Goal: Task Accomplishment & Management: Manage account settings

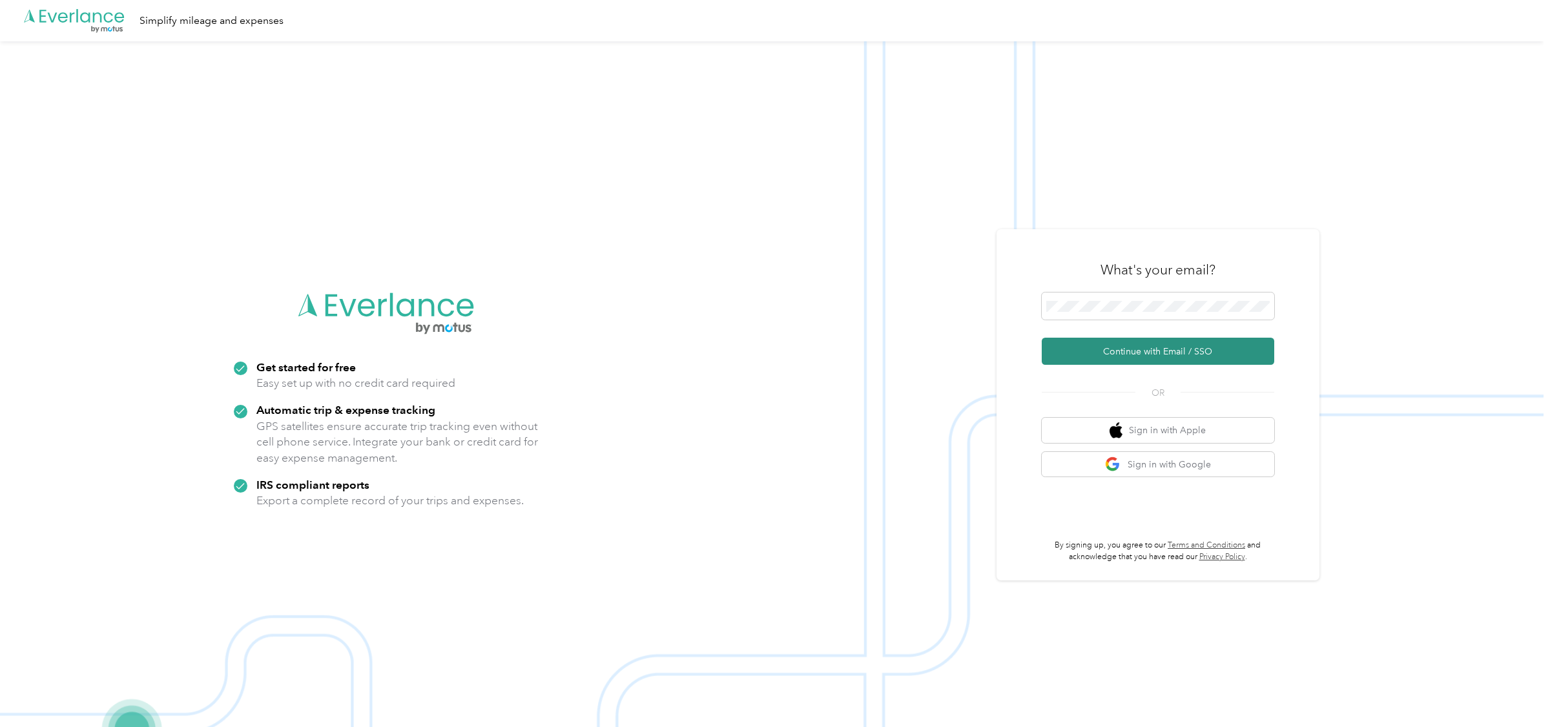
click at [1118, 353] on button "Continue with Email / SSO" at bounding box center [1157, 351] width 232 height 27
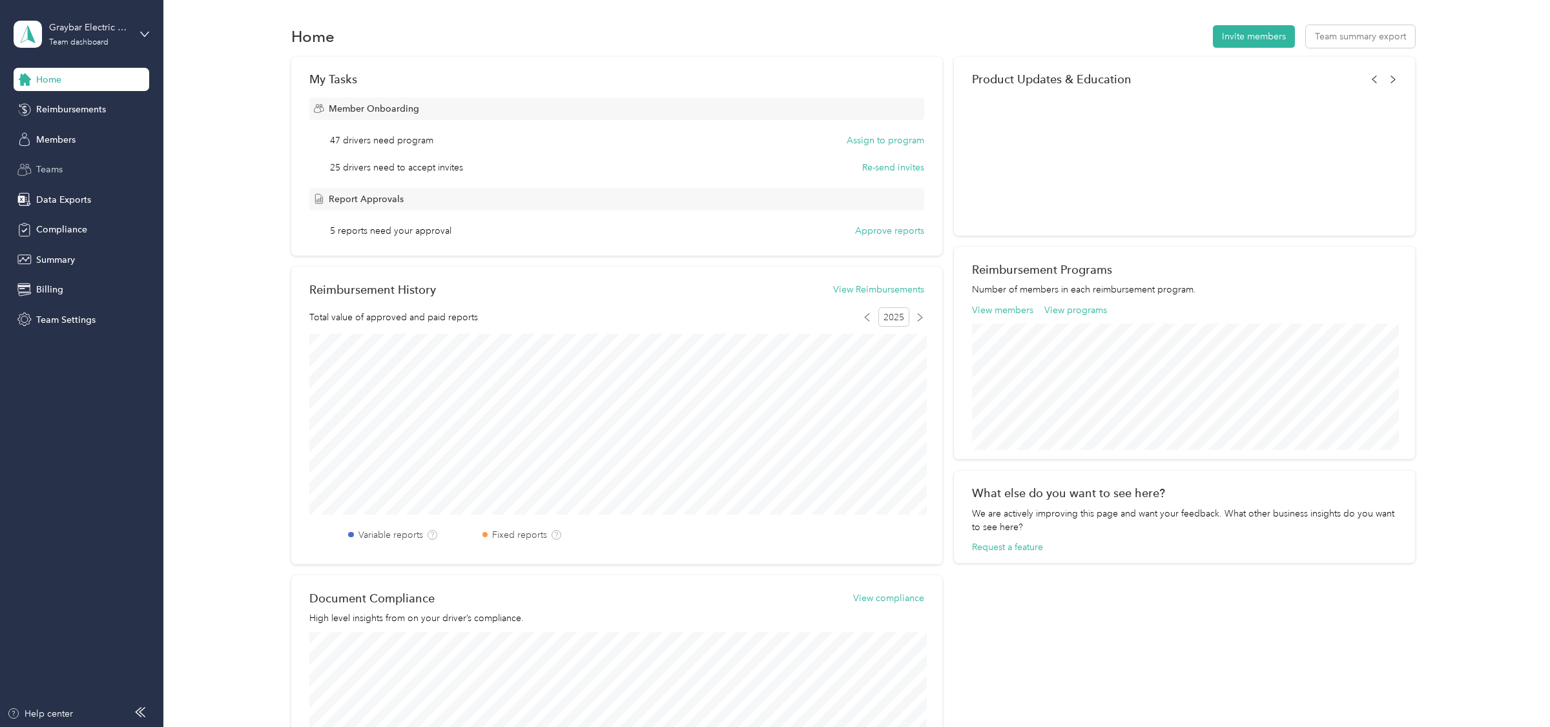
click at [49, 168] on span "Teams" at bounding box center [49, 170] width 26 height 14
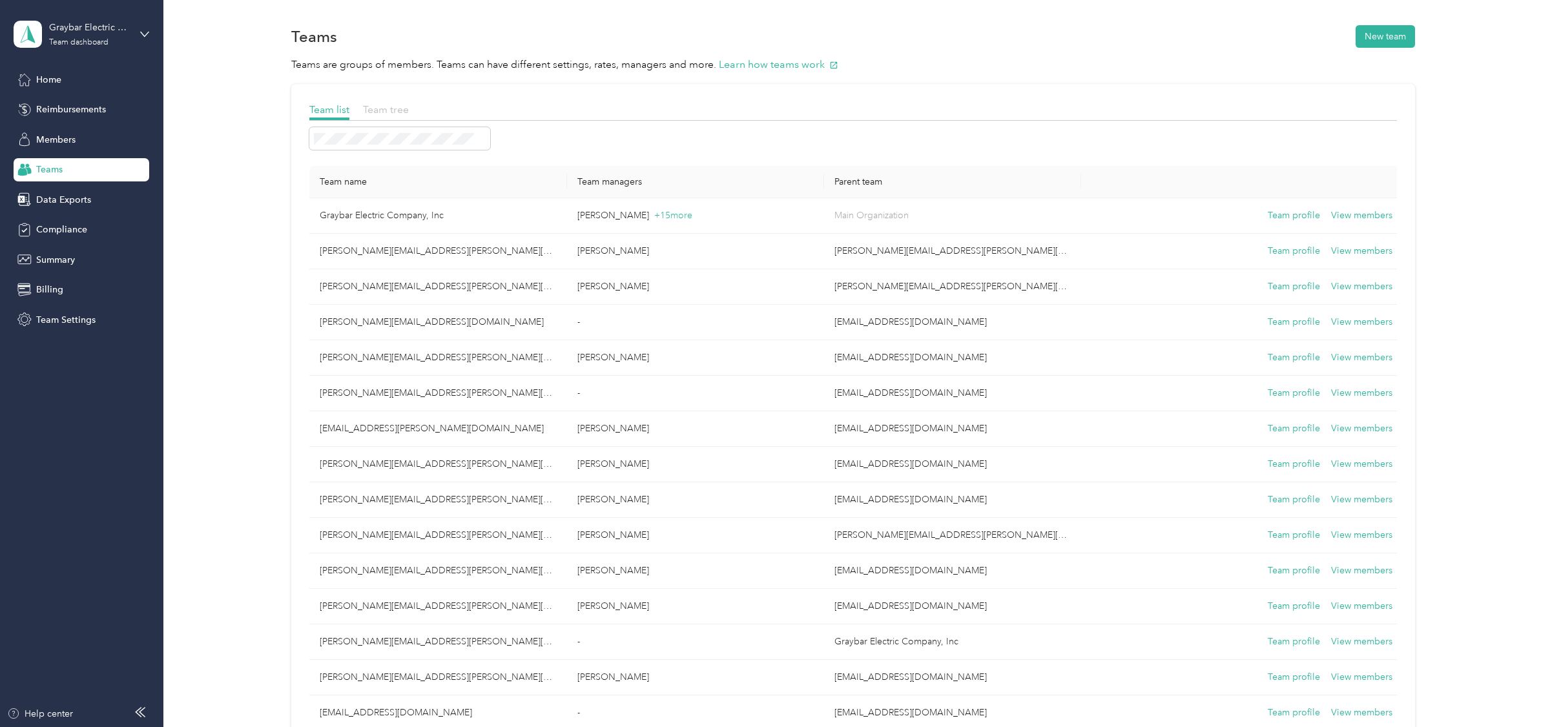
click at [389, 110] on span "Team tree" at bounding box center [386, 109] width 46 height 12
click at [370, 105] on span "Team tree" at bounding box center [386, 109] width 46 height 12
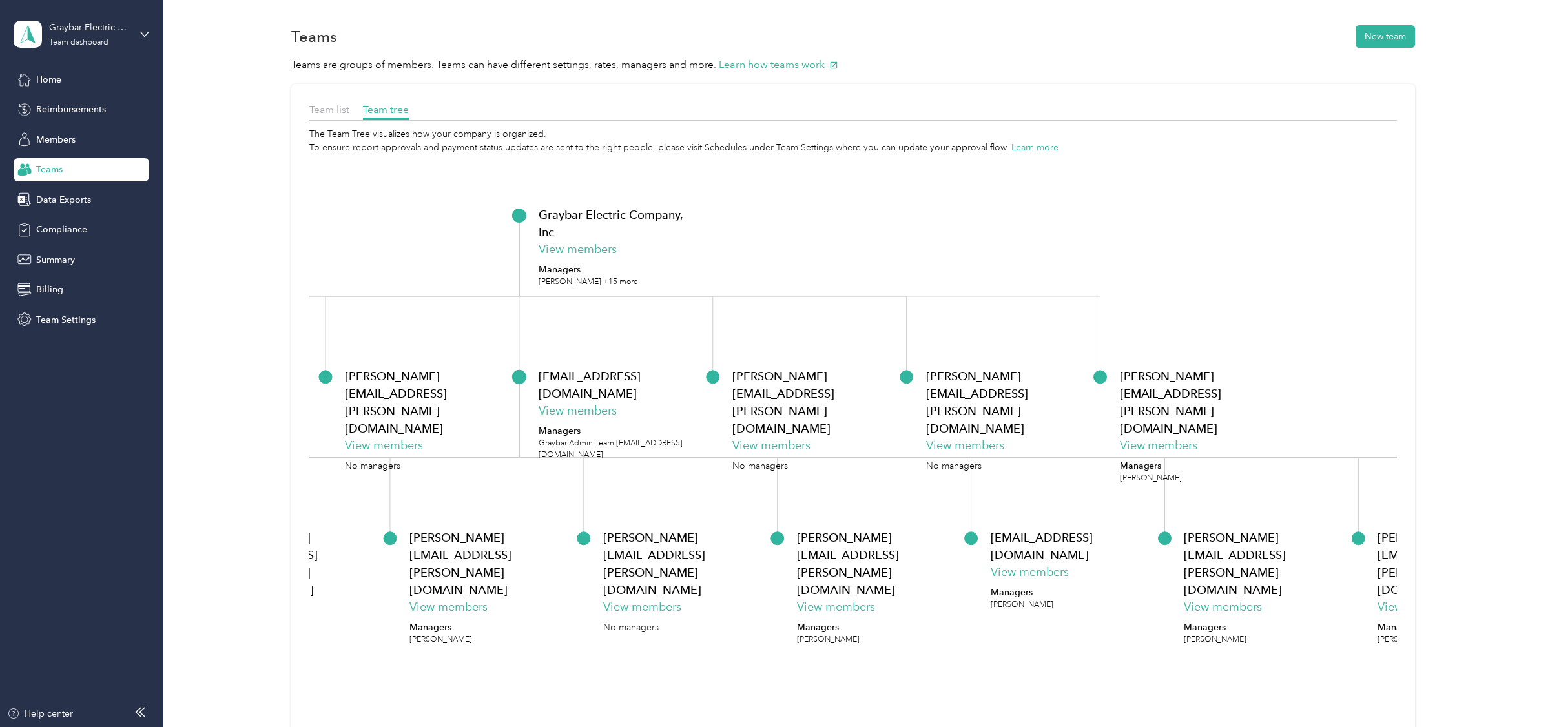
drag, startPoint x: 1198, startPoint y: 380, endPoint x: 1103, endPoint y: 375, distance: 94.4
click at [1087, 376] on p "[PERSON_NAME][EMAIL_ADDRESS][PERSON_NAME][DOMAIN_NAME]" at bounding box center [1006, 402] width 161 height 70
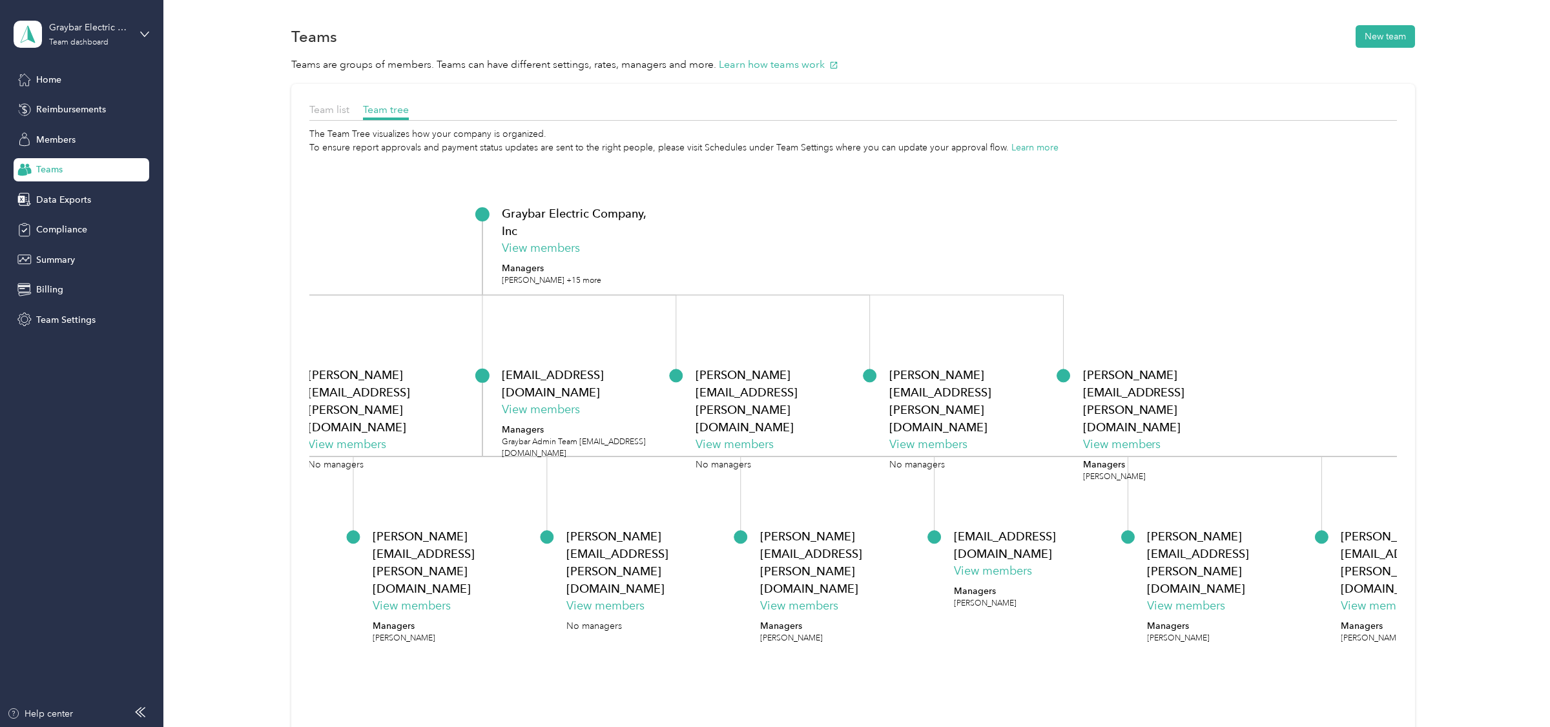
drag, startPoint x: 1099, startPoint y: 377, endPoint x: 1068, endPoint y: 376, distance: 31.6
click at [1050, 376] on div "janeece.layman@graybar.com View members No managers" at bounding box center [969, 418] width 161 height 105
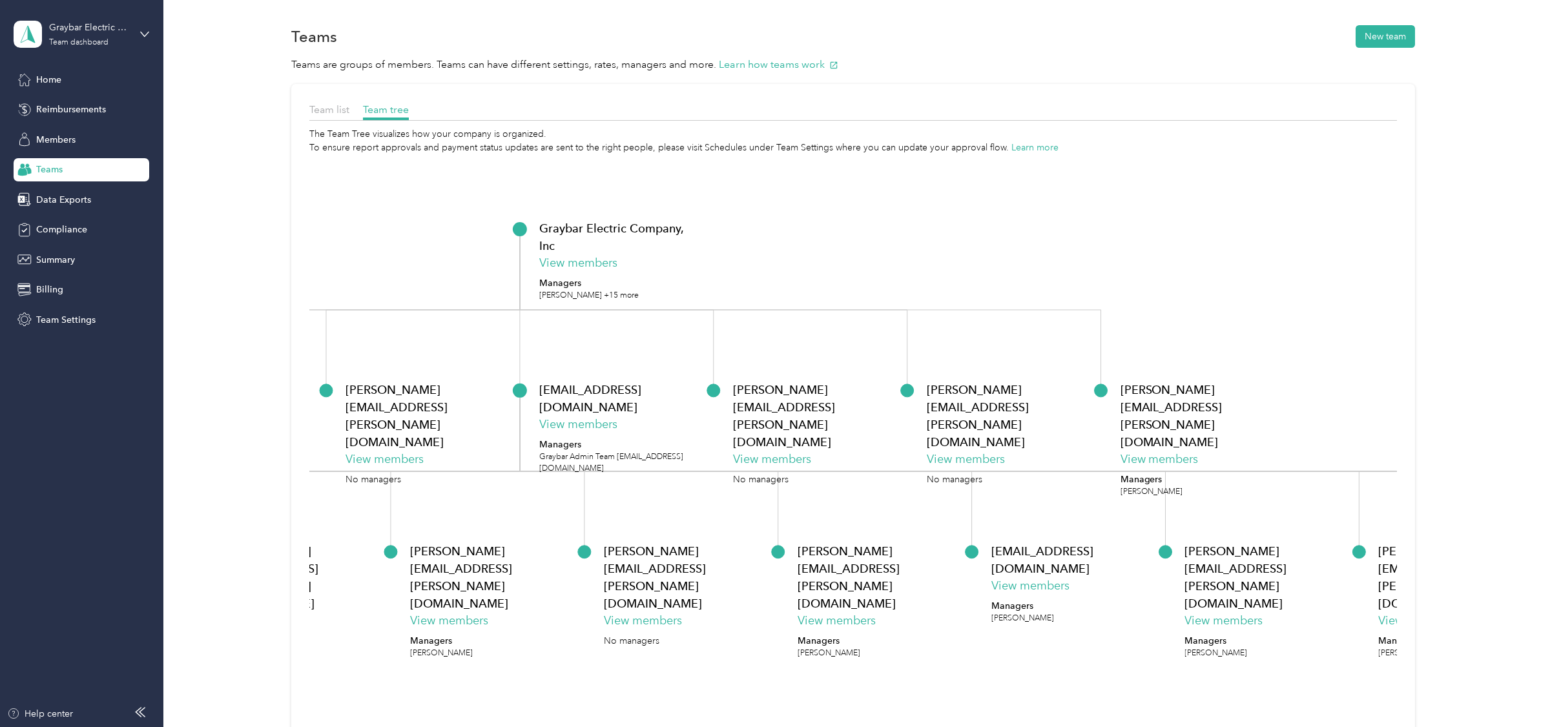
drag, startPoint x: 910, startPoint y: 362, endPoint x: 945, endPoint y: 371, distance: 36.2
click at [945, 371] on icon "Graybar Electric Company, Inc View members Managers Chuck Koelling +15 more hol…" at bounding box center [852, 481] width 1087 height 654
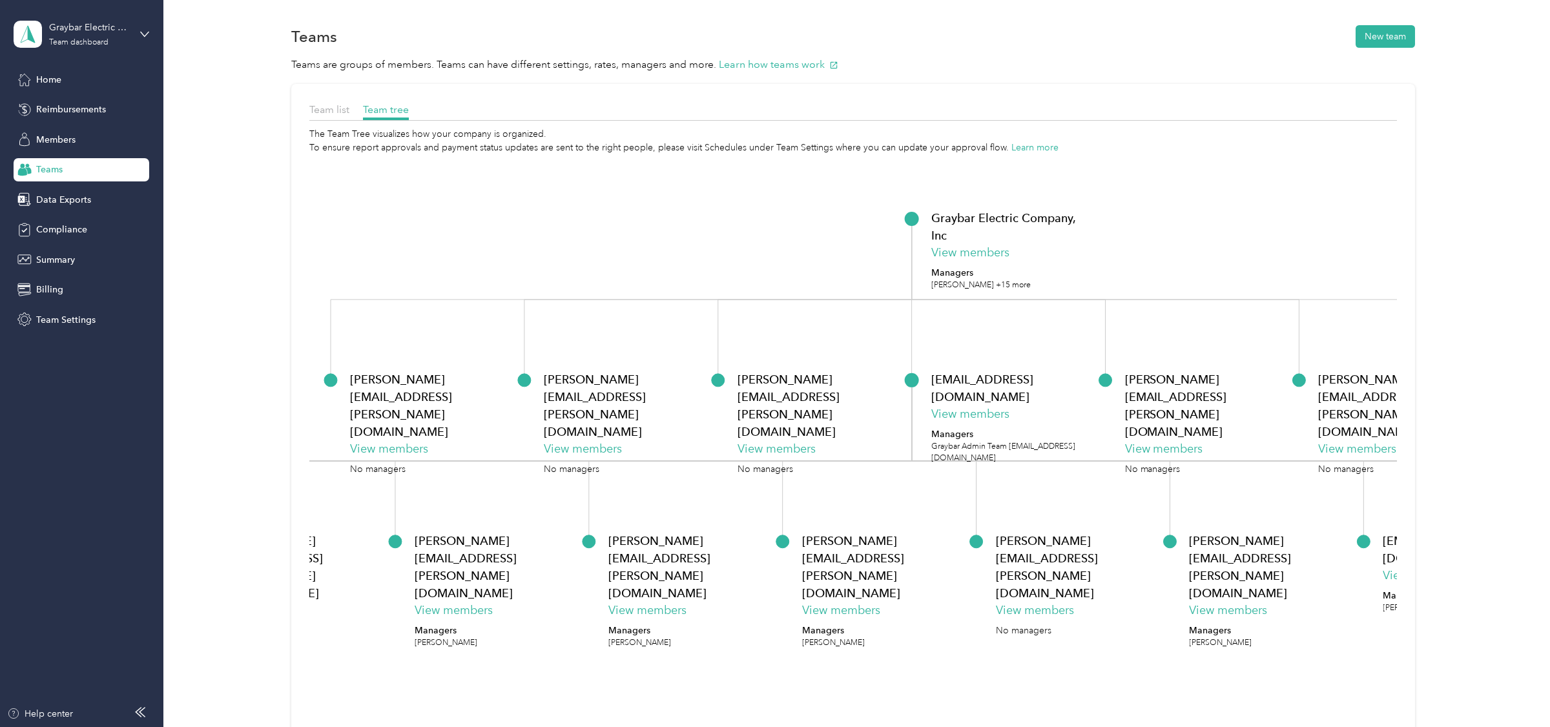
drag, startPoint x: 406, startPoint y: 250, endPoint x: 868, endPoint y: 260, distance: 461.7
click at [868, 260] on icon "Graybar Electric Company, Inc View members Managers Chuck Koelling +15 more hol…" at bounding box center [852, 481] width 1087 height 654
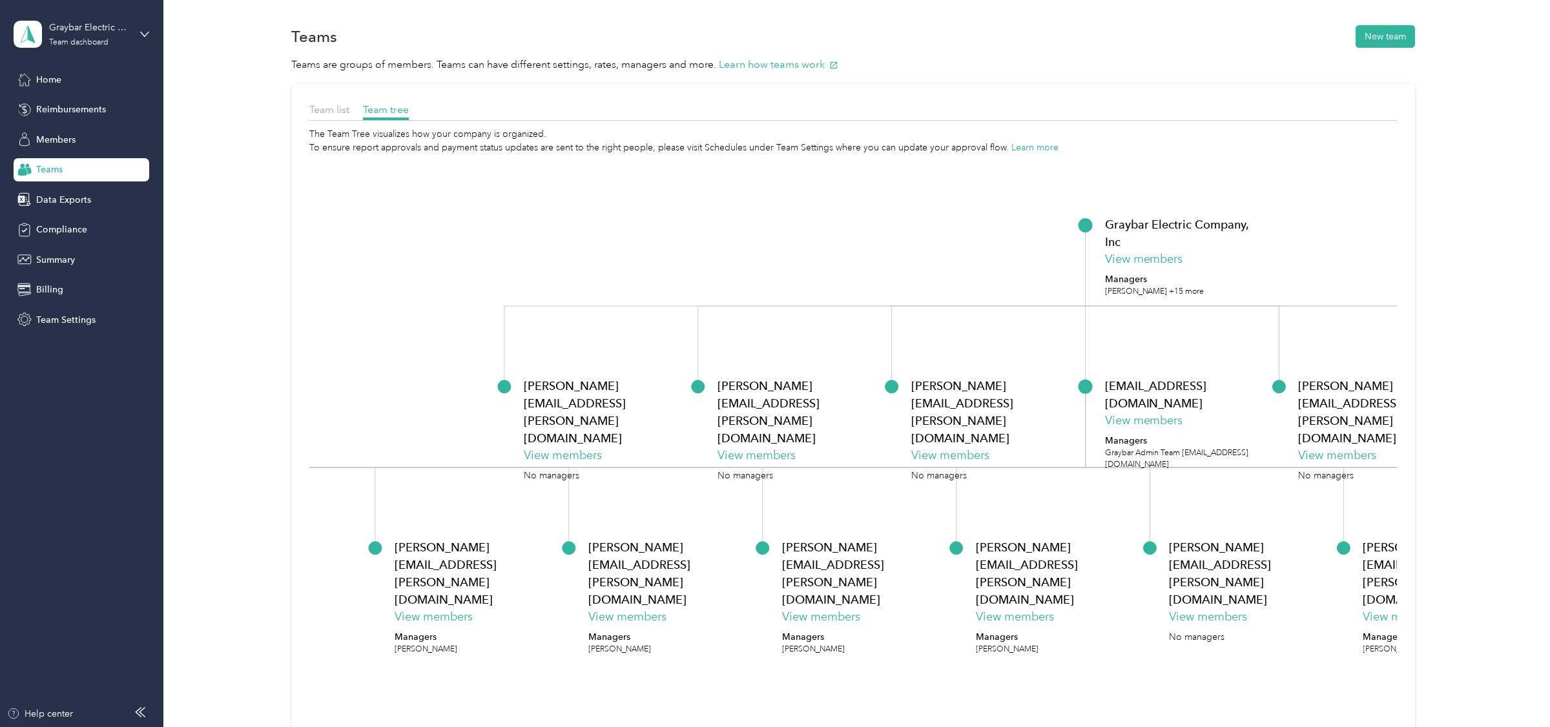
drag, startPoint x: 724, startPoint y: 263, endPoint x: 830, endPoint y: 253, distance: 107.0
click at [830, 253] on icon "Graybar Electric Company, Inc View members Managers Chuck Koelling +15 more hol…" at bounding box center [852, 481] width 1087 height 654
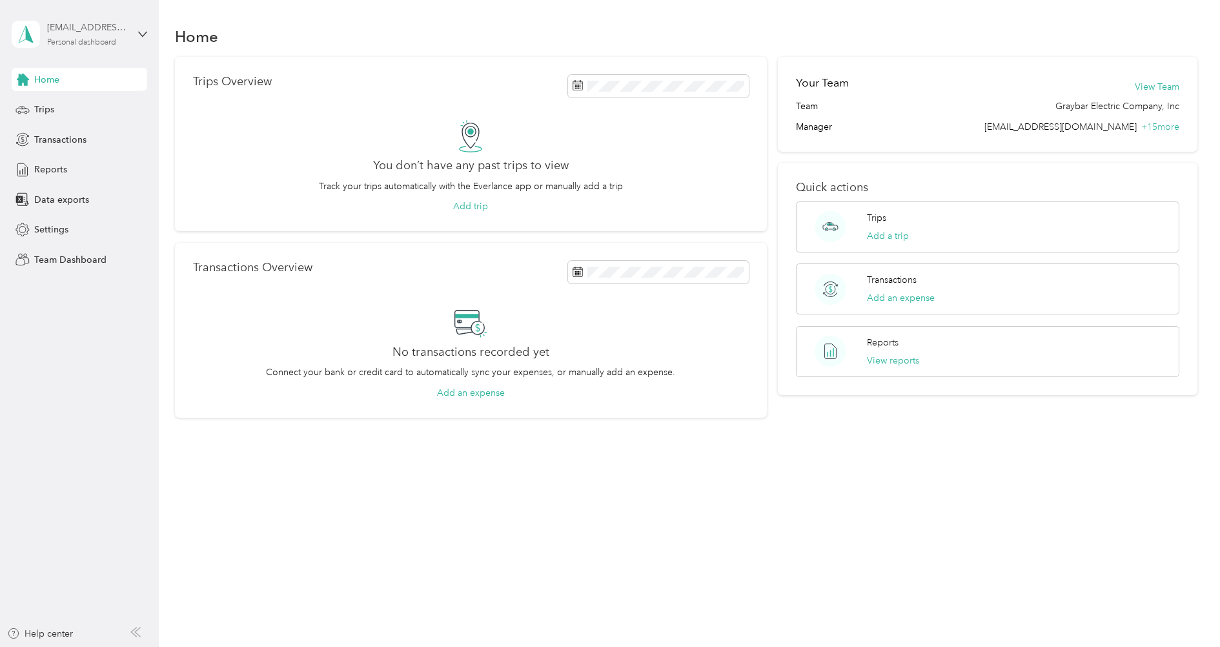
click at [107, 32] on div "[EMAIL_ADDRESS][DOMAIN_NAME]" at bounding box center [87, 28] width 81 height 14
click at [69, 110] on div "Team dashboard" at bounding box center [148, 106] width 254 height 23
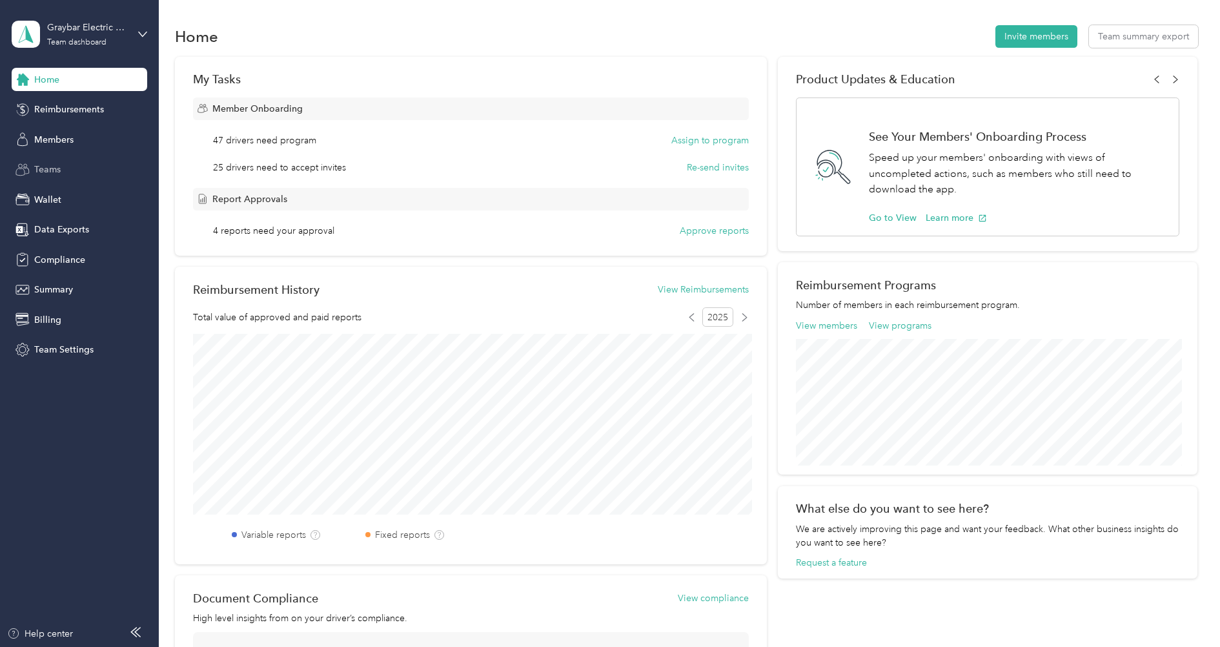
click at [61, 169] on div "Teams" at bounding box center [80, 169] width 136 height 23
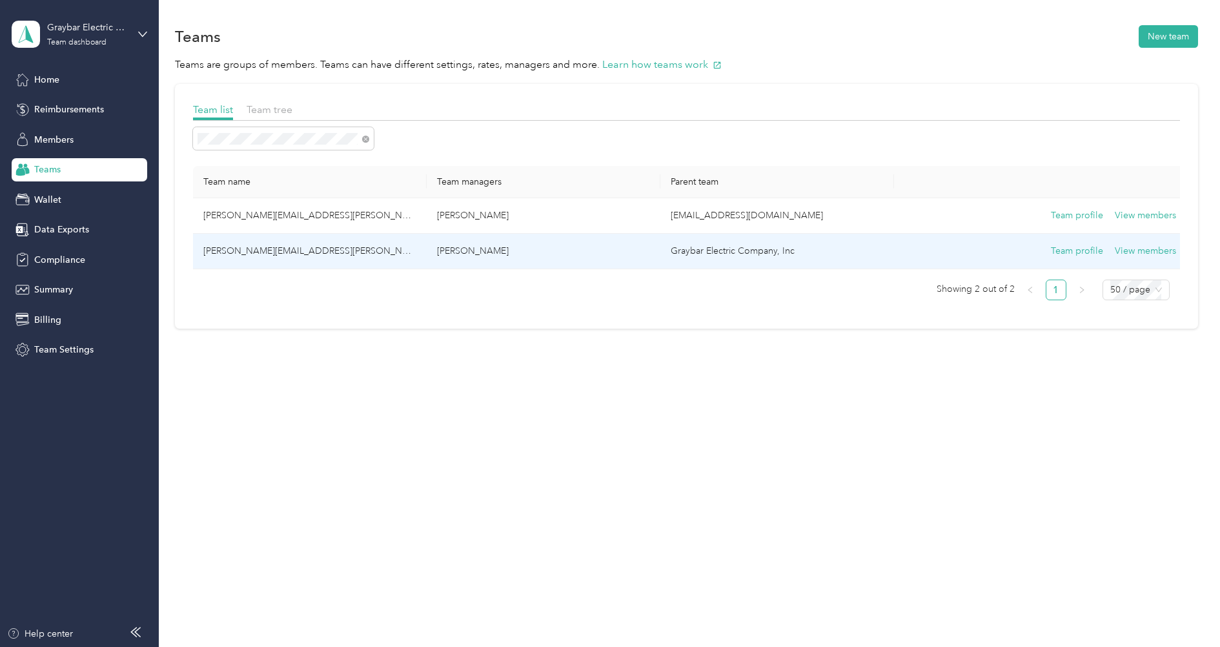
click at [325, 247] on td "[PERSON_NAME][EMAIL_ADDRESS][PERSON_NAME][DOMAIN_NAME]" at bounding box center [310, 252] width 234 height 36
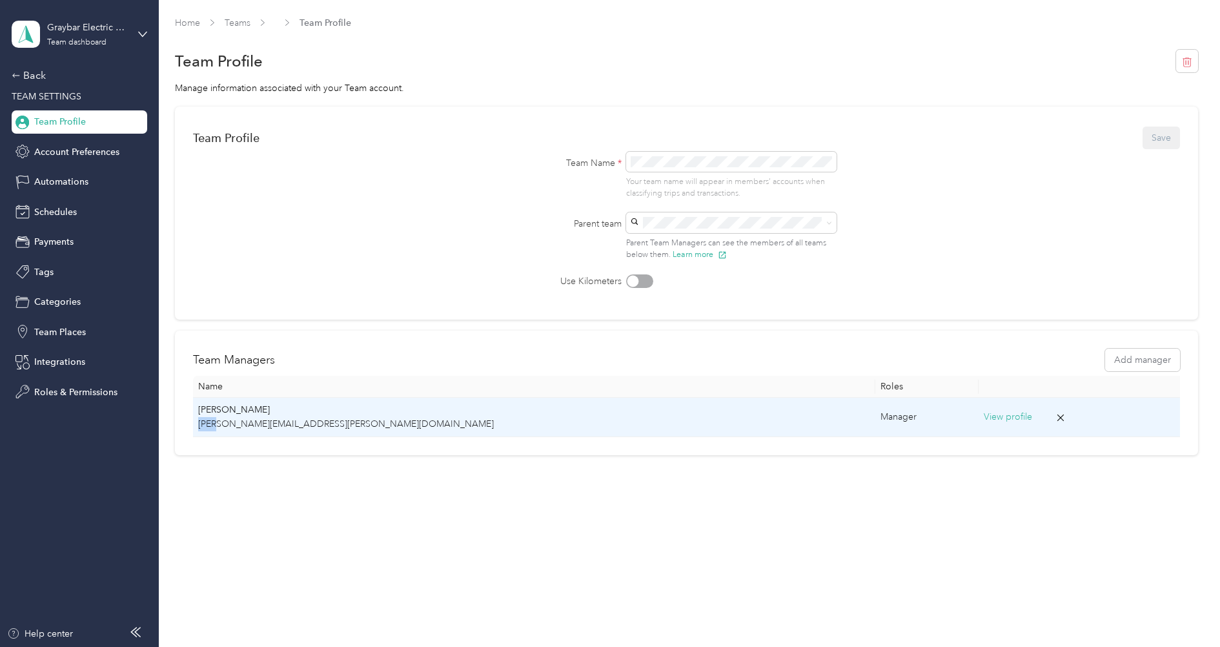
drag, startPoint x: 317, startPoint y: 425, endPoint x: 197, endPoint y: 431, distance: 120.2
click at [197, 431] on td "Jeff Alascio jeffrey.alascio@graybar.com" at bounding box center [534, 417] width 682 height 39
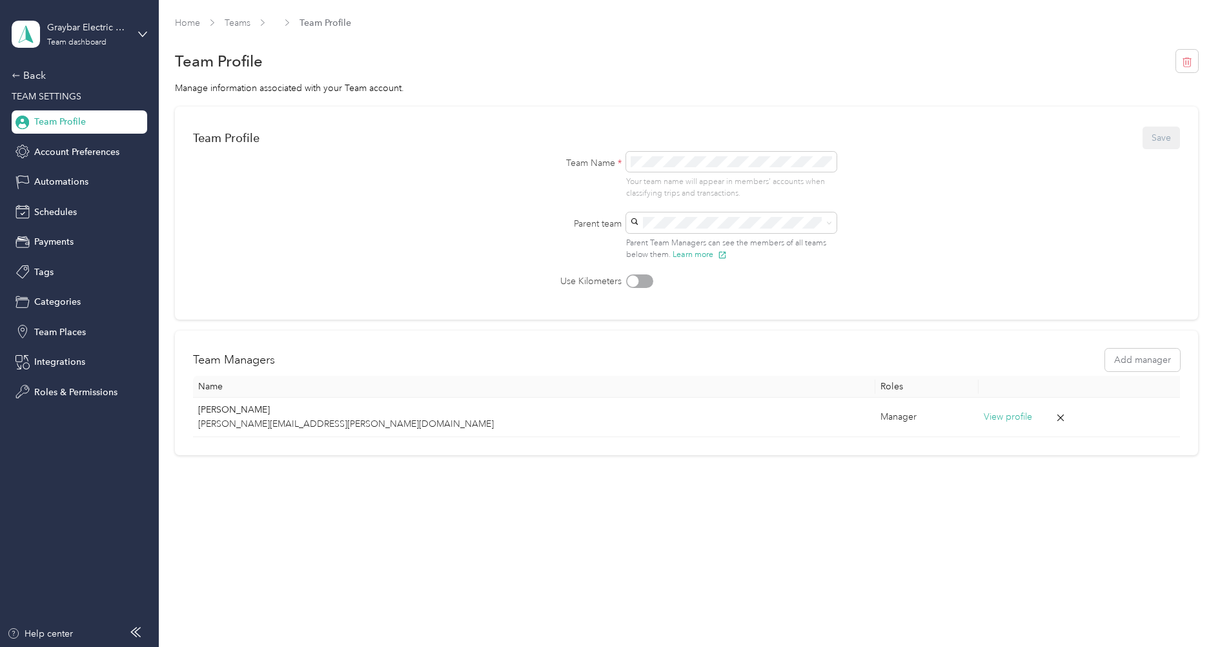
click at [251, 508] on div "Home Teams Team Profile Team Profile Manage information associated with your Te…" at bounding box center [686, 263] width 1055 height 526
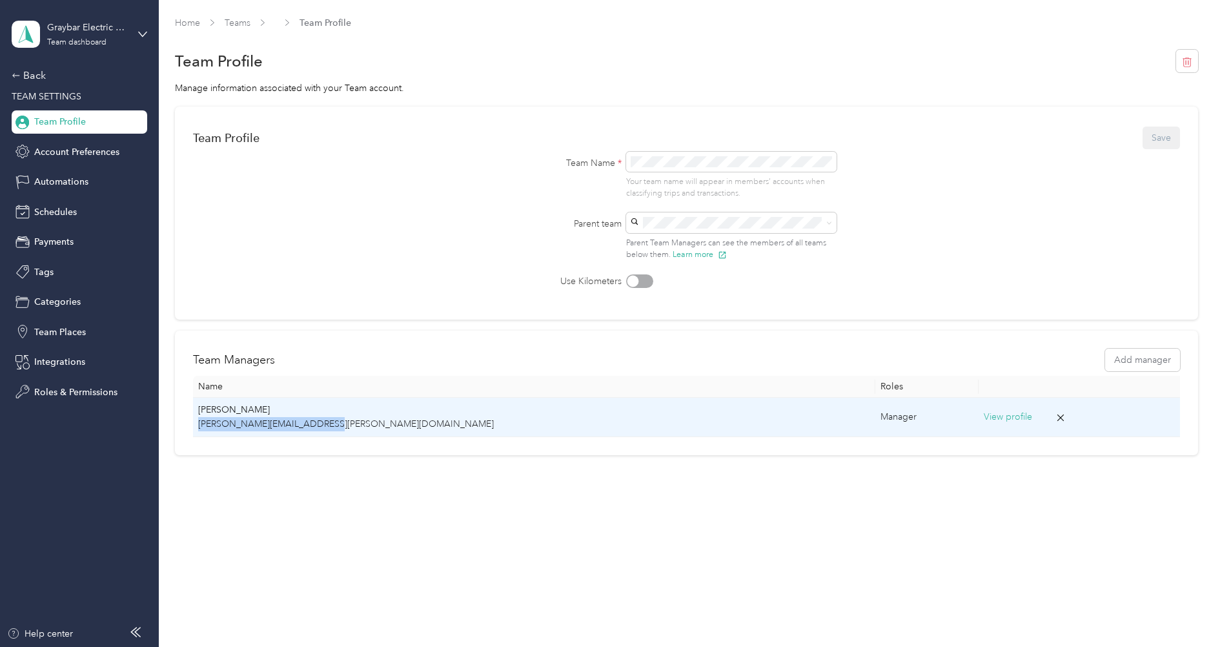
copy p "[PERSON_NAME][EMAIL_ADDRESS][PERSON_NAME][DOMAIN_NAME]"
drag, startPoint x: 327, startPoint y: 425, endPoint x: 197, endPoint y: 426, distance: 129.8
click at [197, 426] on td "Jeff Alascio jeffrey.alascio@graybar.com" at bounding box center [534, 417] width 682 height 39
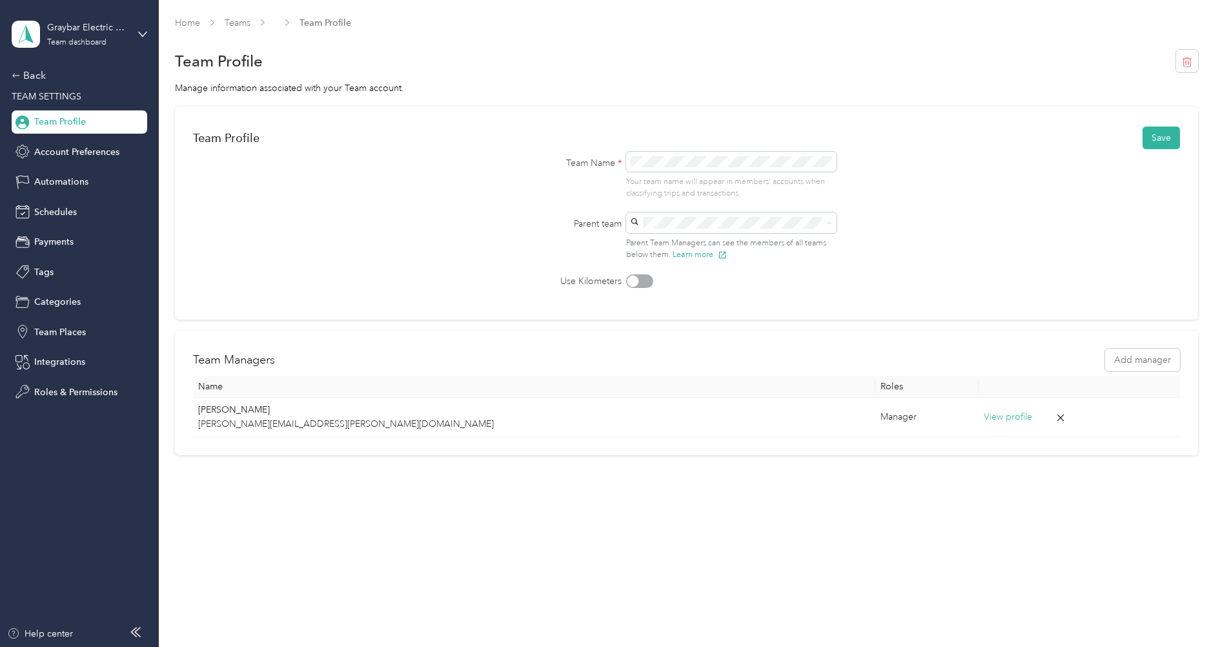
click at [693, 297] on span "[EMAIL_ADDRESS][DOMAIN_NAME]" at bounding box center [715, 297] width 152 height 11
click at [1167, 136] on button "Save" at bounding box center [1161, 138] width 37 height 23
click at [241, 19] on link "Teams" at bounding box center [238, 22] width 26 height 11
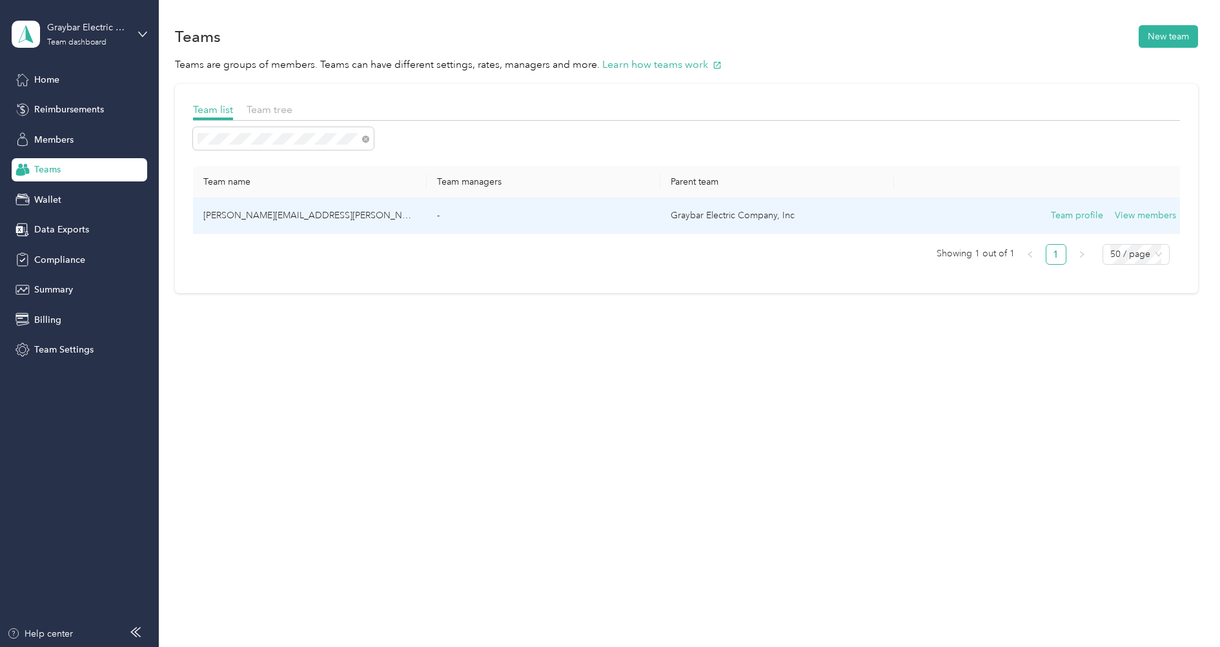
click at [266, 216] on td "[PERSON_NAME][EMAIL_ADDRESS][PERSON_NAME][DOMAIN_NAME]" at bounding box center [310, 216] width 234 height 36
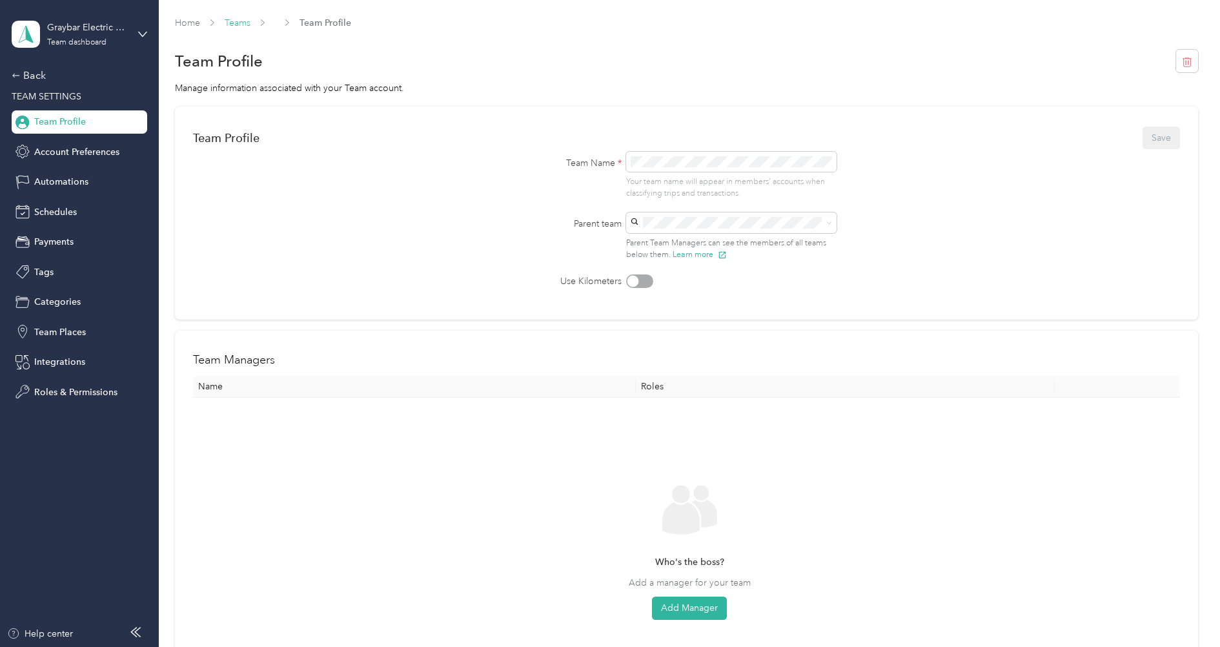
click at [242, 26] on link "Teams" at bounding box center [238, 22] width 26 height 11
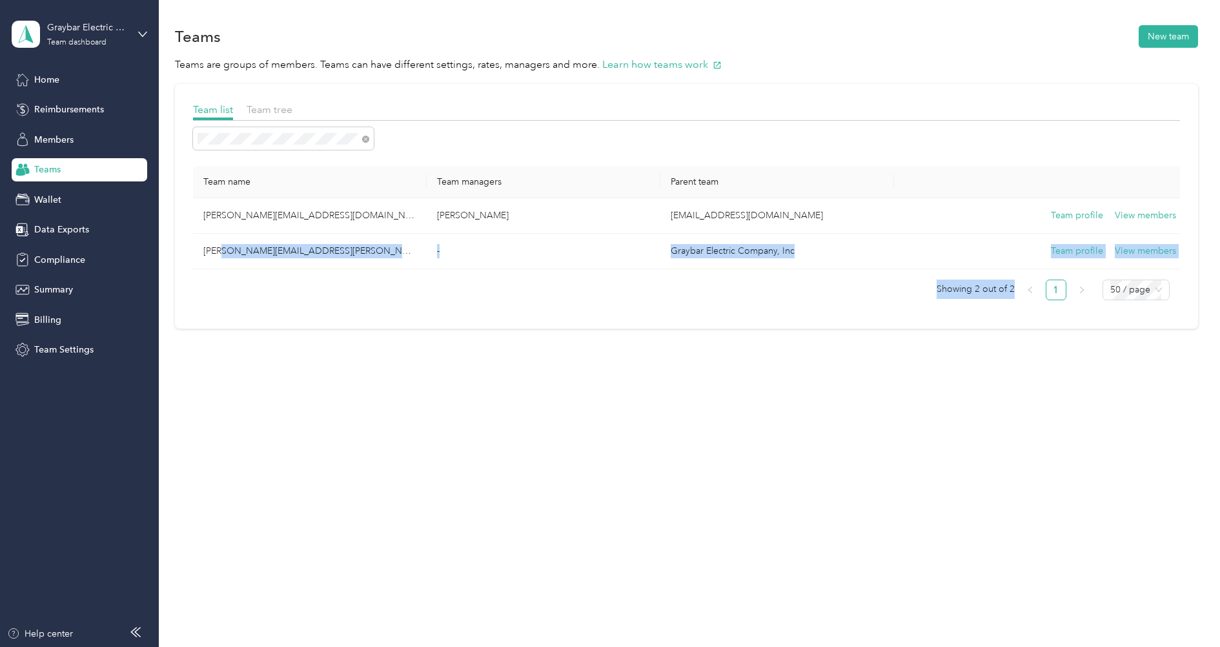
drag, startPoint x: 334, startPoint y: 251, endPoint x: 182, endPoint y: 419, distance: 227.2
click at [182, 419] on div "Teams New team Teams are groups of members. Teams can have different settings, …" at bounding box center [686, 323] width 1055 height 647
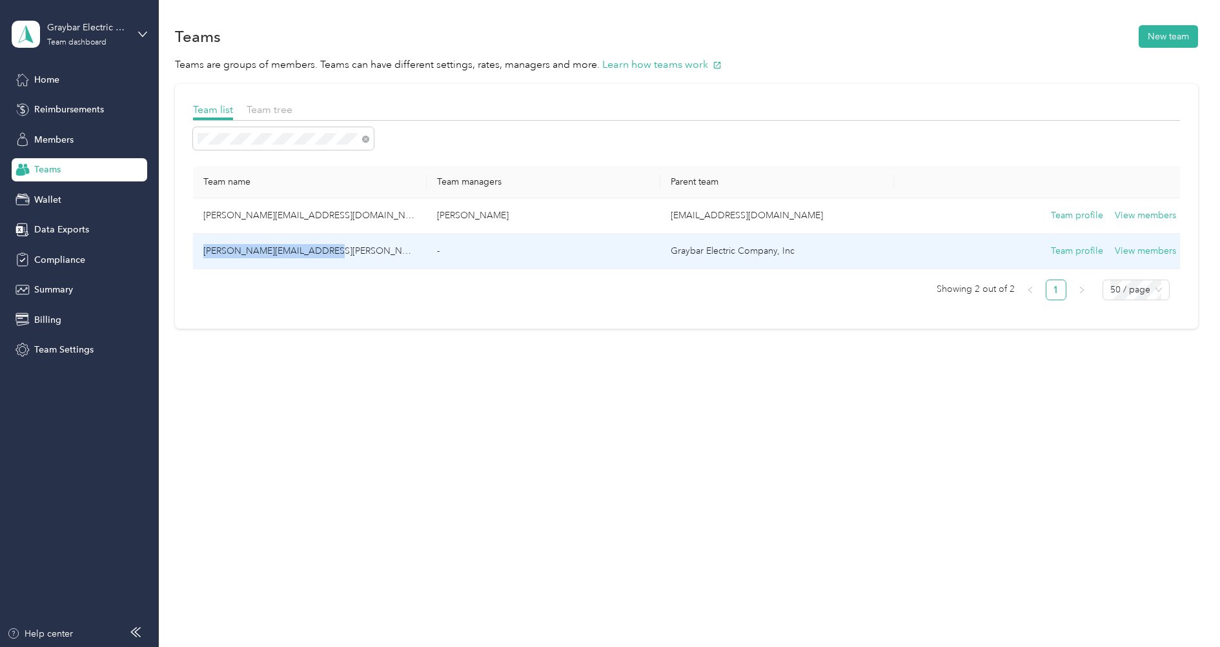
copy td "[PERSON_NAME][EMAIL_ADDRESS][PERSON_NAME][DOMAIN_NAME]"
drag, startPoint x: 336, startPoint y: 248, endPoint x: 199, endPoint y: 252, distance: 136.9
click at [199, 252] on td "[PERSON_NAME][EMAIL_ADDRESS][PERSON_NAME][DOMAIN_NAME]" at bounding box center [310, 252] width 234 height 36
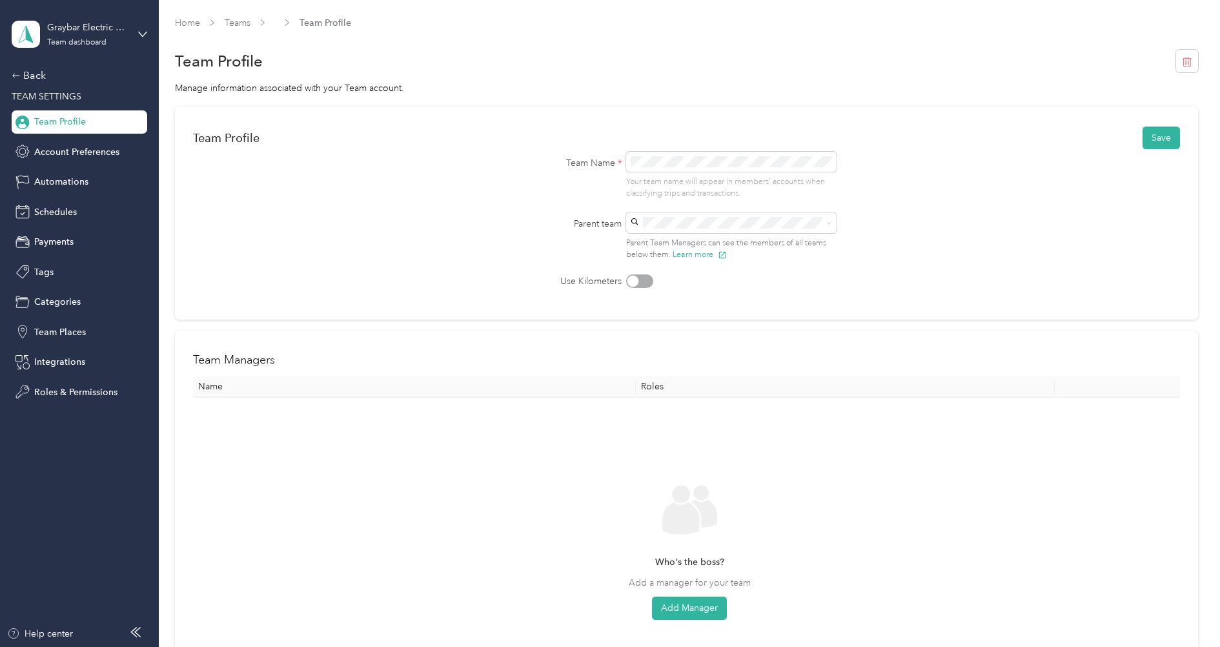
click at [723, 290] on div "FAVR@graybar.com Graybar Admin Team FAVR@graybar.com" at bounding box center [735, 311] width 193 height 43
click at [1149, 135] on button "Save" at bounding box center [1161, 138] width 37 height 23
click at [245, 21] on link "Teams" at bounding box center [238, 22] width 26 height 11
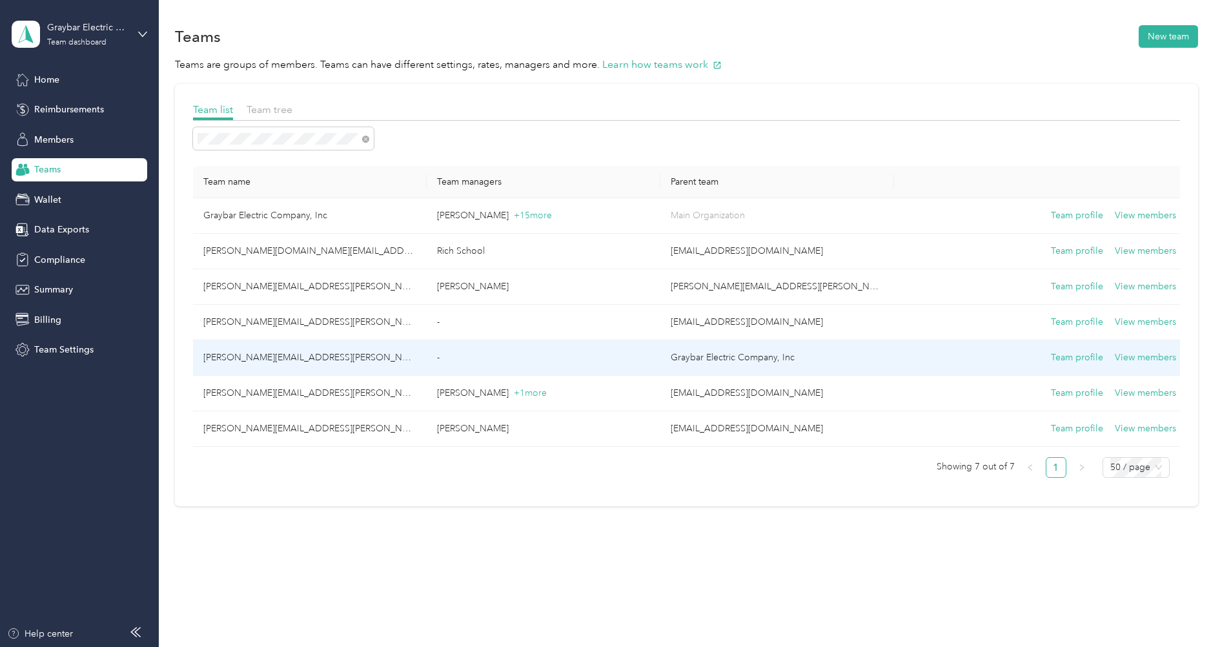
click at [471, 360] on td "-" at bounding box center [544, 358] width 234 height 36
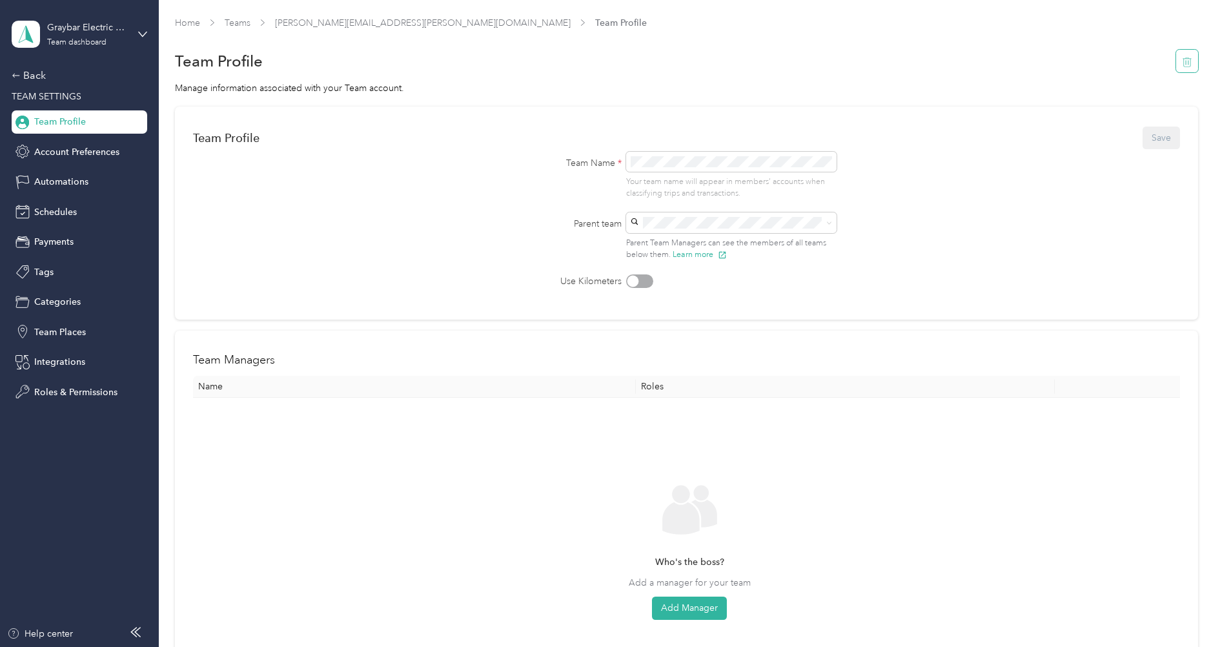
click at [1192, 57] on icon "button" at bounding box center [1187, 62] width 10 height 10
click at [1164, 74] on button "Yes" at bounding box center [1158, 70] width 25 height 21
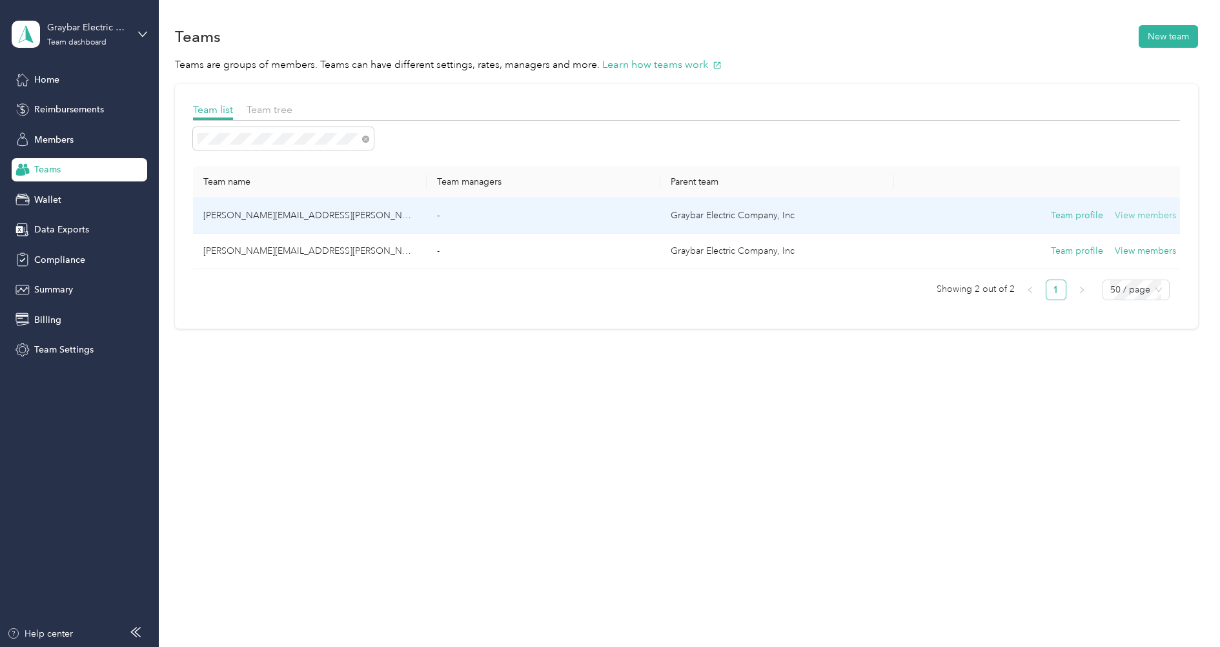
click at [1130, 214] on button "View members" at bounding box center [1145, 216] width 61 height 14
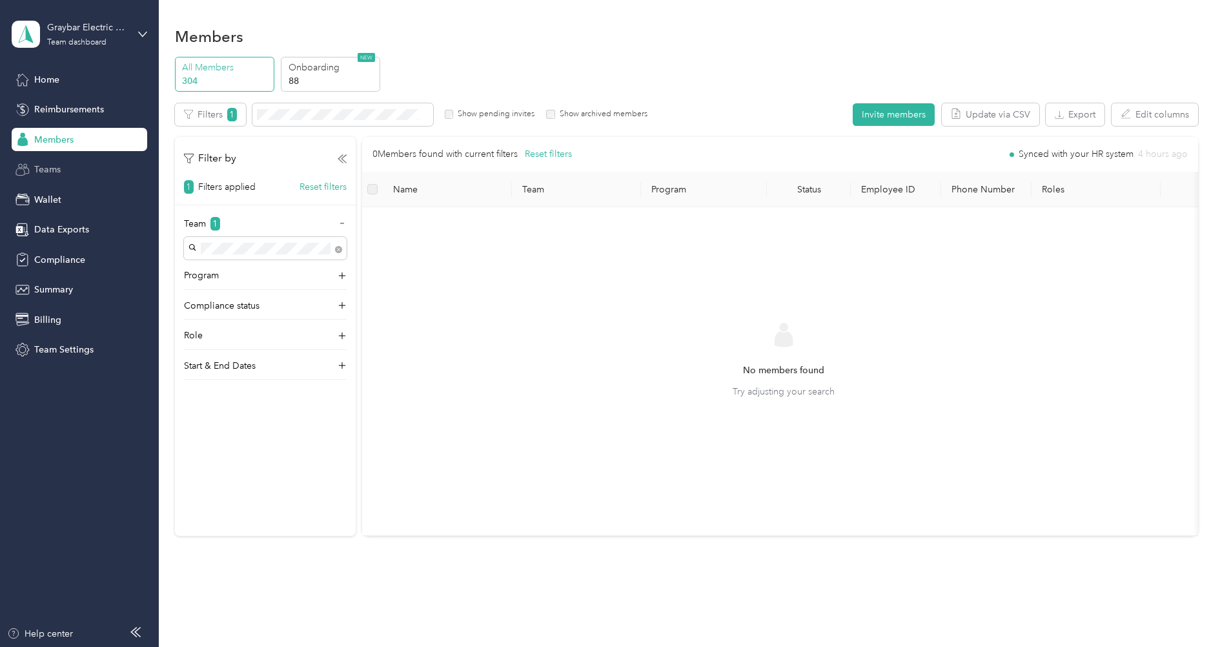
click at [48, 174] on span "Teams" at bounding box center [47, 170] width 26 height 14
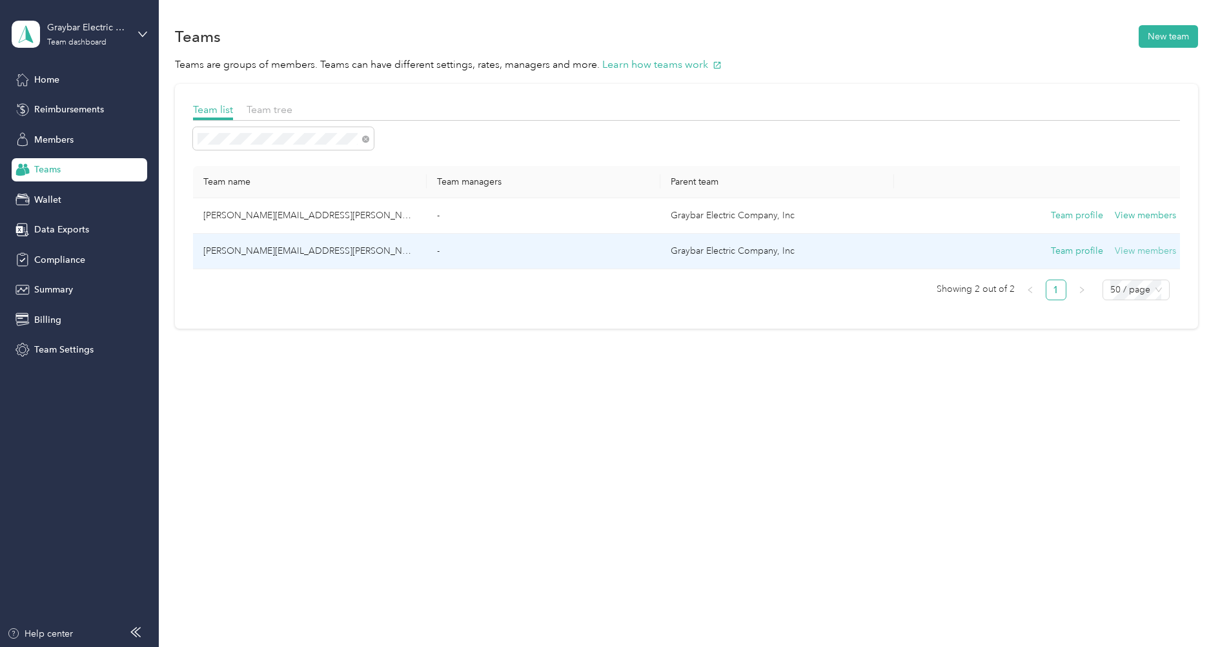
click at [1132, 249] on button "View members" at bounding box center [1145, 251] width 61 height 14
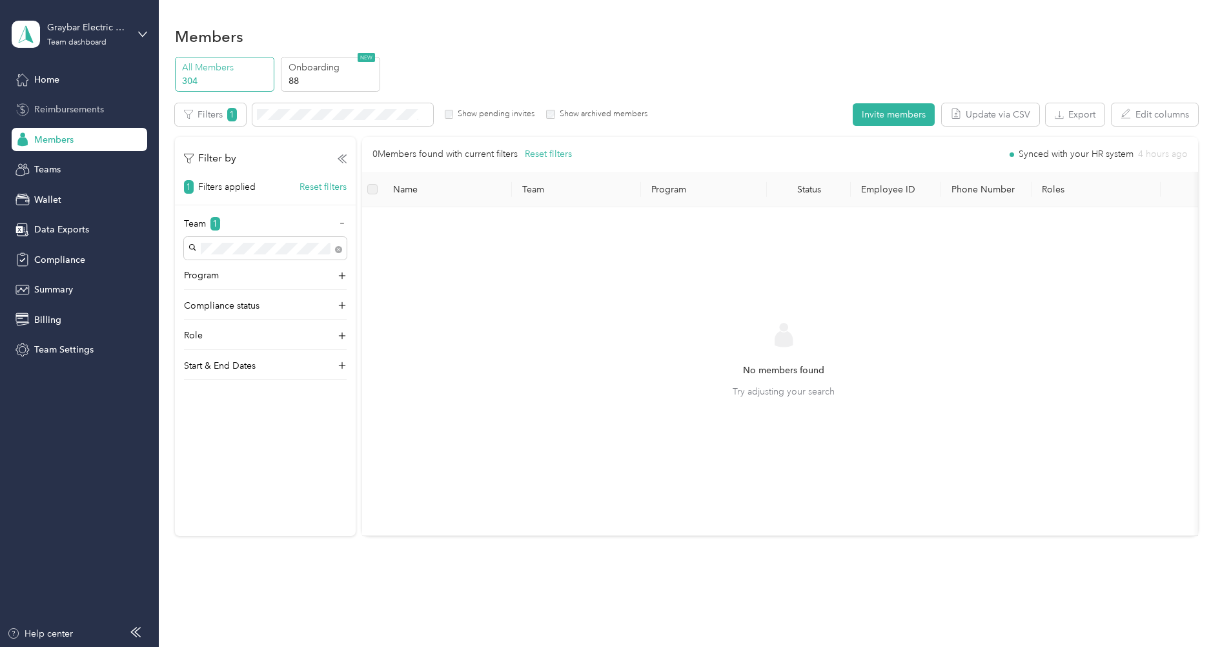
click at [53, 110] on span "Reimbursements" at bounding box center [69, 110] width 70 height 14
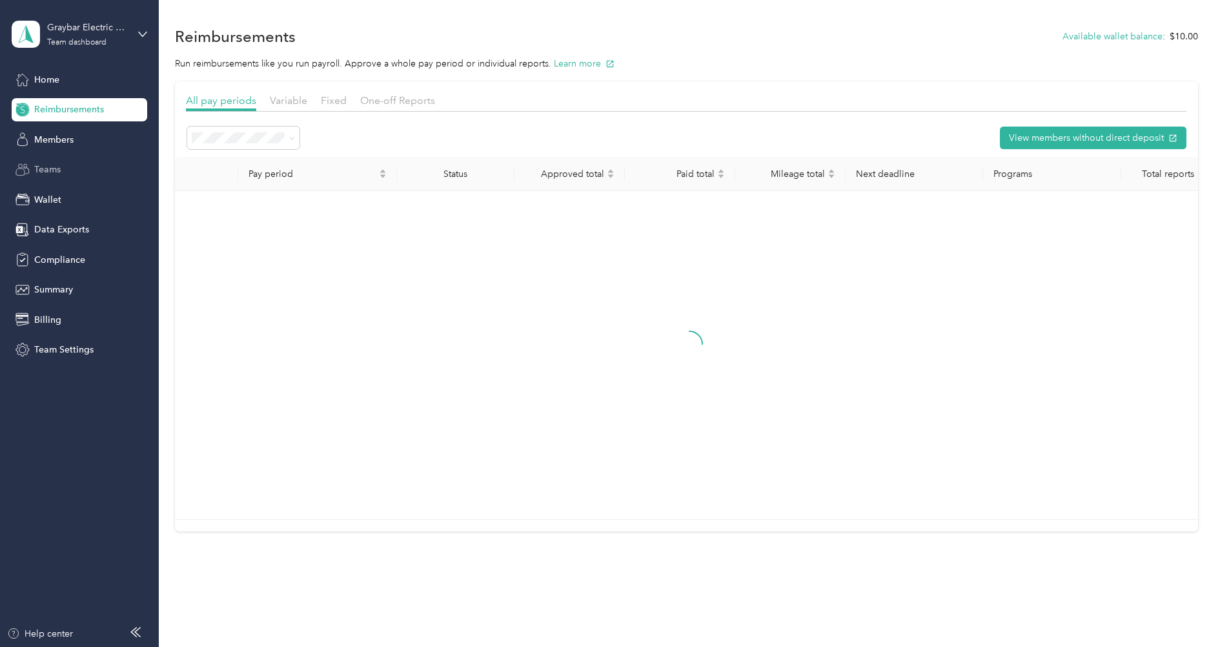
click at [53, 178] on div "Teams" at bounding box center [80, 169] width 136 height 23
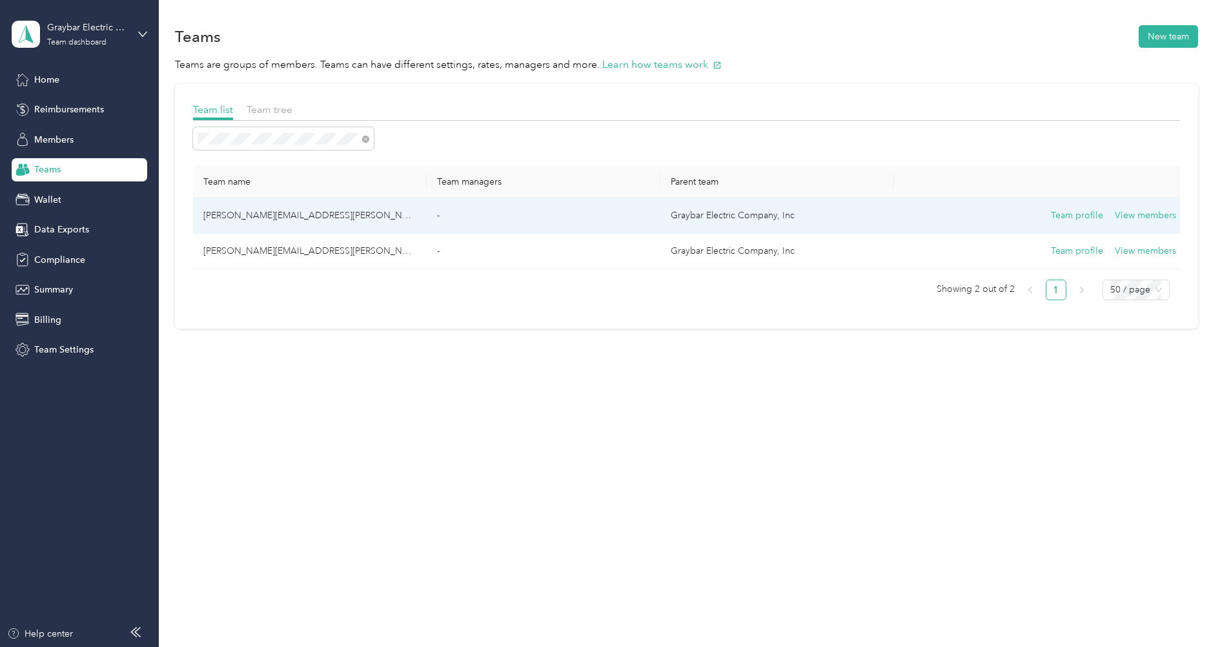
click at [915, 227] on td "Team profile View members" at bounding box center [1040, 216] width 292 height 36
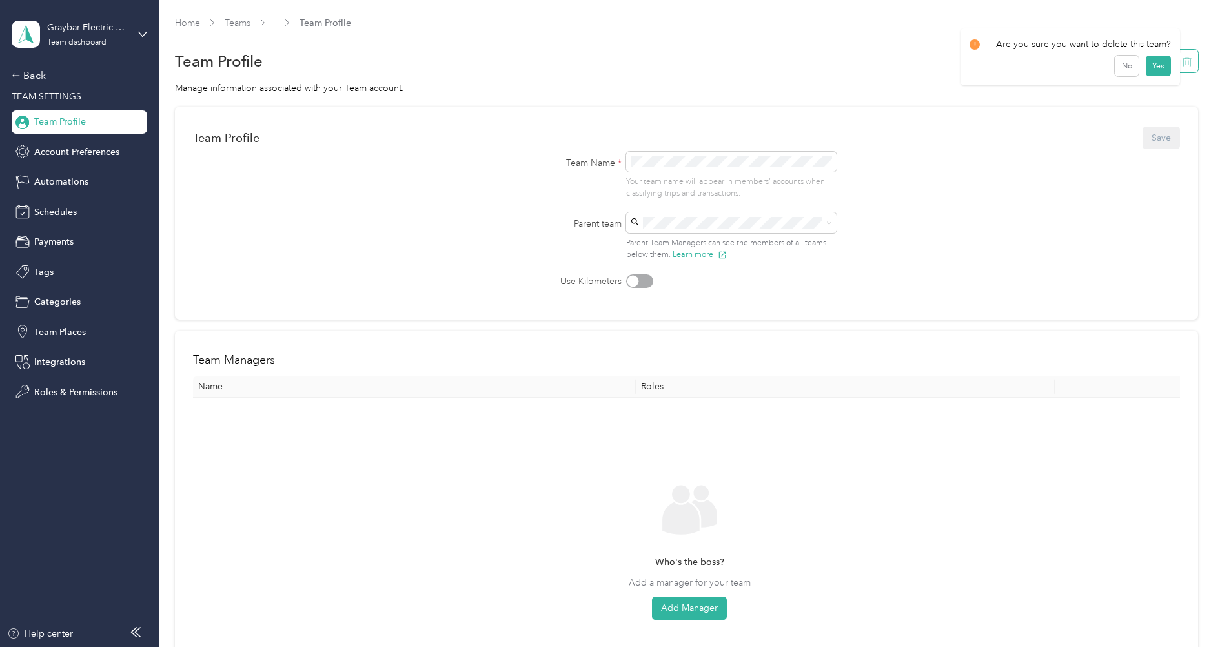
click at [1198, 65] on button "button" at bounding box center [1187, 61] width 22 height 23
click at [1160, 69] on button "Yes" at bounding box center [1158, 70] width 25 height 21
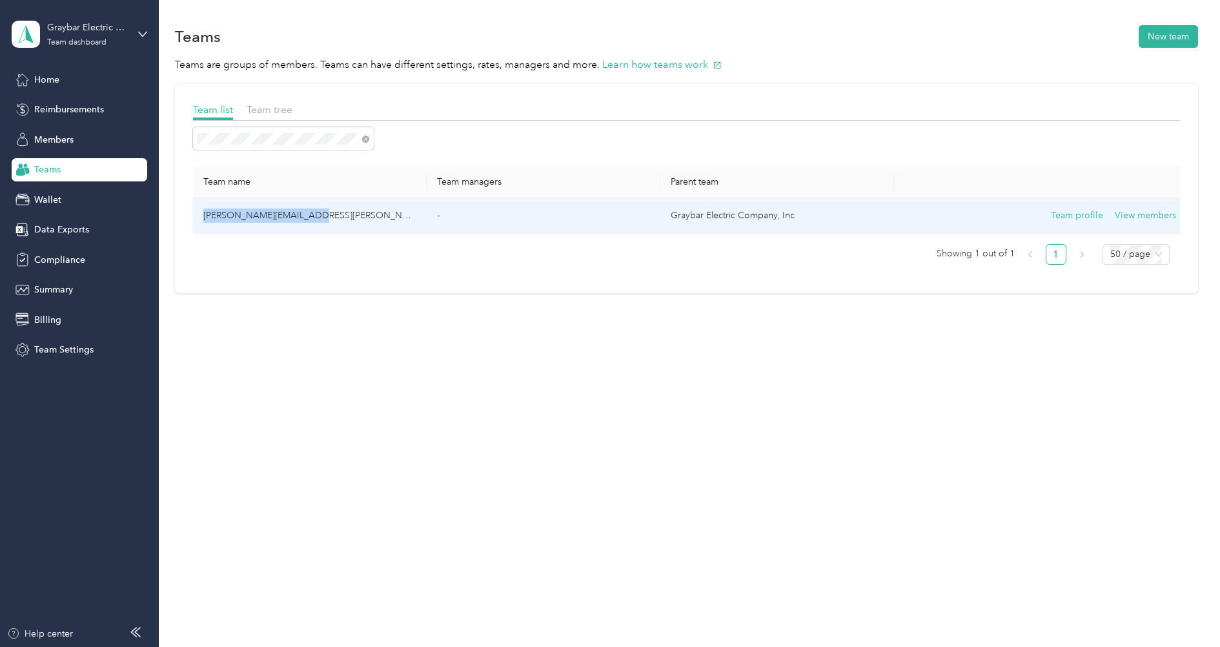
copy td "[PERSON_NAME][EMAIL_ADDRESS][PERSON_NAME][DOMAIN_NAME]"
drag, startPoint x: 310, startPoint y: 216, endPoint x: 203, endPoint y: 223, distance: 106.8
click at [203, 223] on td "[PERSON_NAME][EMAIL_ADDRESS][PERSON_NAME][DOMAIN_NAME]" at bounding box center [310, 216] width 234 height 36
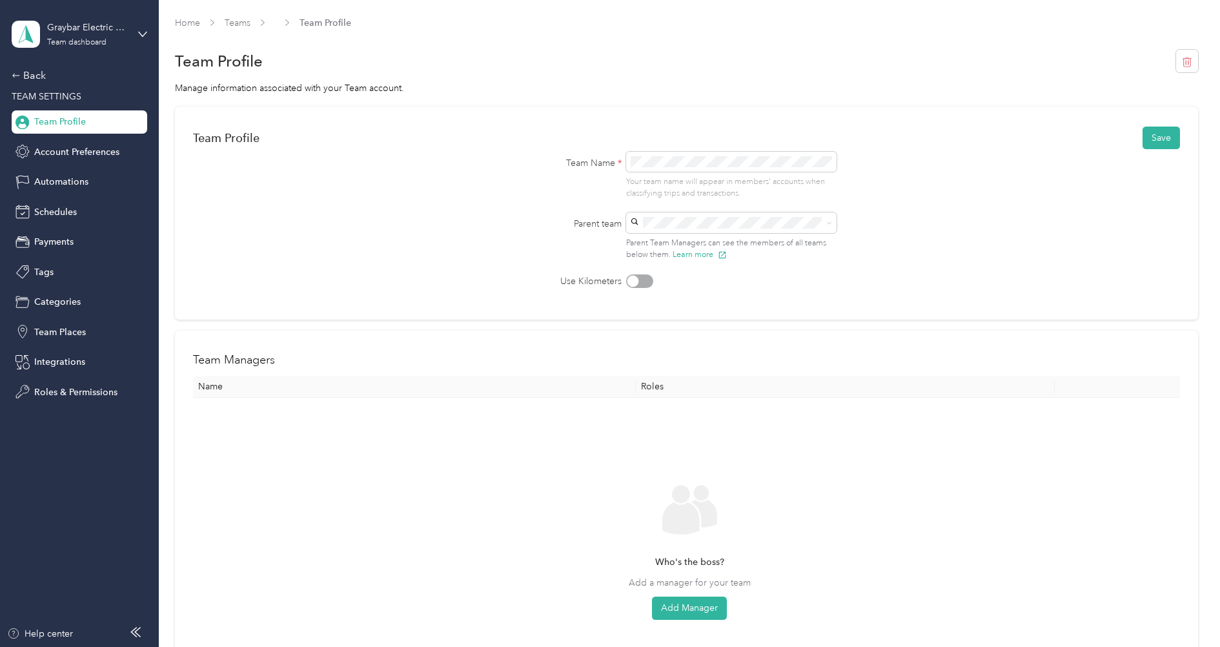
click at [695, 296] on span "[EMAIL_ADDRESS][DOMAIN_NAME]" at bounding box center [715, 297] width 152 height 11
click at [1162, 147] on button "Save" at bounding box center [1161, 138] width 37 height 23
click at [232, 24] on link "Teams" at bounding box center [238, 22] width 26 height 11
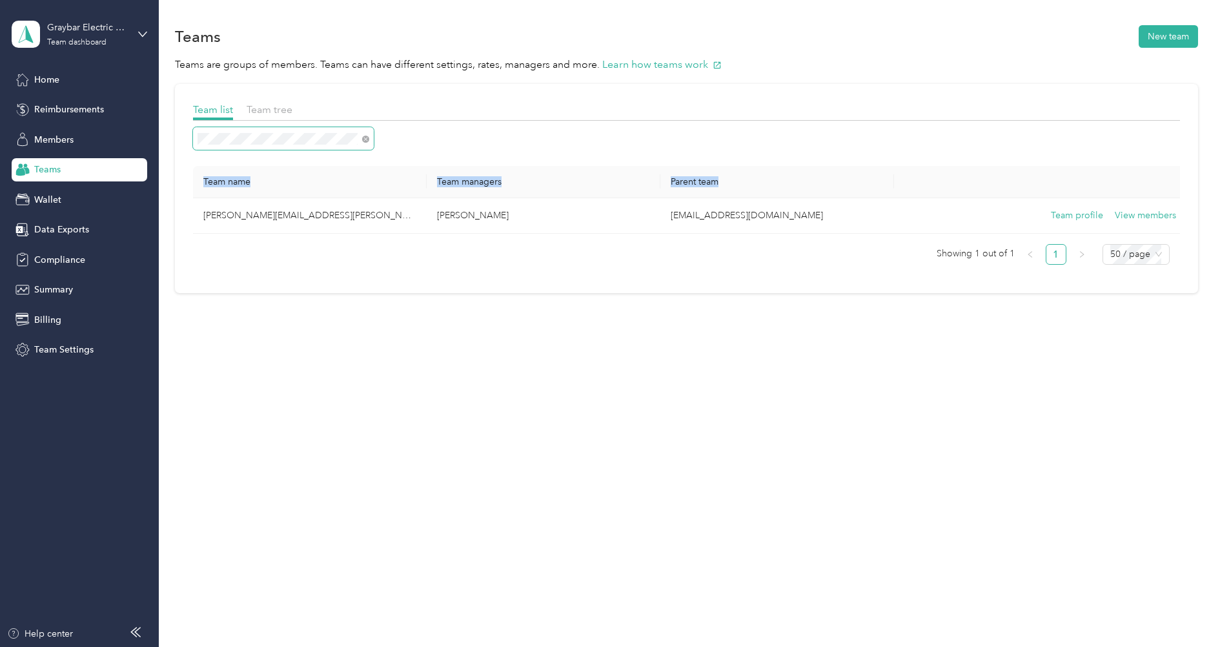
click at [232, 141] on div "Team name Team managers Parent team nicolas.matz@graybar.com Nicolas Matz FAVR@…" at bounding box center [686, 201] width 987 height 148
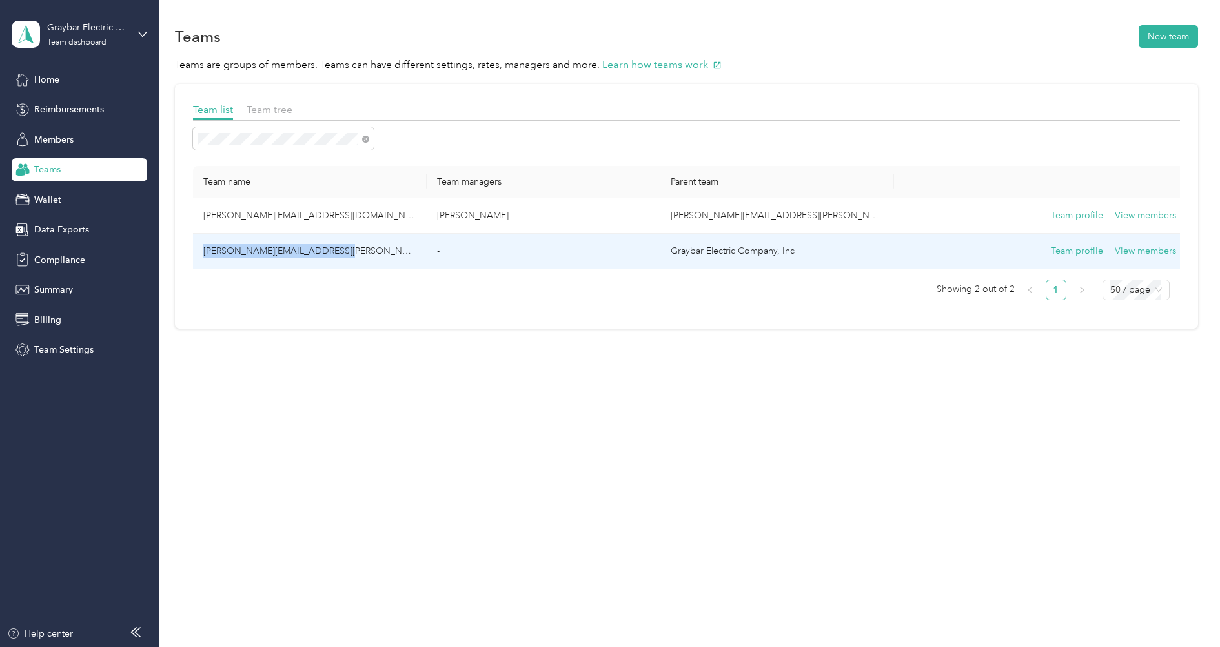
copy td "[PERSON_NAME][EMAIL_ADDRESS][PERSON_NAME][DOMAIN_NAME]"
drag, startPoint x: 330, startPoint y: 249, endPoint x: 205, endPoint y: 251, distance: 125.3
click at [205, 251] on td "[PERSON_NAME][EMAIL_ADDRESS][PERSON_NAME][DOMAIN_NAME]" at bounding box center [310, 252] width 234 height 36
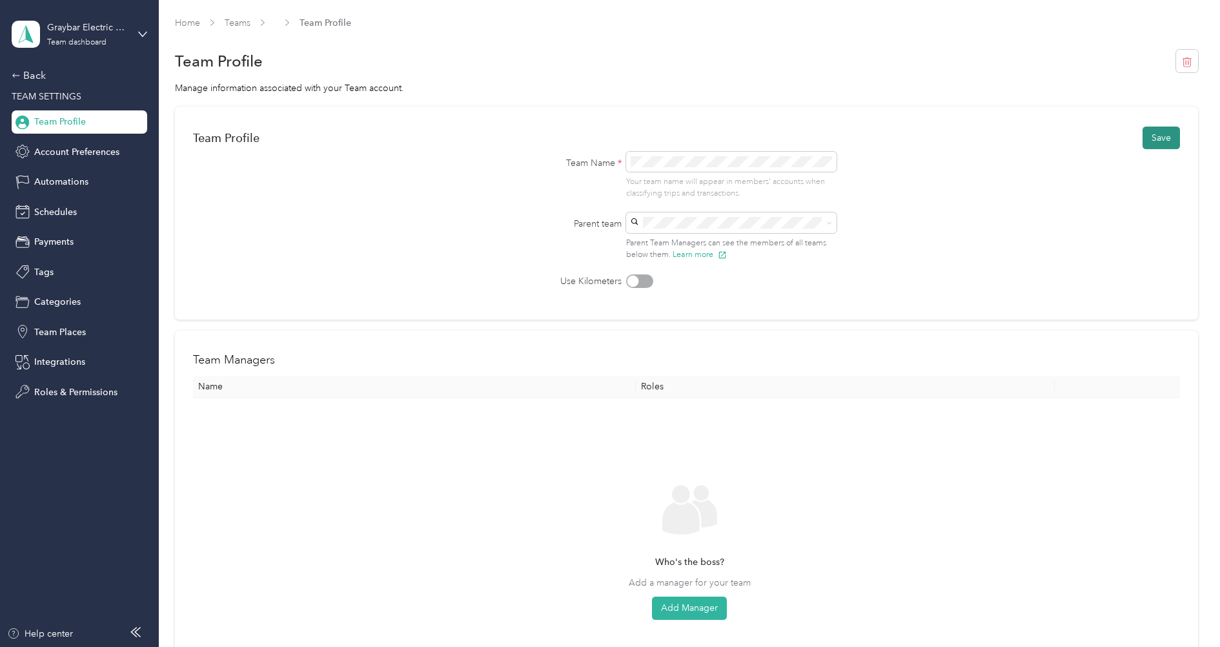
click at [1173, 130] on button "Save" at bounding box center [1161, 138] width 37 height 23
click at [706, 303] on div "FAVR@graybar.com Graybar Admin Team FAVR@graybar.com" at bounding box center [735, 312] width 193 height 43
click at [1157, 143] on button "Save" at bounding box center [1161, 138] width 37 height 23
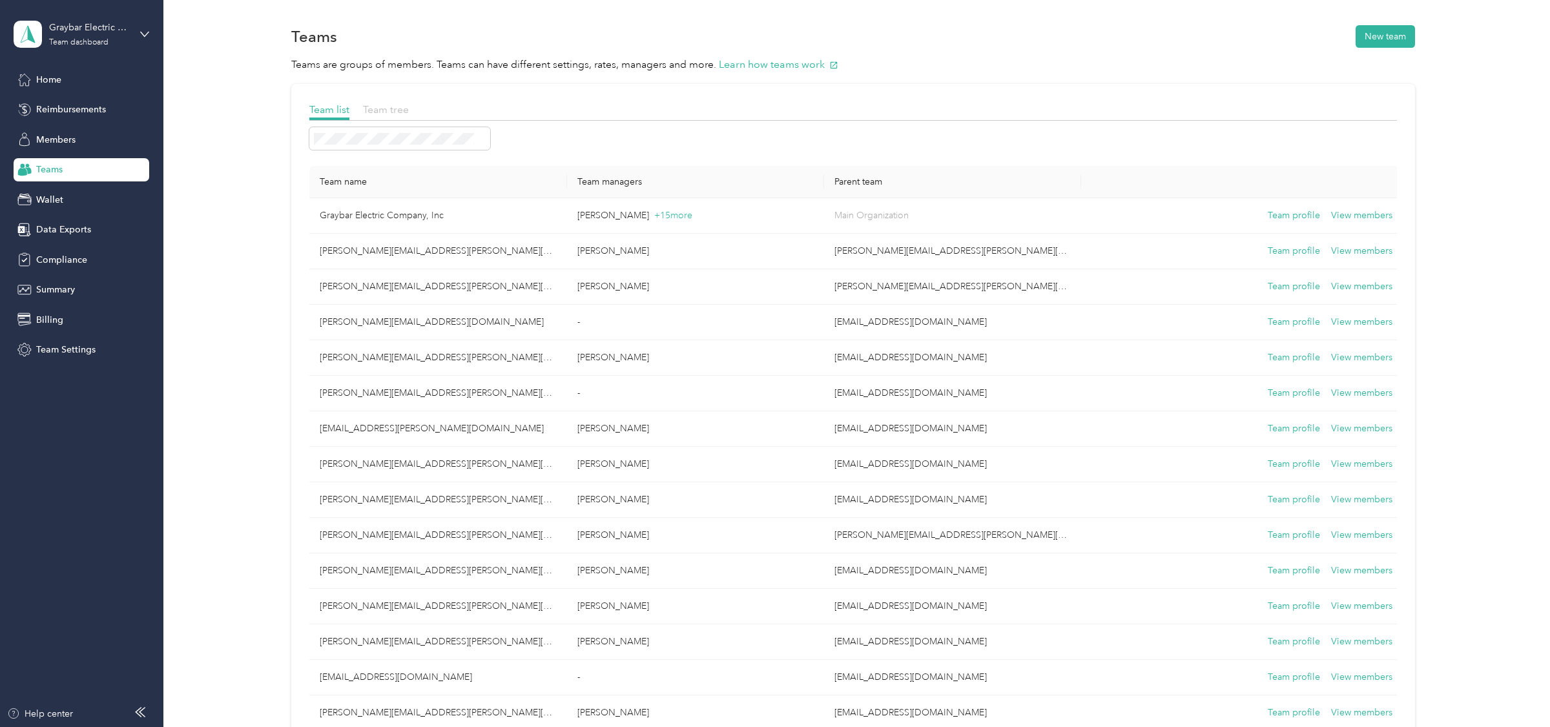
click at [394, 113] on span "Team tree" at bounding box center [386, 109] width 46 height 12
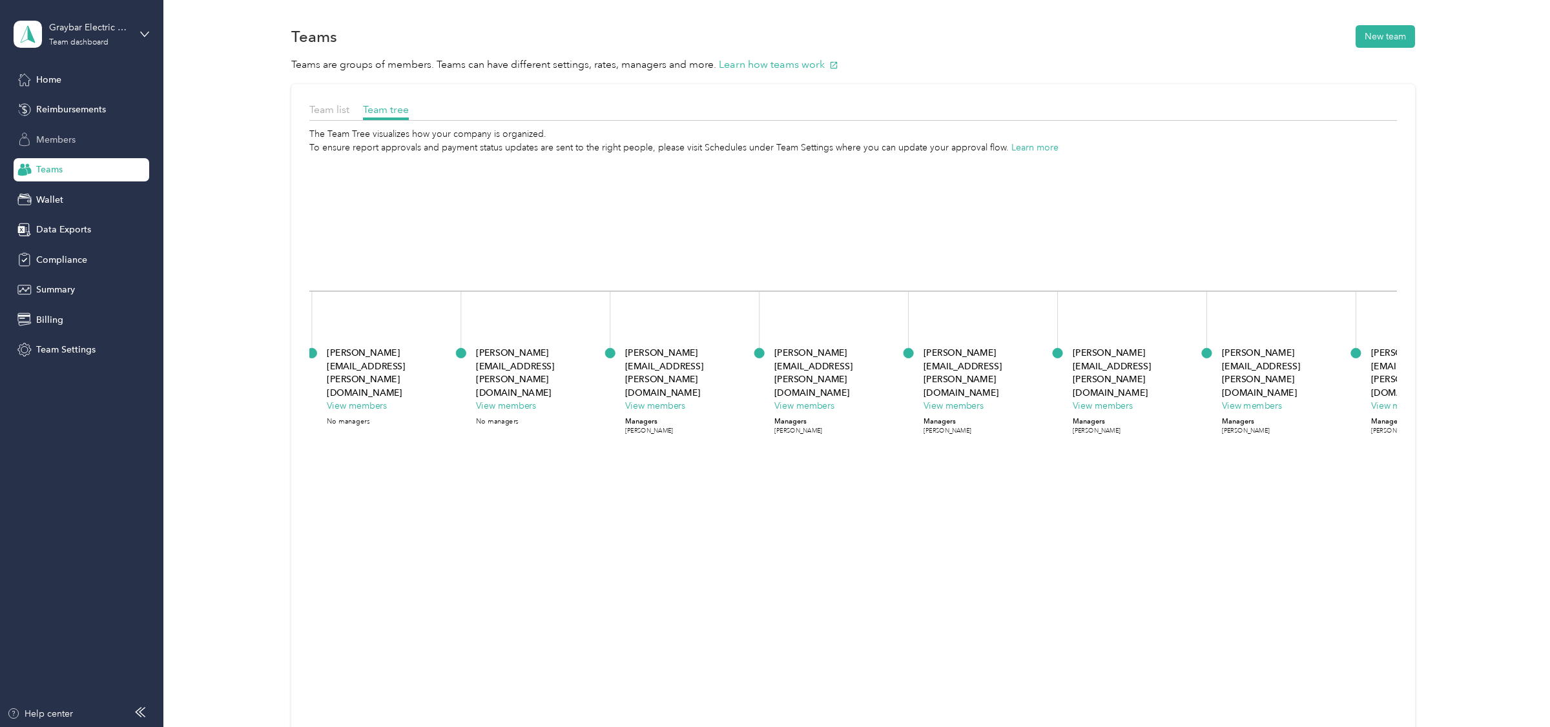
click at [66, 141] on span "Members" at bounding box center [55, 140] width 39 height 14
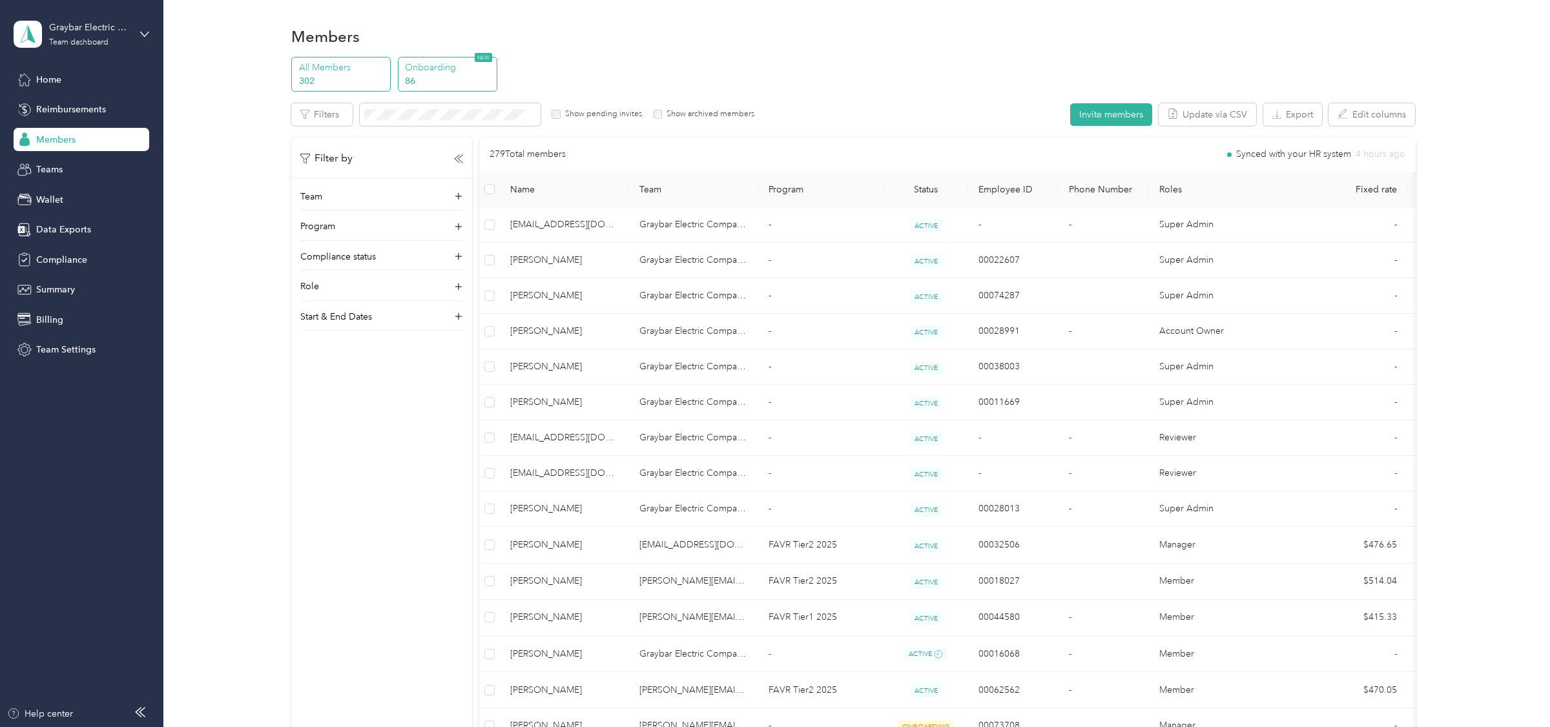
click at [444, 76] on p "86" at bounding box center [449, 81] width 88 height 14
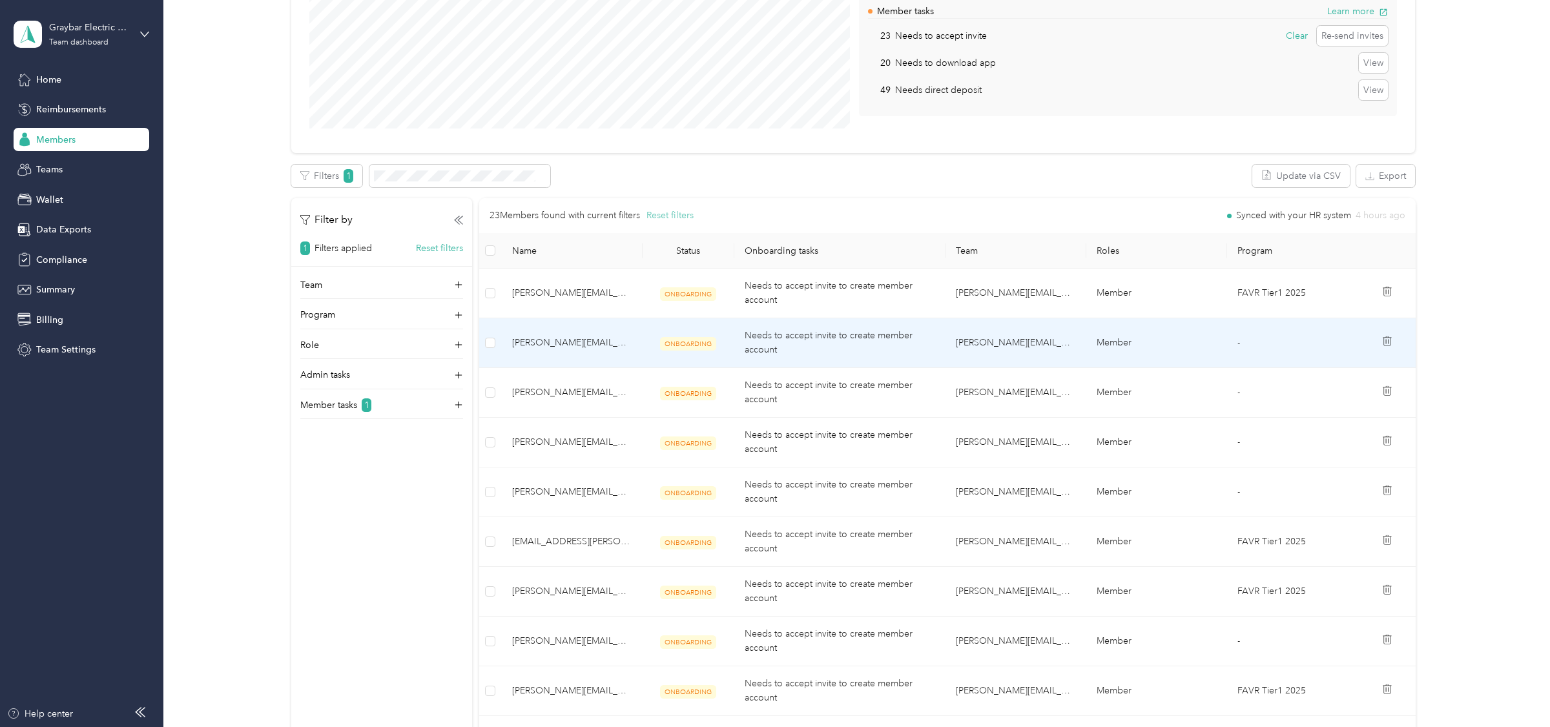
scroll to position [217, 0]
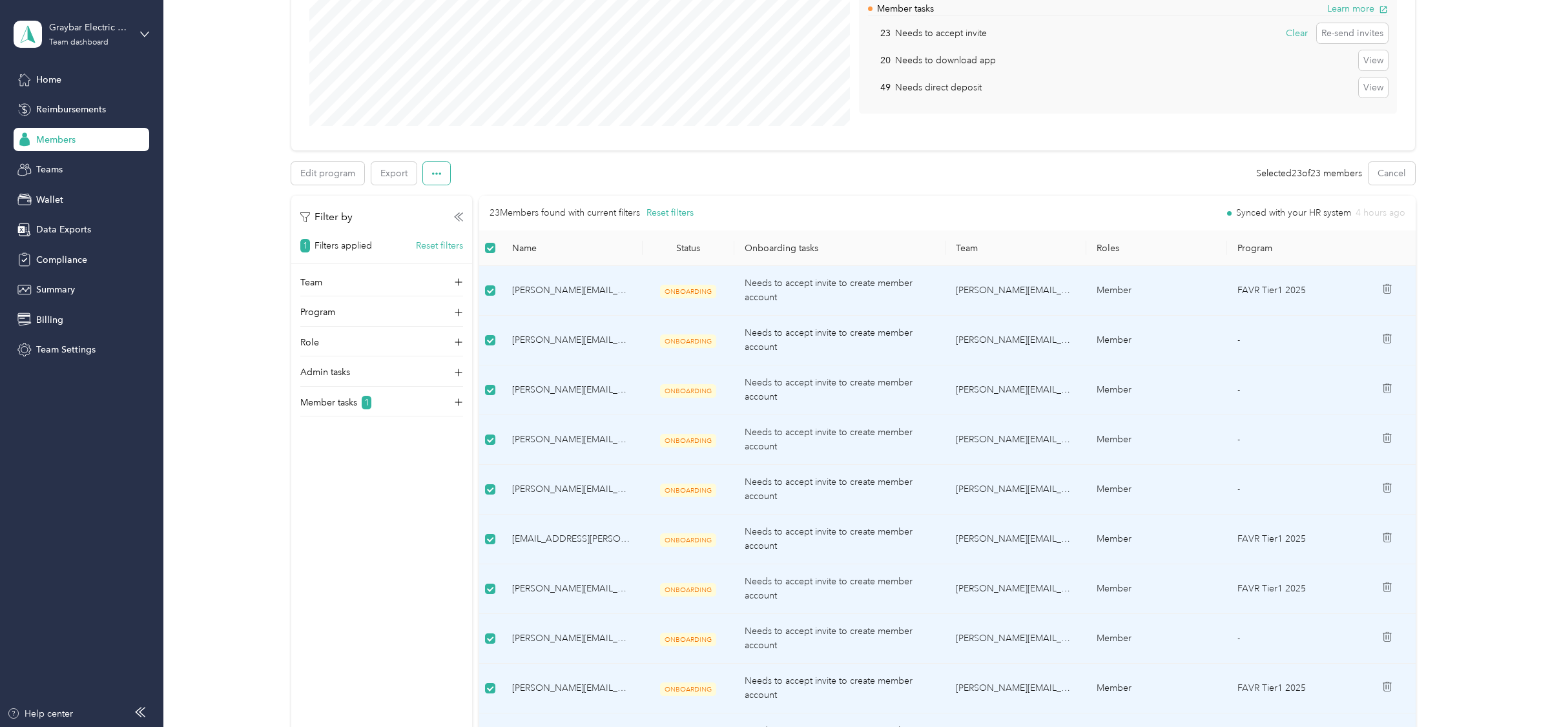
click at [443, 179] on button "button" at bounding box center [436, 173] width 27 height 23
click at [698, 171] on div "Edit program Export Selected 23 of 23 members Cancel" at bounding box center [852, 173] width 1123 height 23
click at [1346, 39] on button "Re-send invites" at bounding box center [1351, 33] width 71 height 21
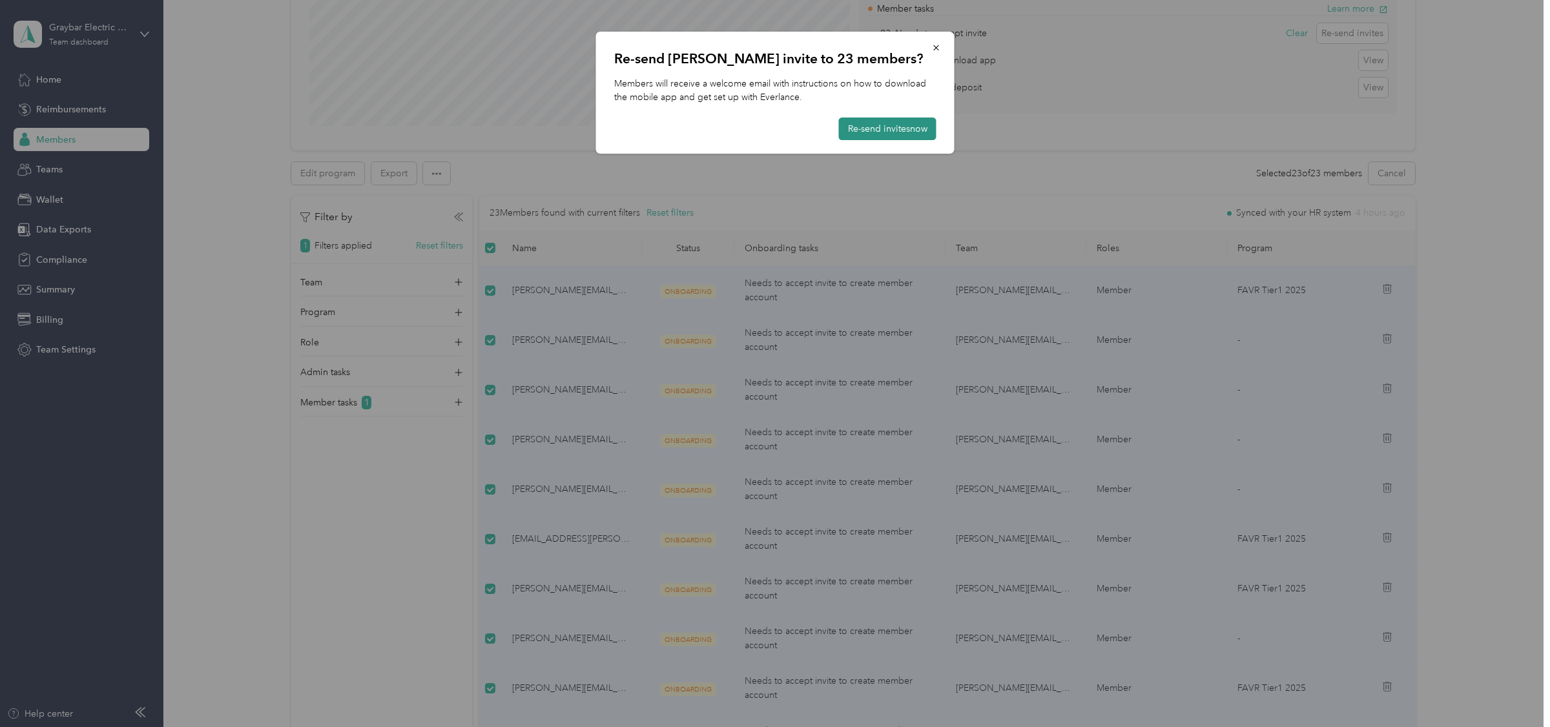
click at [914, 131] on button "Re-send invites now" at bounding box center [887, 129] width 97 height 23
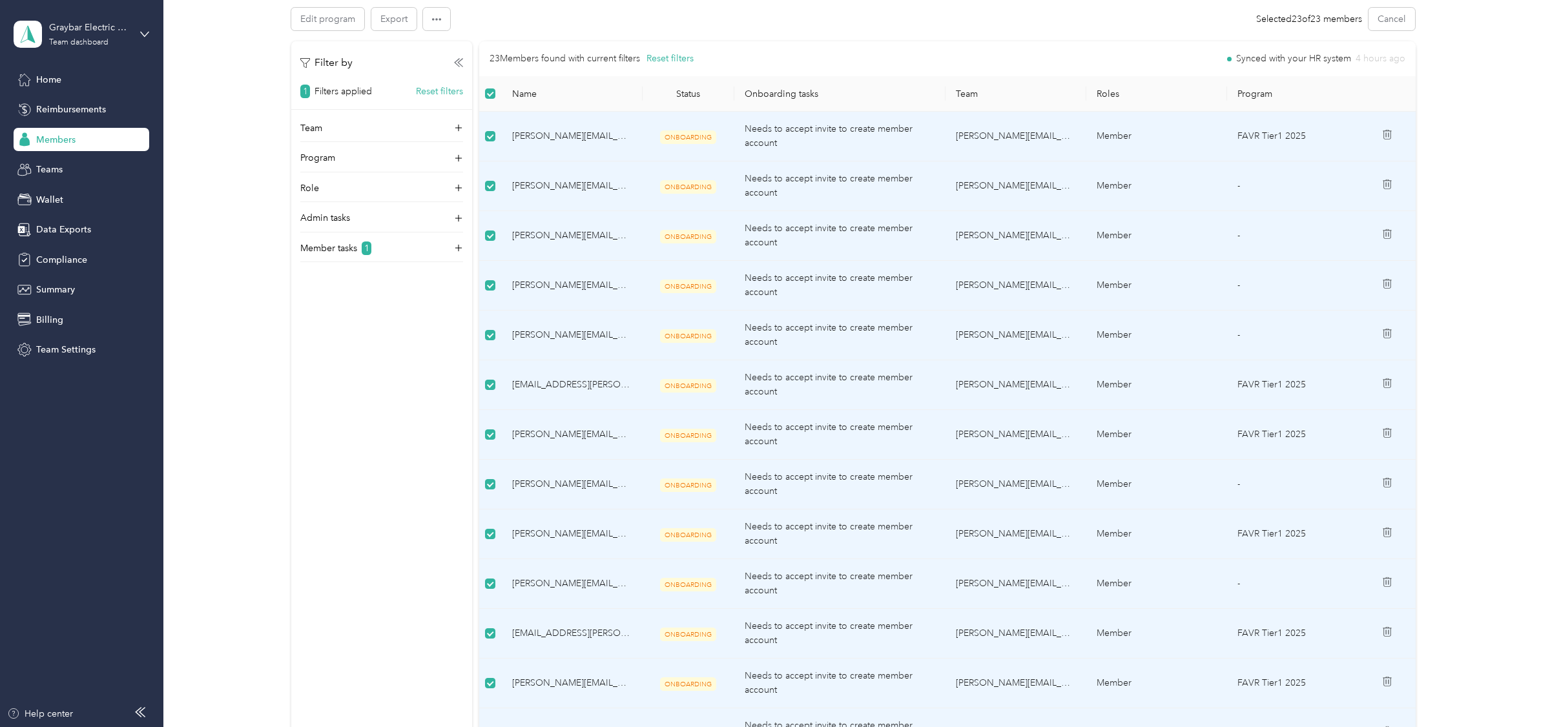
scroll to position [334, 0]
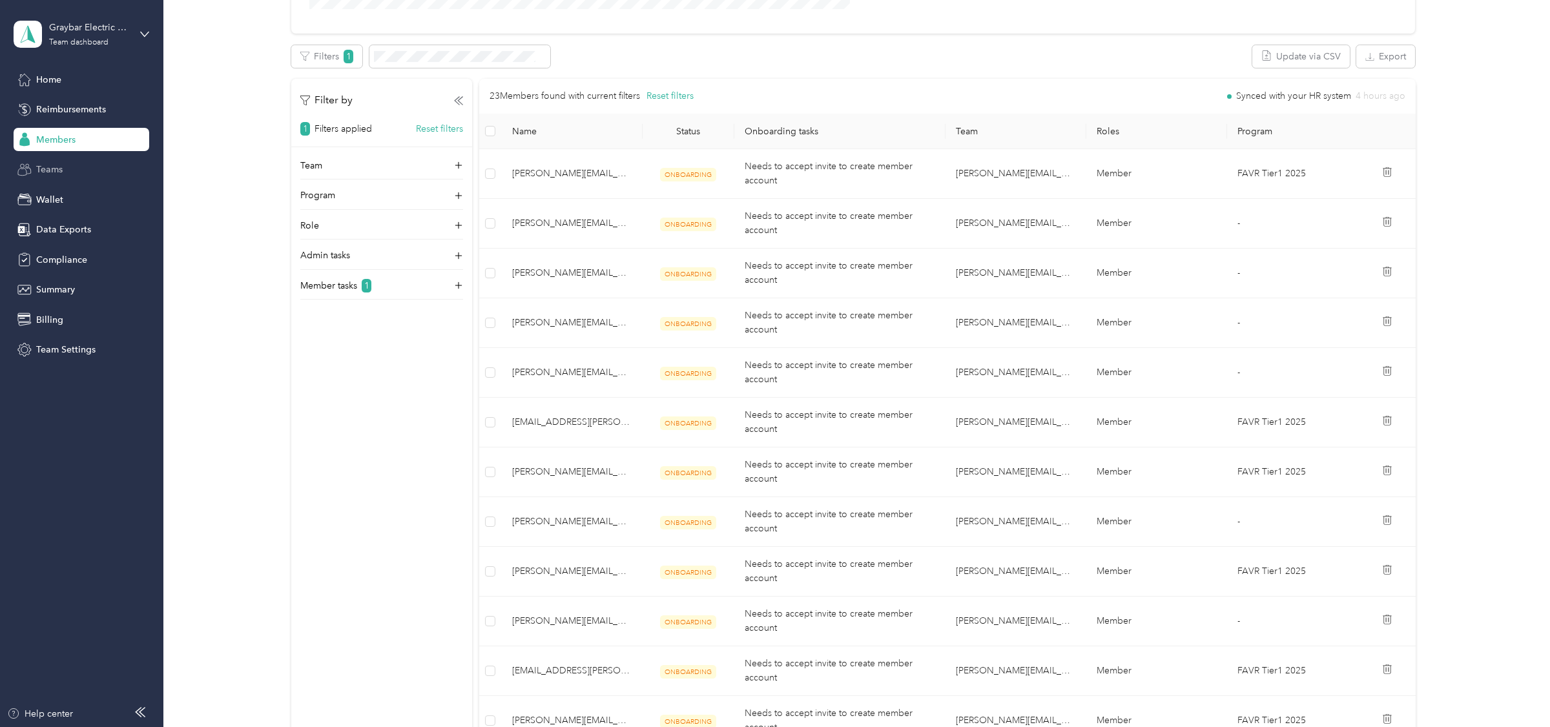
click at [48, 168] on span "Teams" at bounding box center [49, 170] width 26 height 14
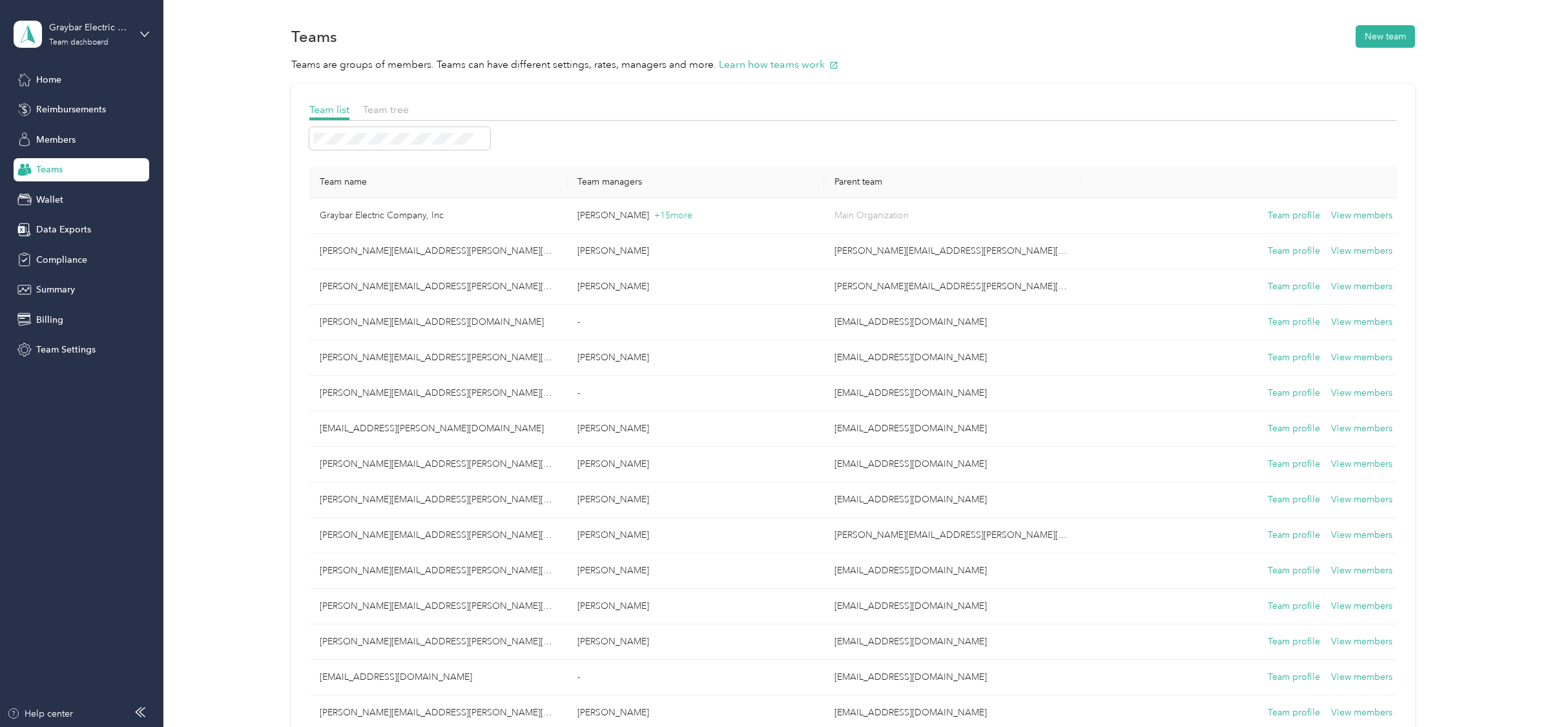
click at [384, 145] on span at bounding box center [399, 138] width 181 height 23
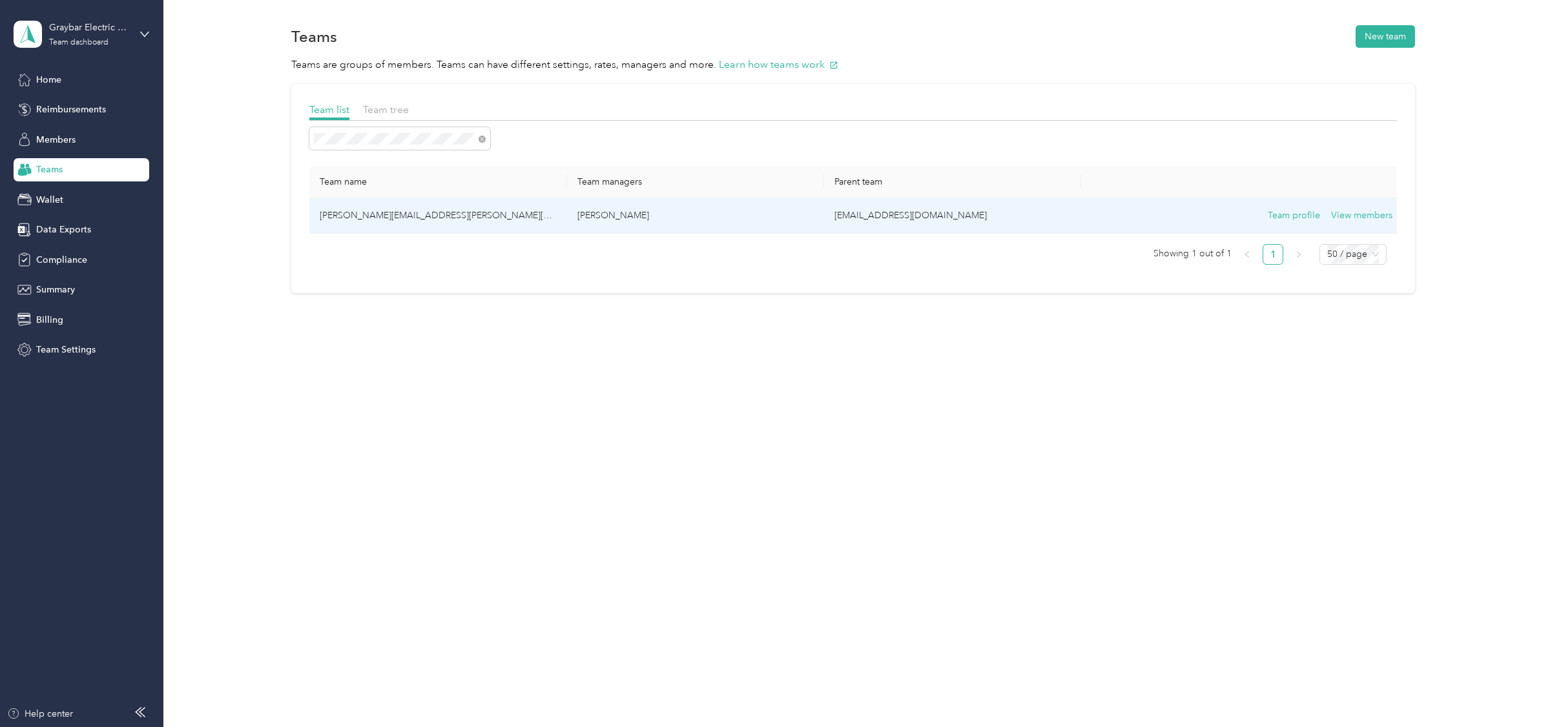
click at [488, 216] on td "[PERSON_NAME][EMAIL_ADDRESS][PERSON_NAME][DOMAIN_NAME]" at bounding box center [437, 216] width 257 height 36
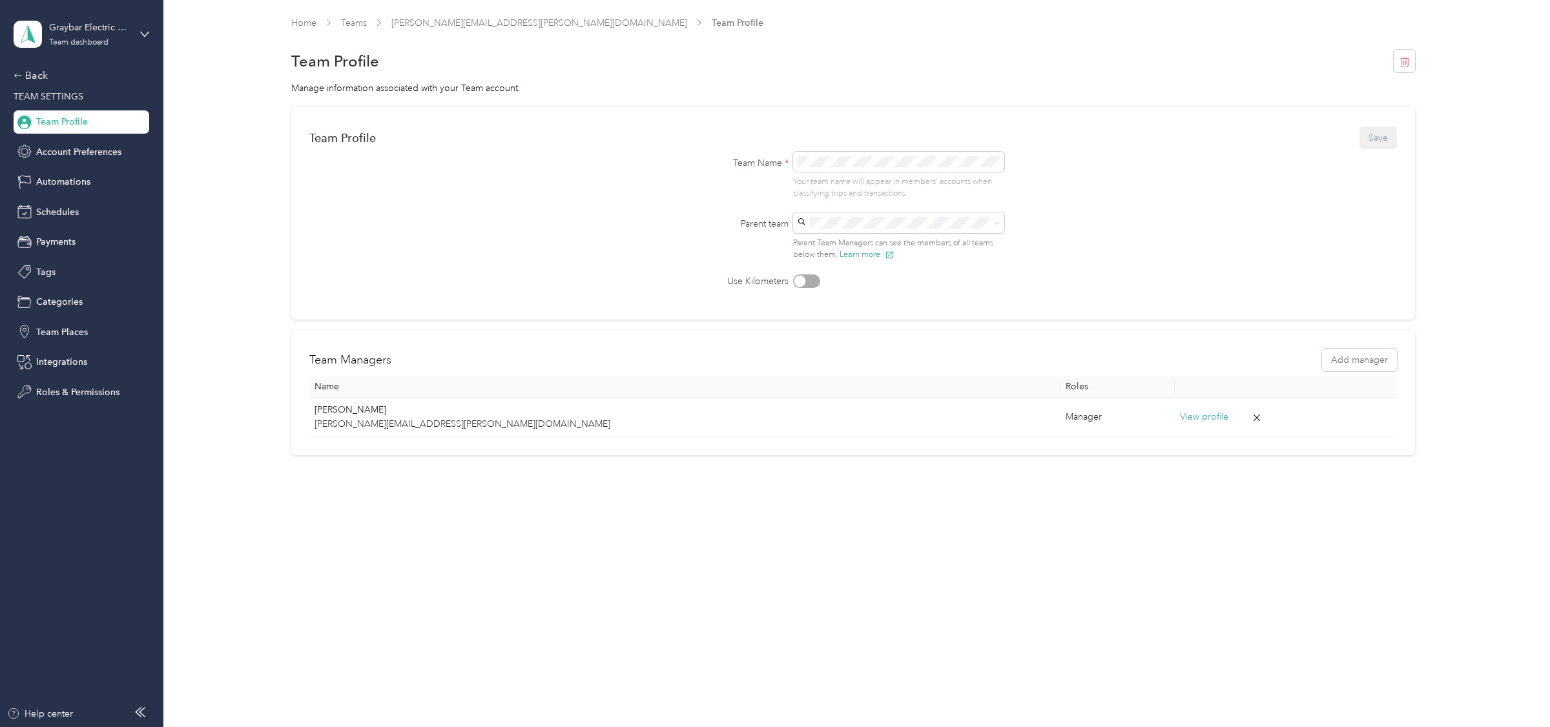
click at [746, 229] on label "Parent team" at bounding box center [730, 224] width 116 height 14
click at [48, 68] on div "Back" at bounding box center [78, 75] width 129 height 15
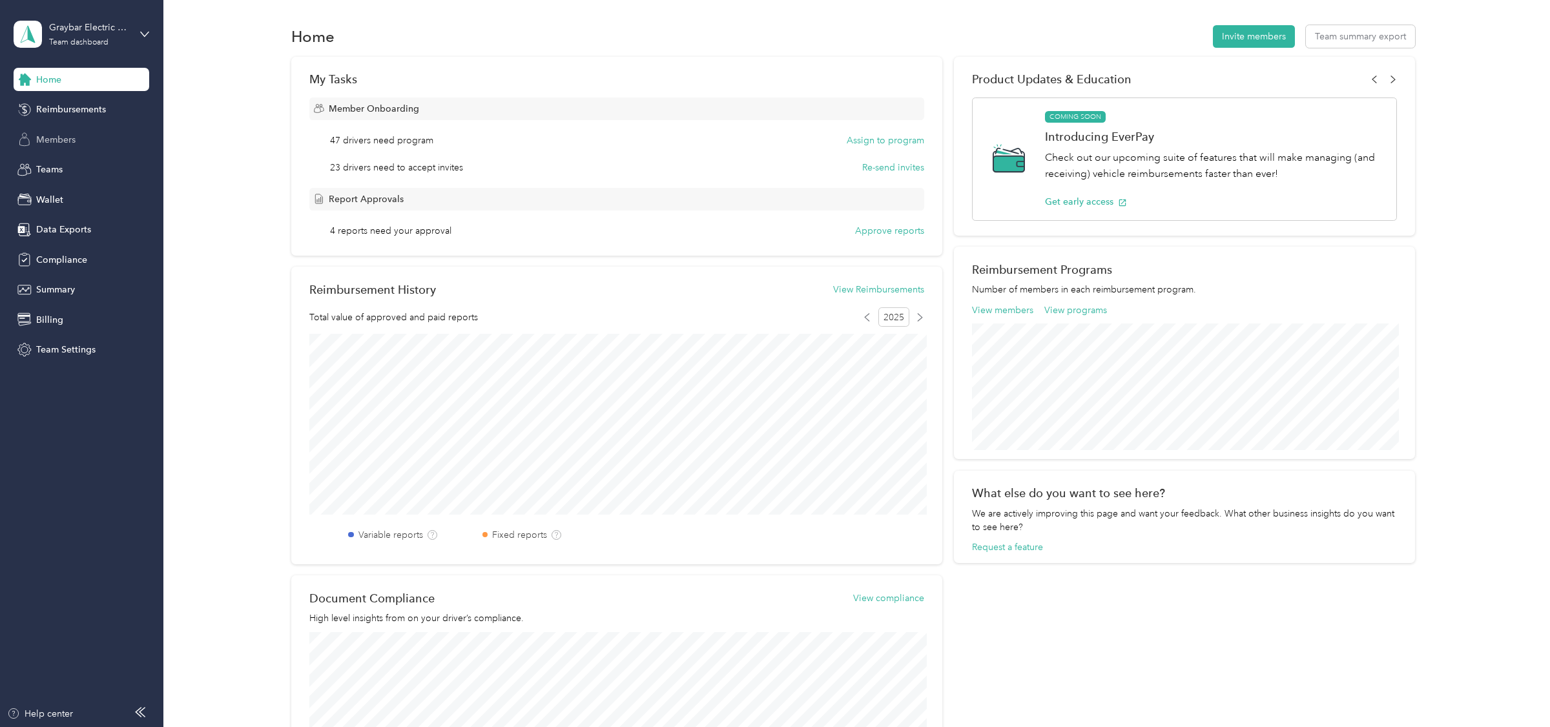
click at [58, 130] on div "Members" at bounding box center [82, 139] width 136 height 23
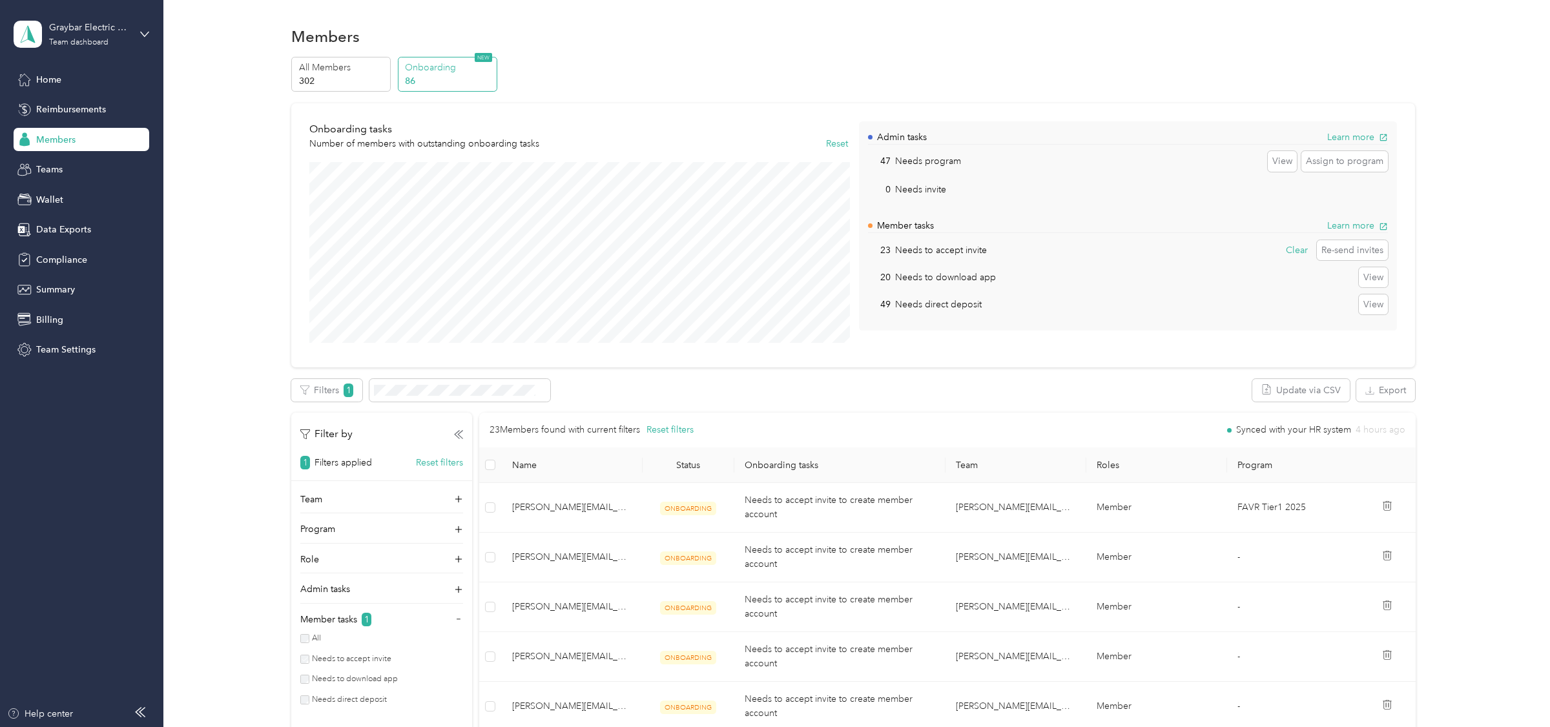
click at [338, 74] on p "302" at bounding box center [343, 81] width 88 height 14
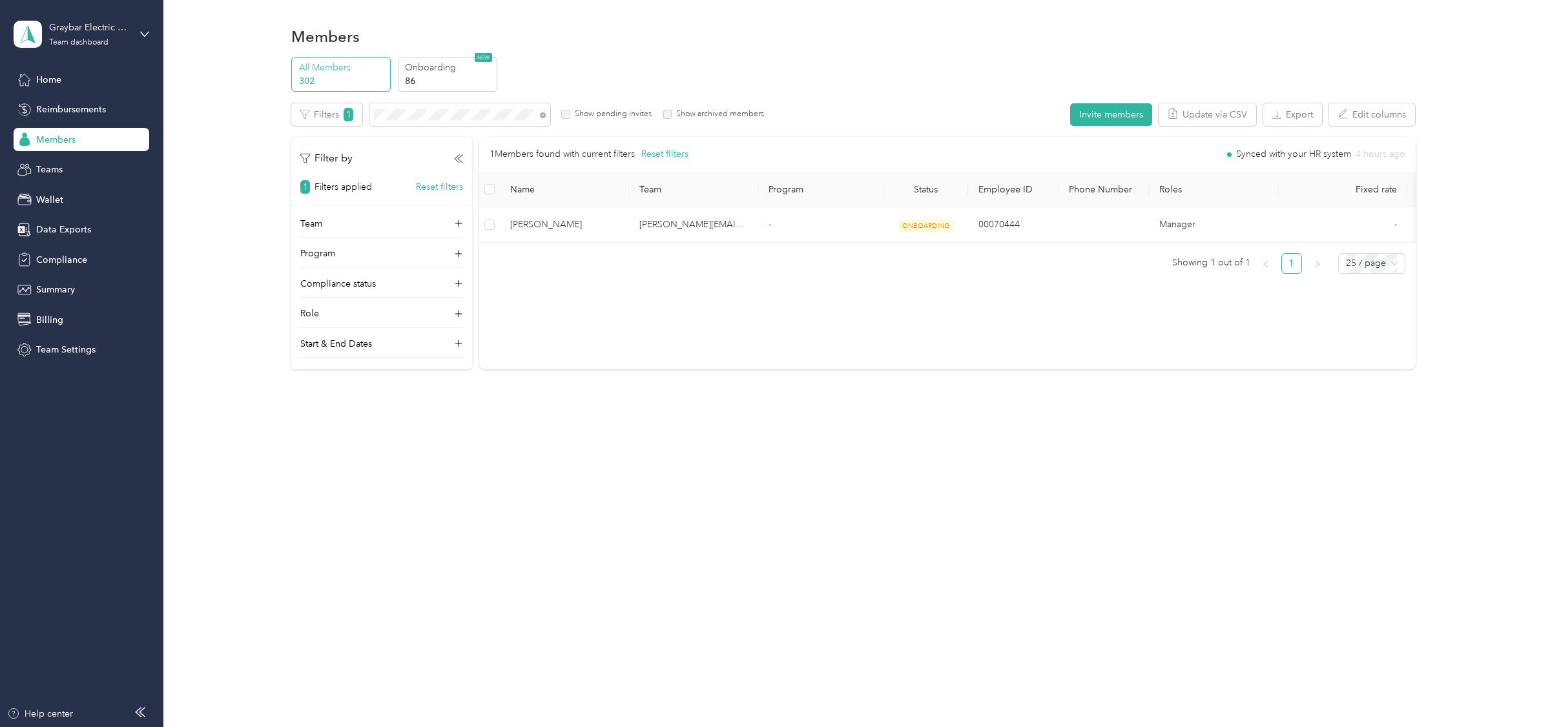
click at [626, 117] on label "Show pending invites" at bounding box center [610, 114] width 81 height 12
click at [679, 118] on label "Show archived members" at bounding box center [717, 114] width 92 height 12
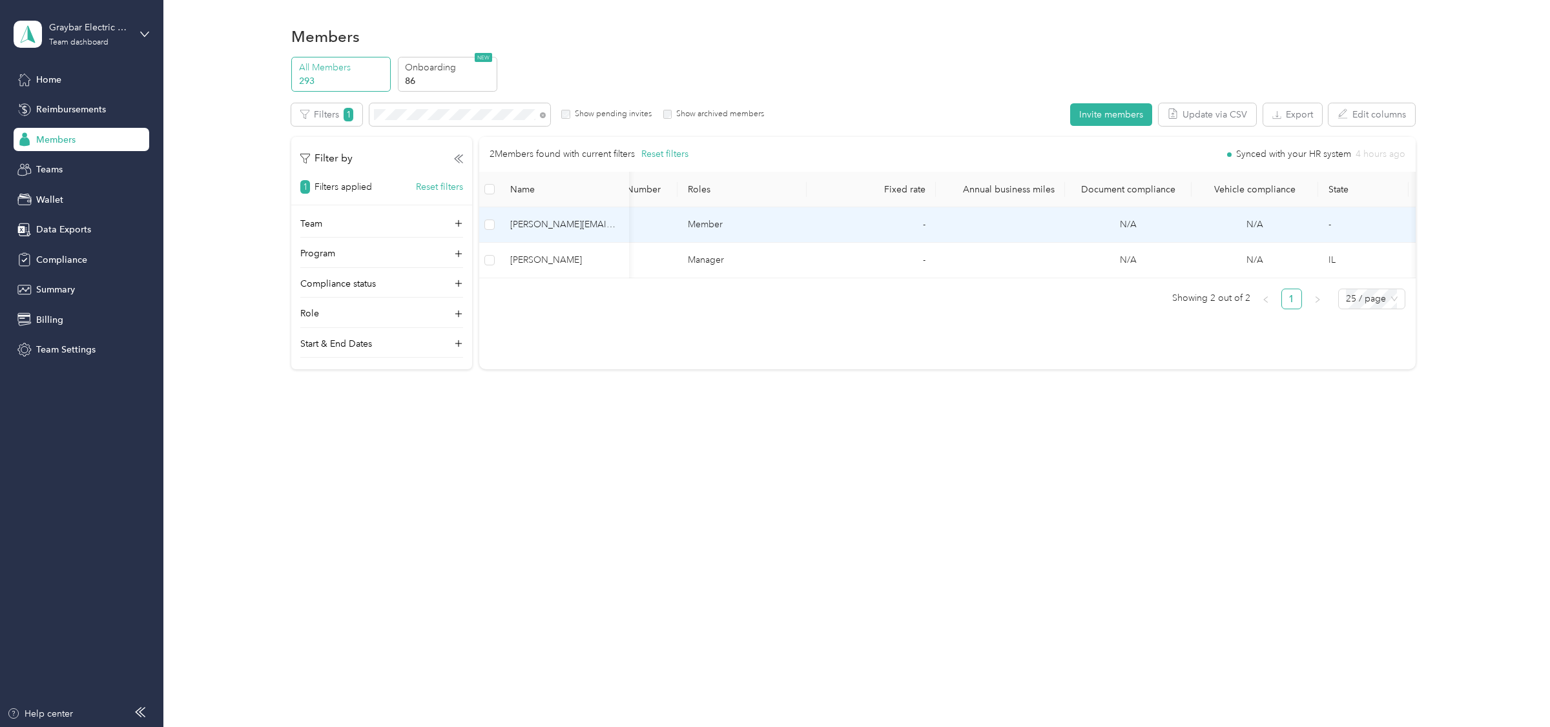
scroll to position [0, 299]
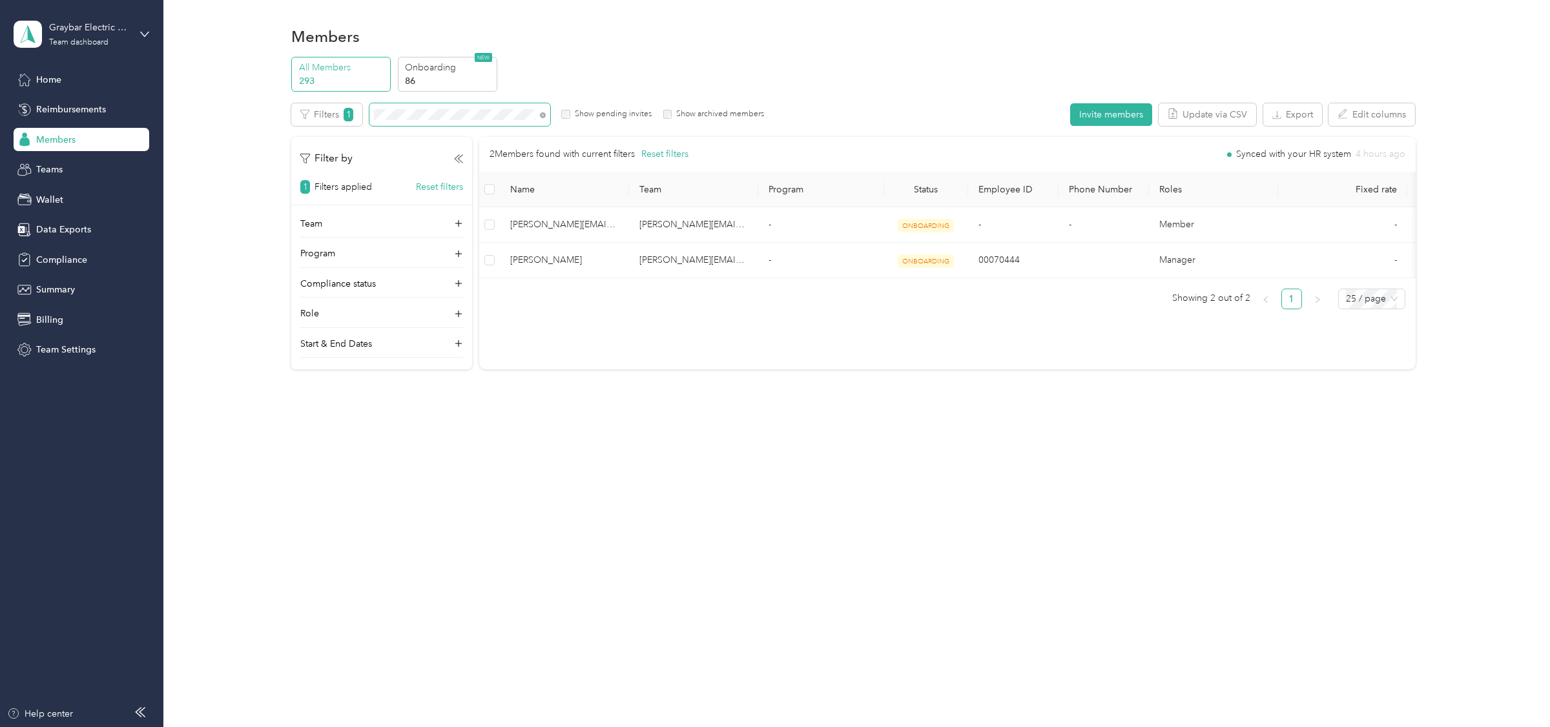
click at [484, 119] on span at bounding box center [459, 114] width 181 height 23
click at [66, 178] on div "Teams" at bounding box center [82, 169] width 136 height 23
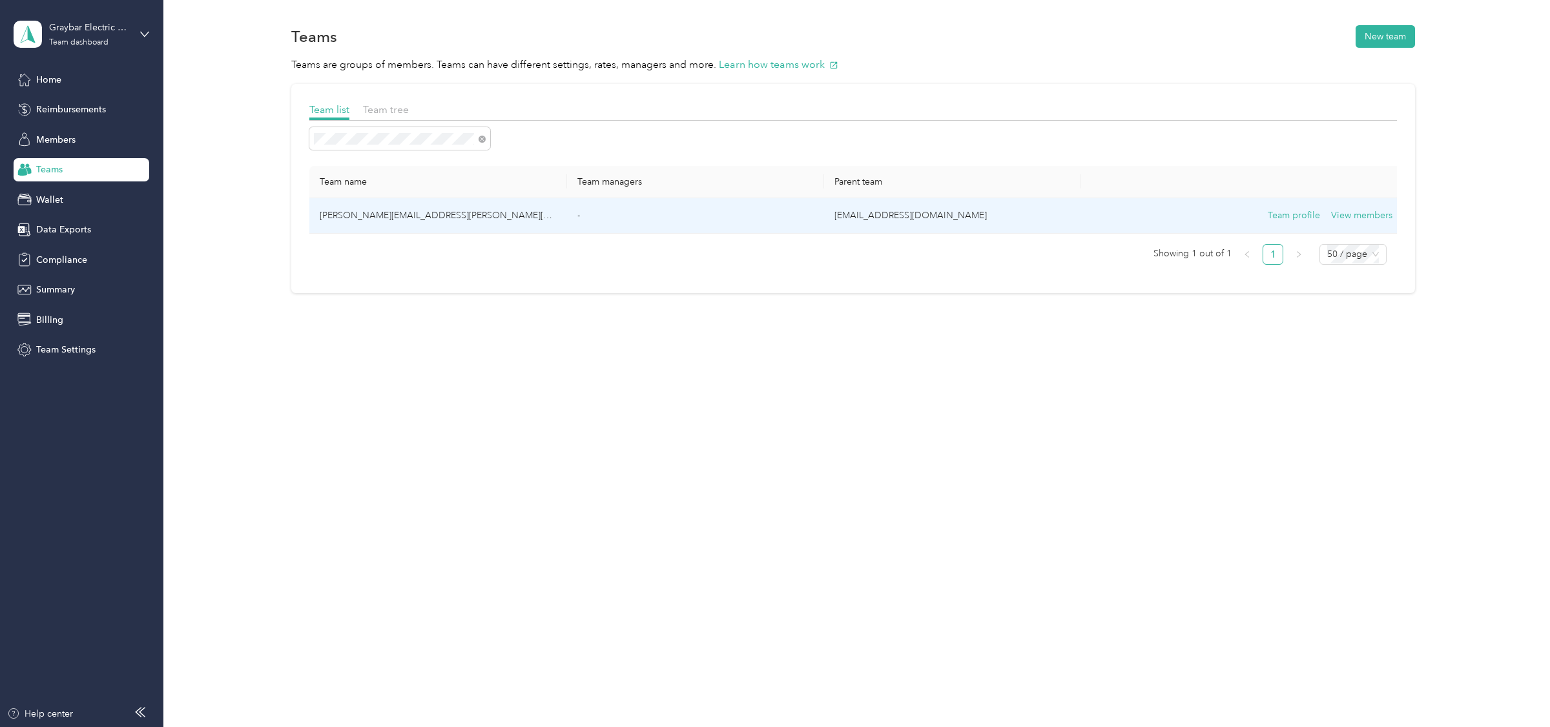
click at [746, 229] on td "-" at bounding box center [695, 216] width 257 height 36
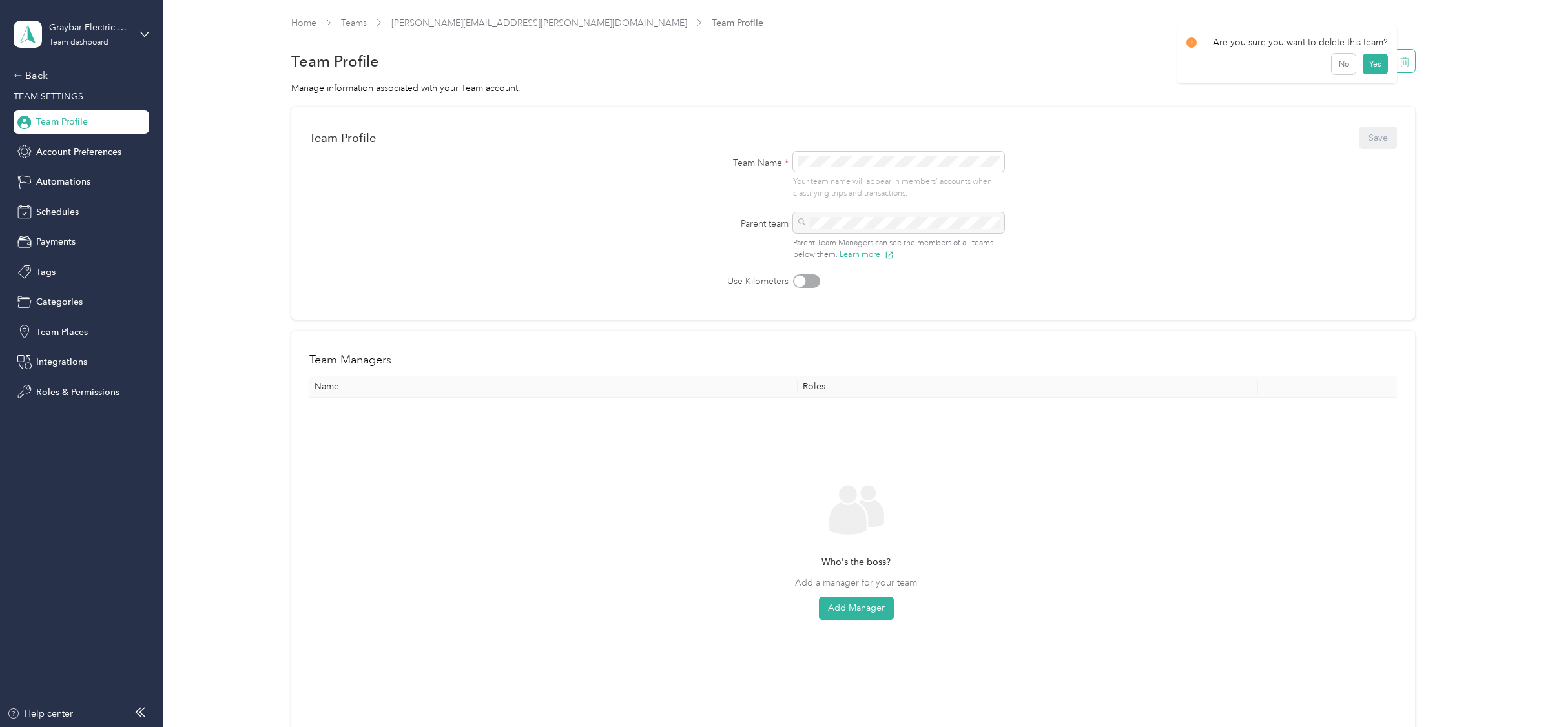
click at [1415, 65] on button "button" at bounding box center [1404, 61] width 22 height 23
click at [1373, 75] on button "Yes" at bounding box center [1374, 70] width 25 height 21
click at [1523, 25] on icon at bounding box center [1521, 25] width 10 height 12
click at [35, 68] on div "Back" at bounding box center [78, 75] width 129 height 15
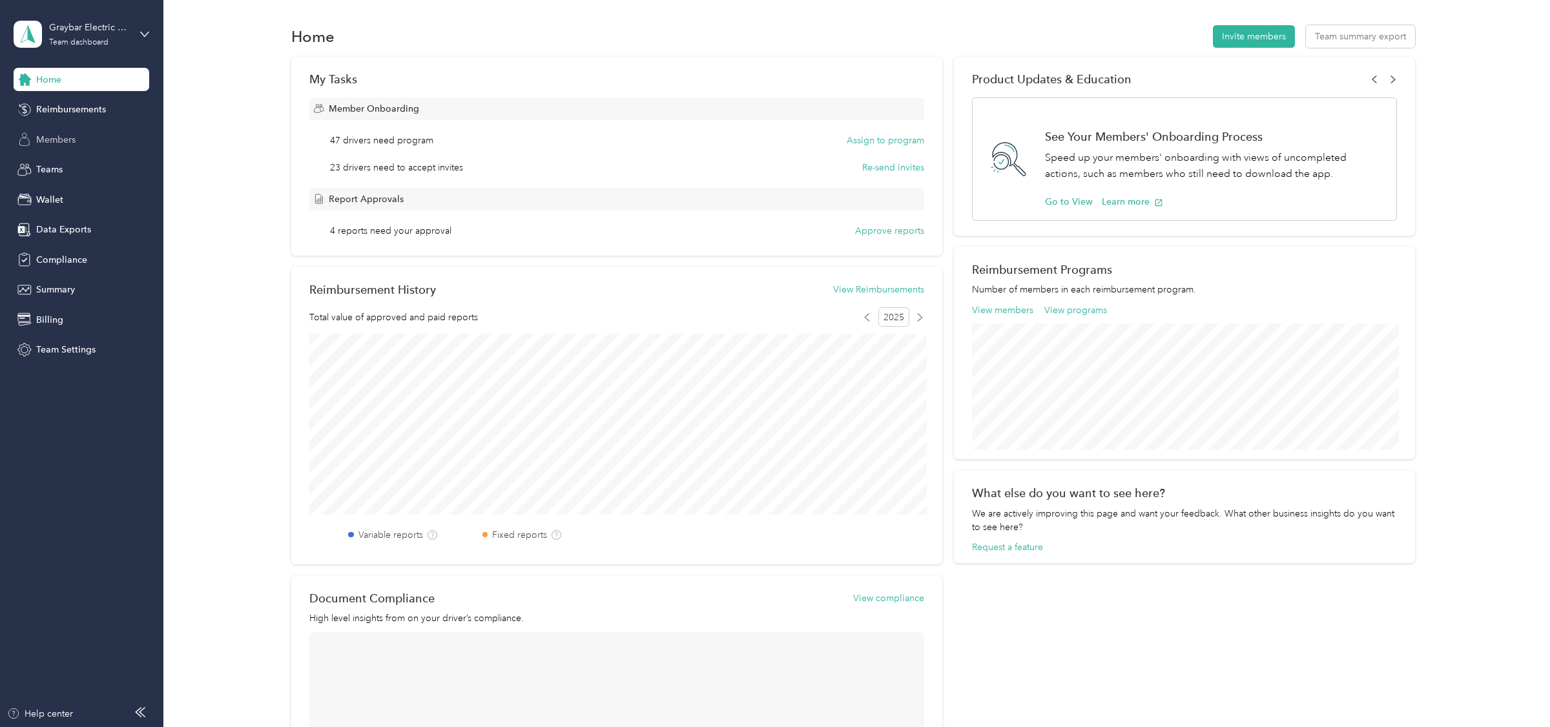
click at [74, 143] on span "Members" at bounding box center [55, 140] width 39 height 14
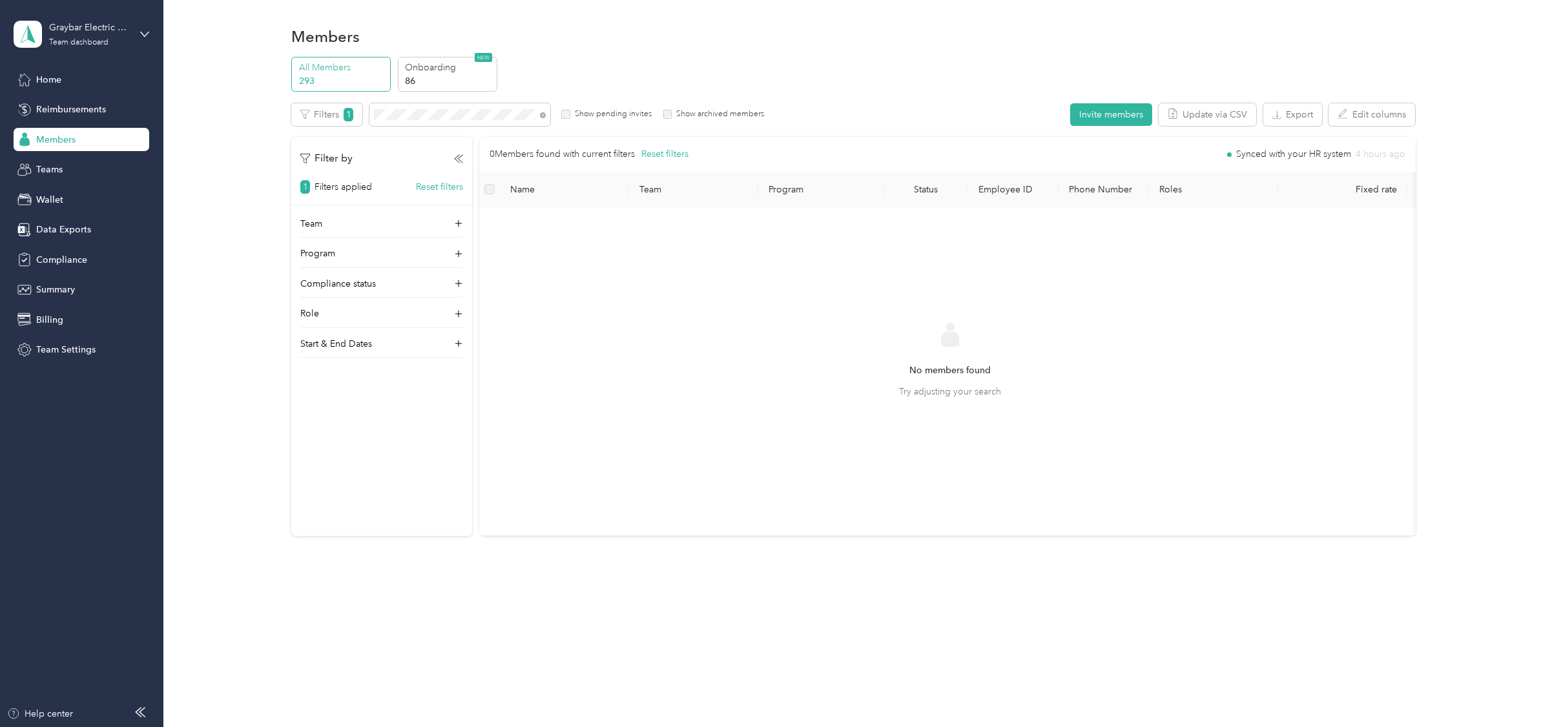
click at [679, 116] on label "Show archived members" at bounding box center [717, 114] width 92 height 12
click at [466, 83] on p "86" at bounding box center [449, 81] width 88 height 14
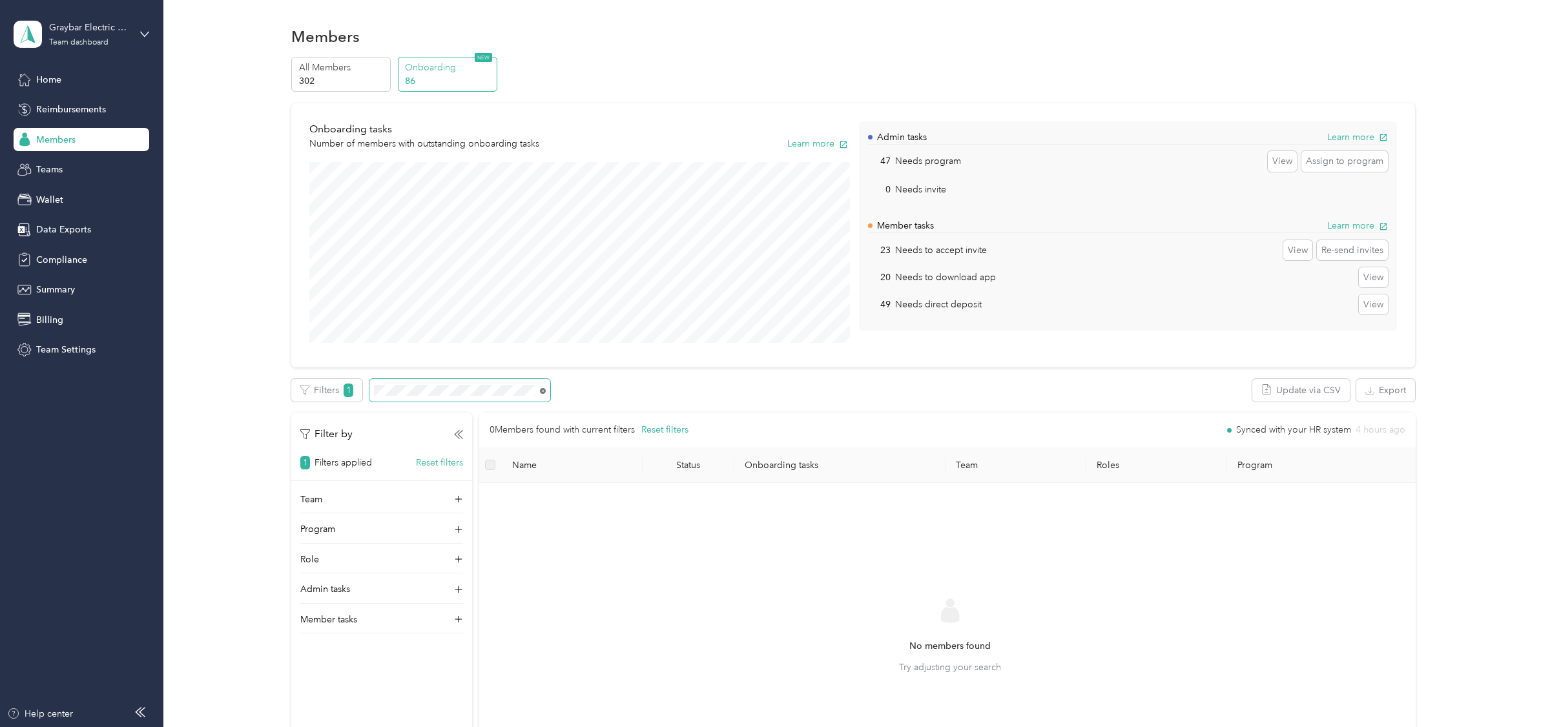
click at [540, 389] on icon at bounding box center [543, 391] width 6 height 6
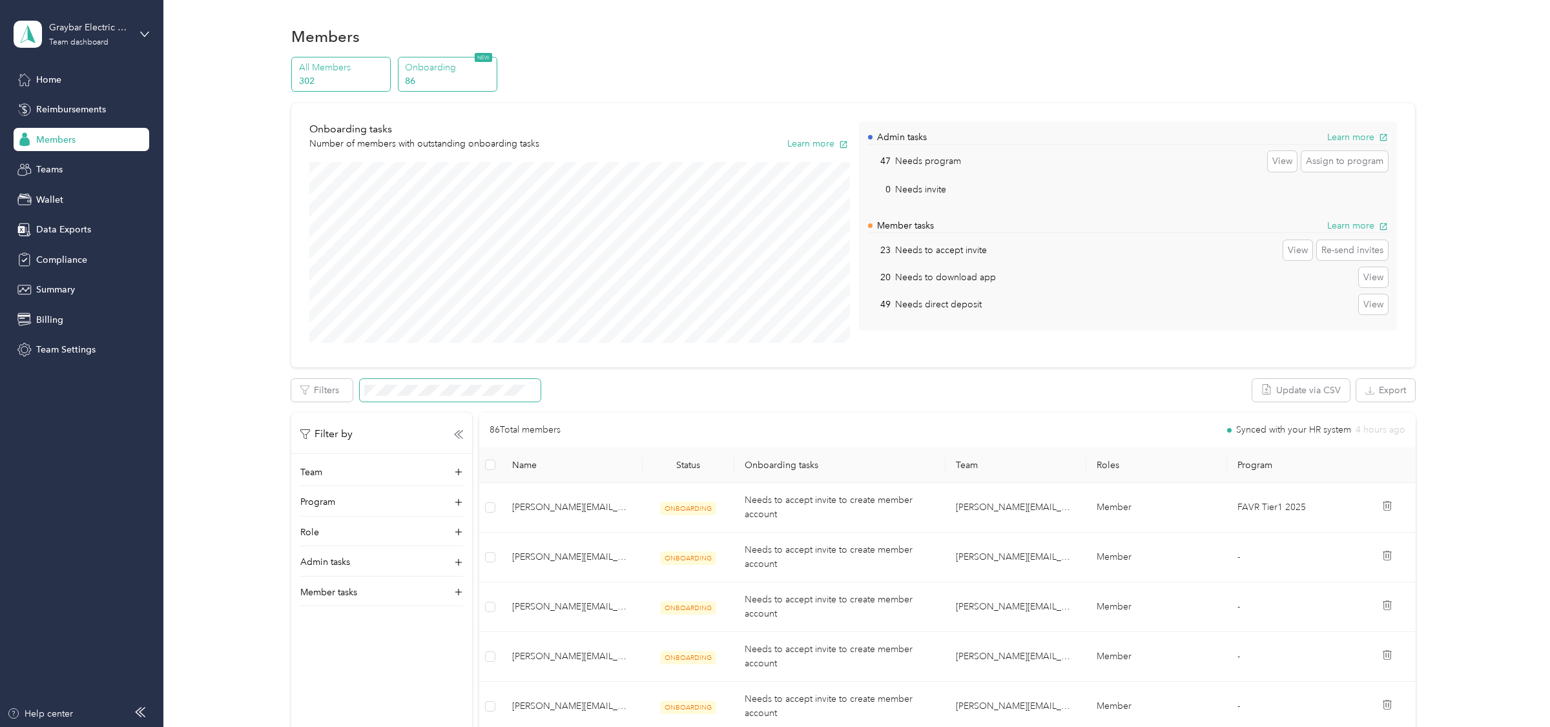
click at [360, 88] on div "All Members 302" at bounding box center [340, 75] width 99 height 36
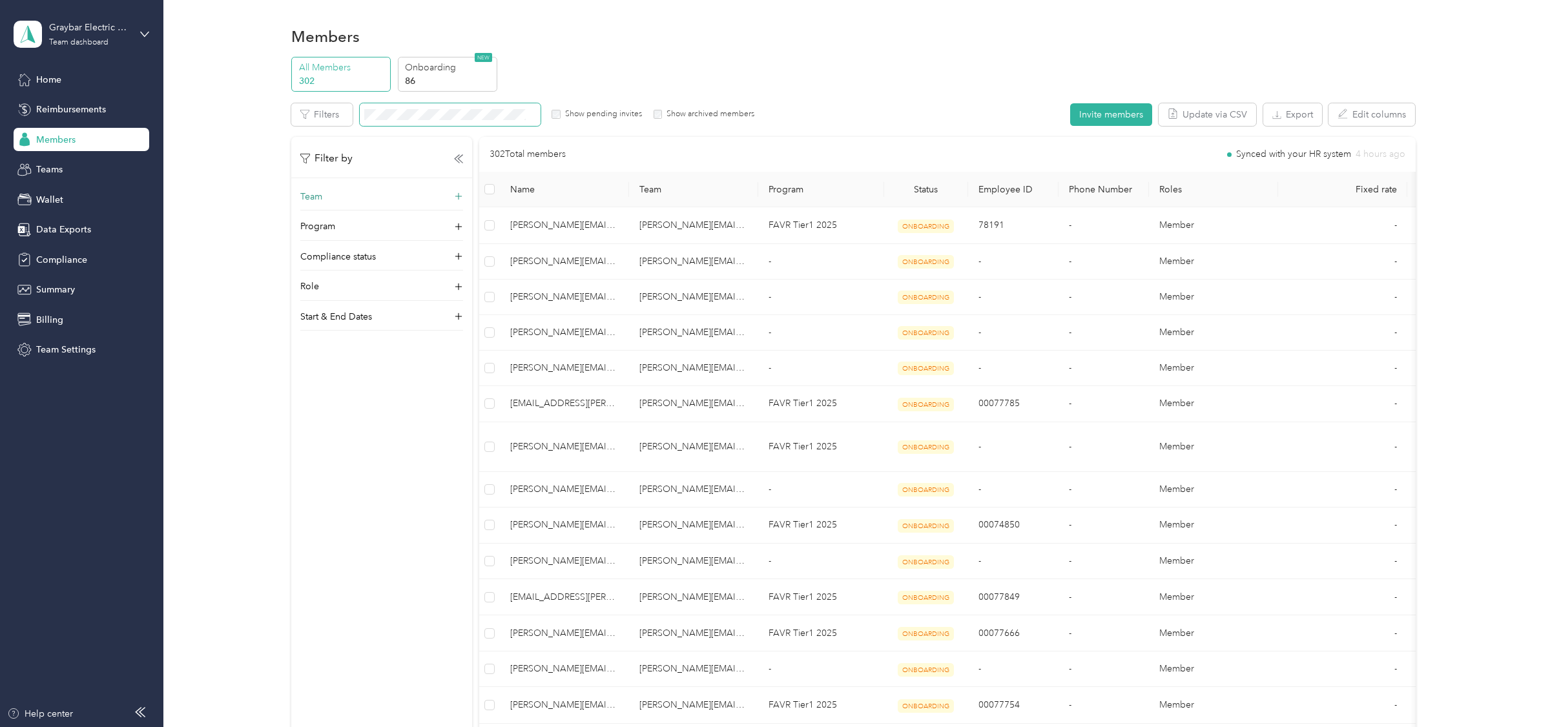
click at [343, 199] on div "Team" at bounding box center [381, 200] width 163 height 21
click at [340, 296] on p "No managers" at bounding box center [382, 303] width 145 height 14
click at [376, 250] on div "scott.neubauer@graybar.com No managers" at bounding box center [382, 274] width 145 height 70
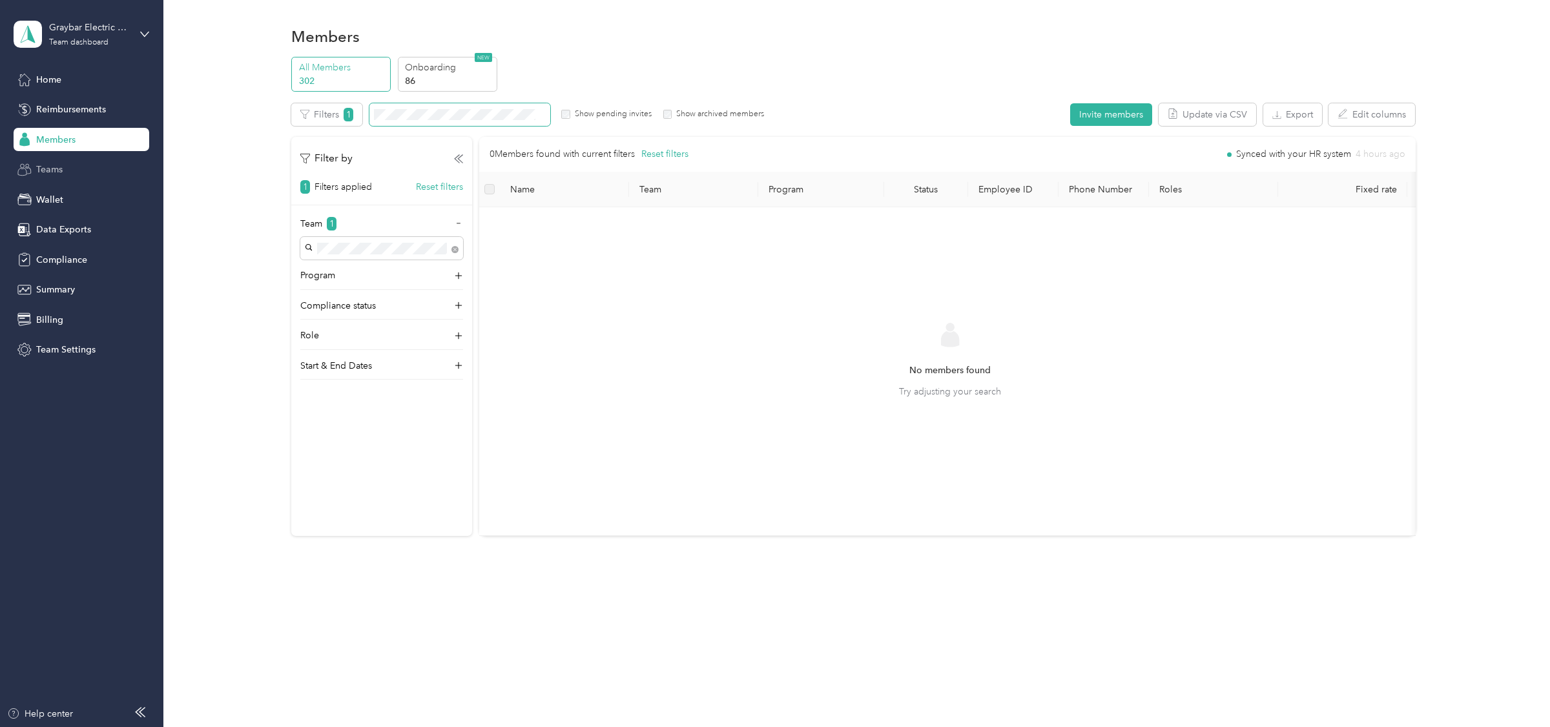
click at [61, 176] on div "Teams" at bounding box center [82, 169] width 136 height 23
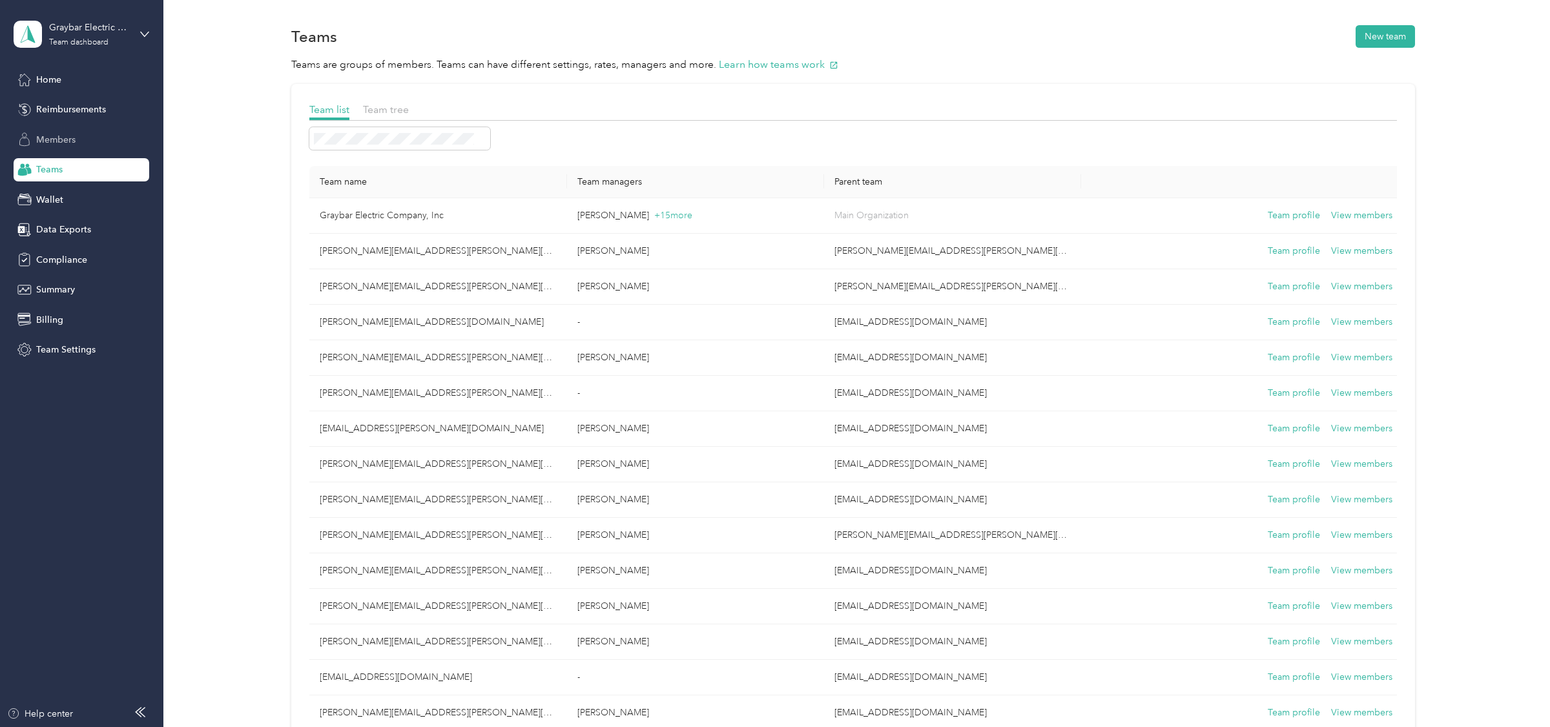
click at [72, 150] on div "Members" at bounding box center [82, 139] width 136 height 23
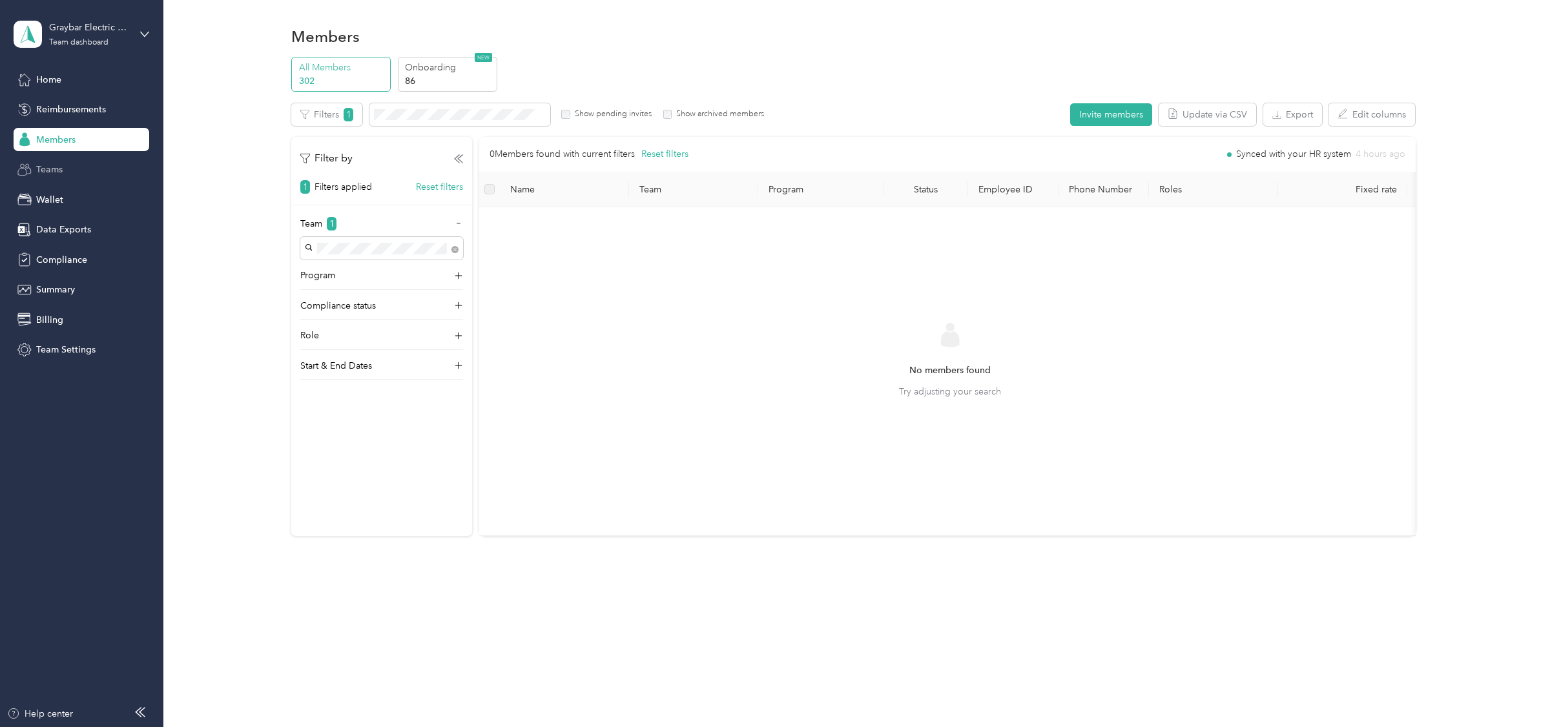
click at [77, 174] on div "Teams" at bounding box center [82, 169] width 136 height 23
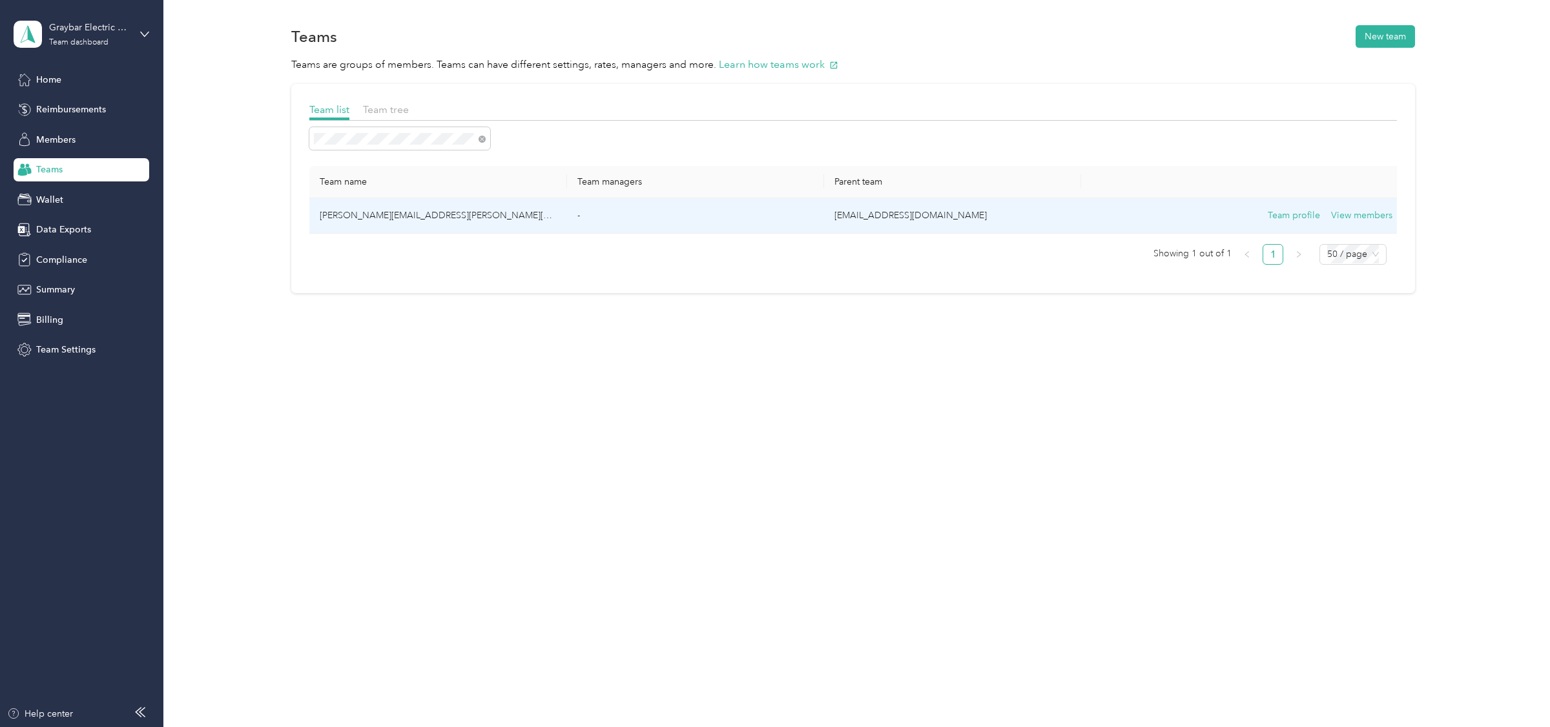
click at [450, 212] on td "scott.neubauer@graybar.com" at bounding box center [437, 216] width 257 height 36
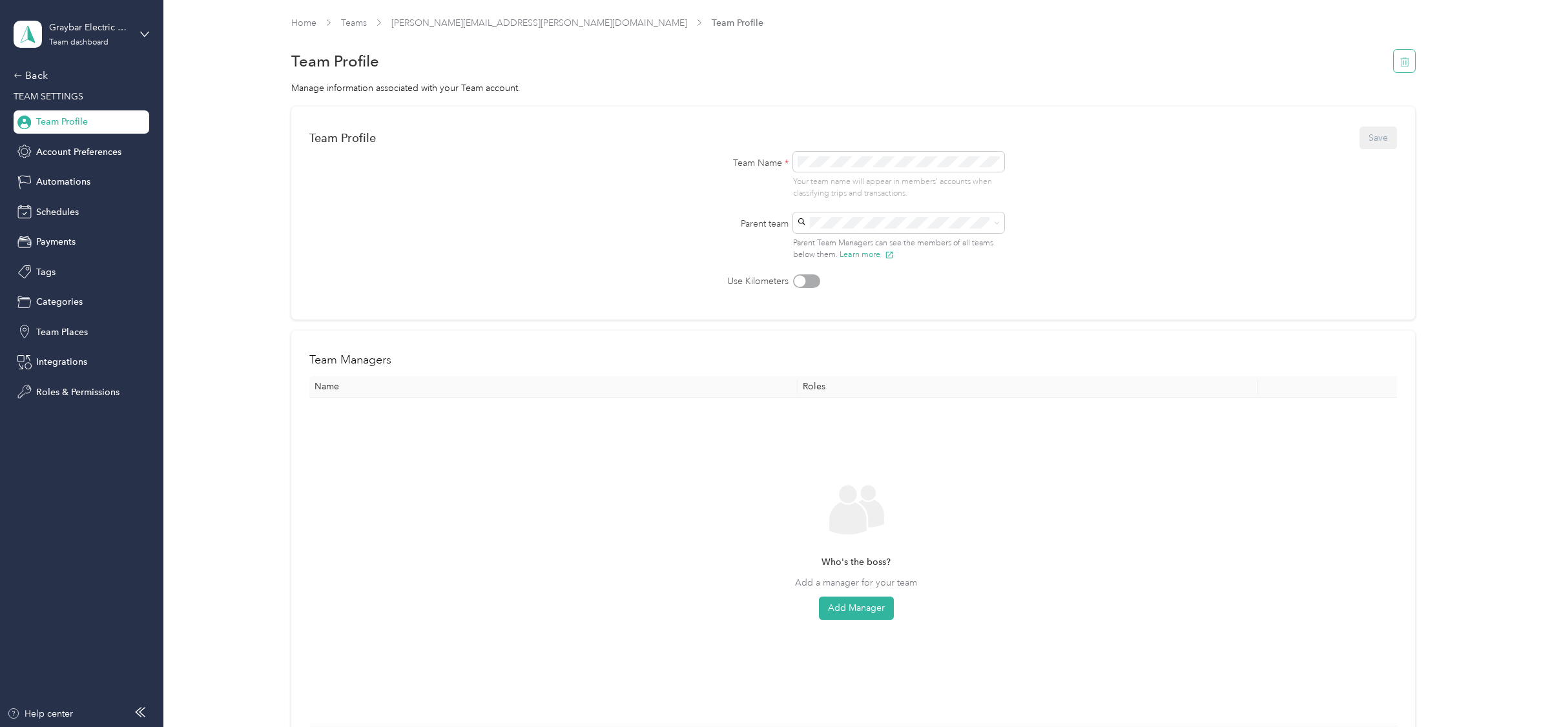
click at [1415, 63] on button "button" at bounding box center [1404, 61] width 22 height 23
click at [1381, 66] on button "Yes" at bounding box center [1374, 70] width 25 height 21
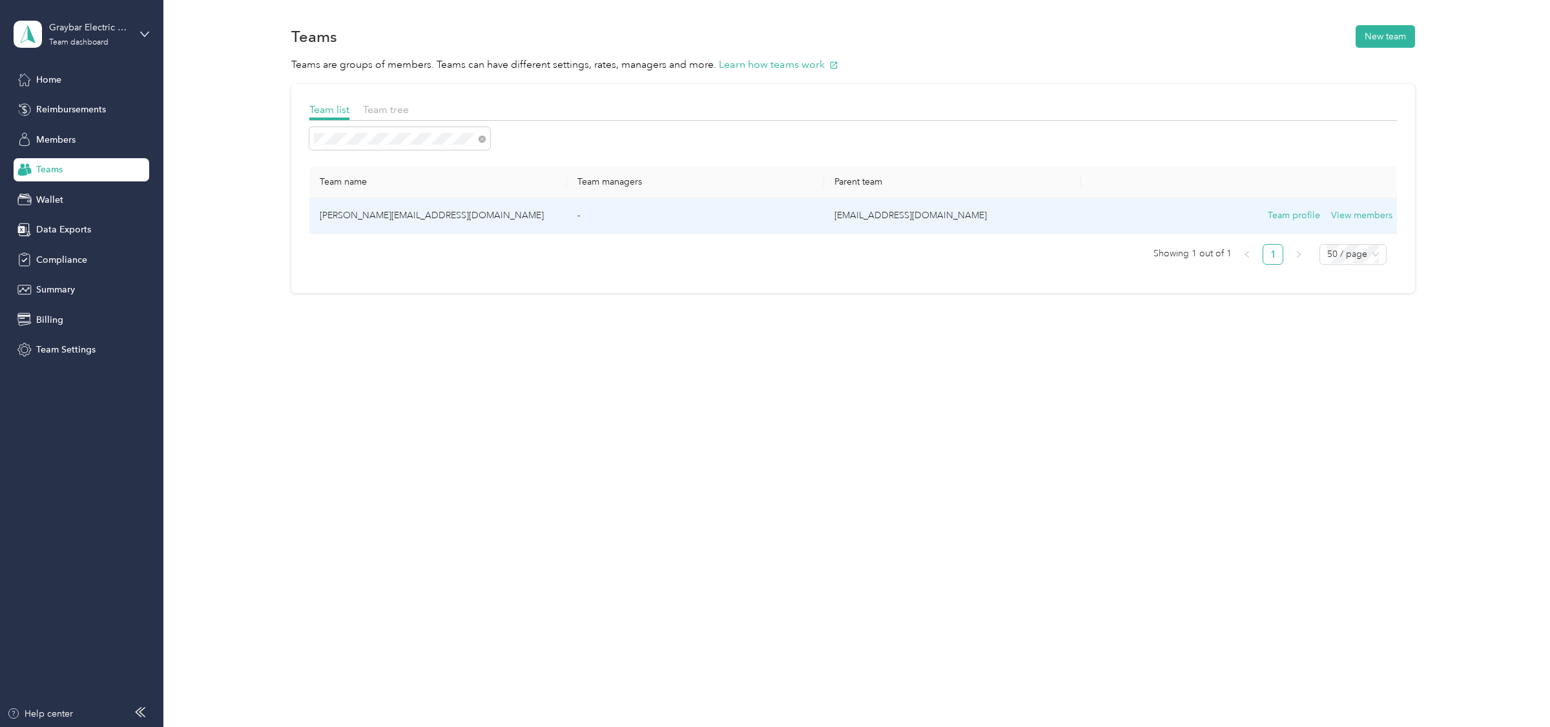
click at [441, 217] on td "john.nin@graybar.com" at bounding box center [437, 216] width 257 height 36
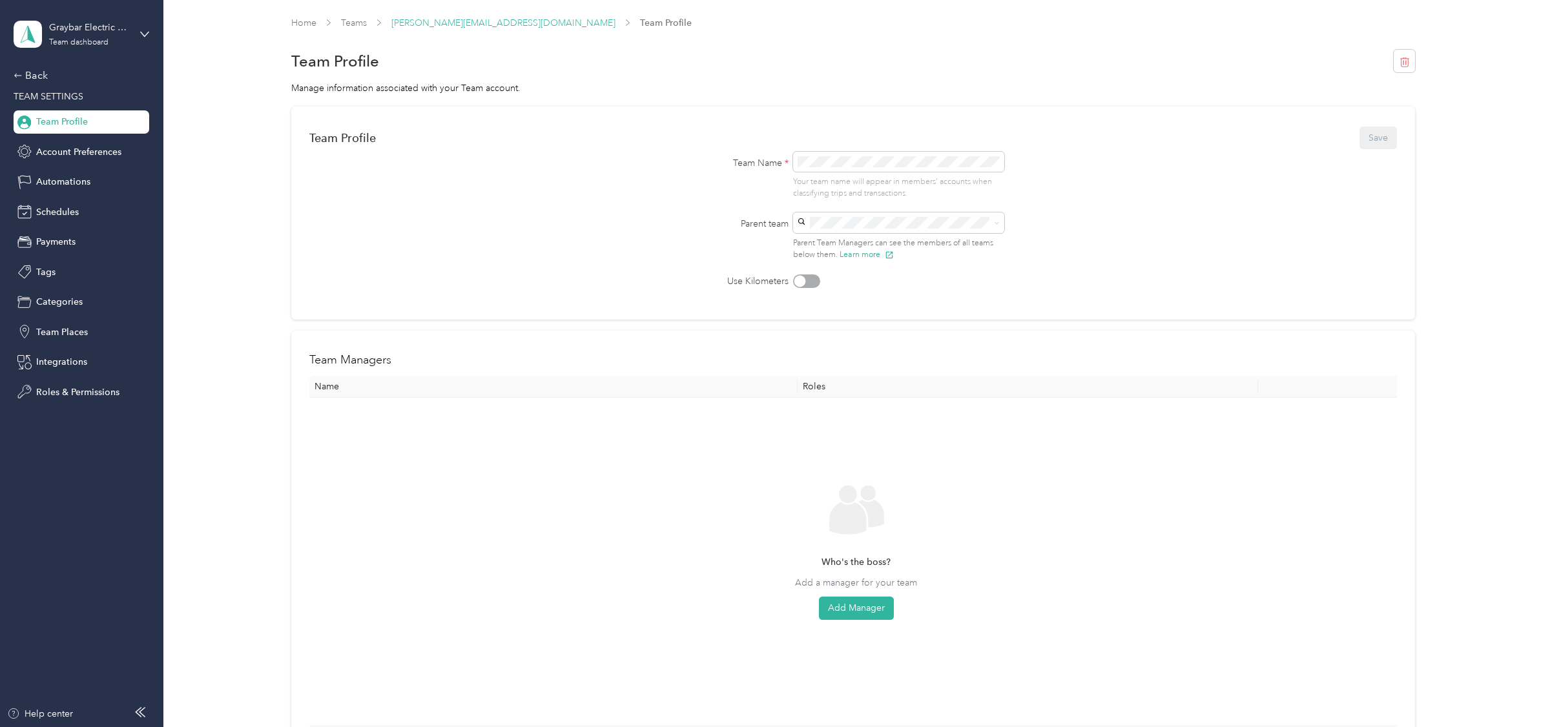
click at [466, 18] on link "john.nin@graybar.com" at bounding box center [503, 22] width 224 height 11
click at [364, 13] on div "Home Teams john.nin@graybar.com Team Profile Team Profile Manage information as…" at bounding box center [853, 407] width 1380 height 815
click at [364, 25] on link "Teams" at bounding box center [354, 22] width 26 height 11
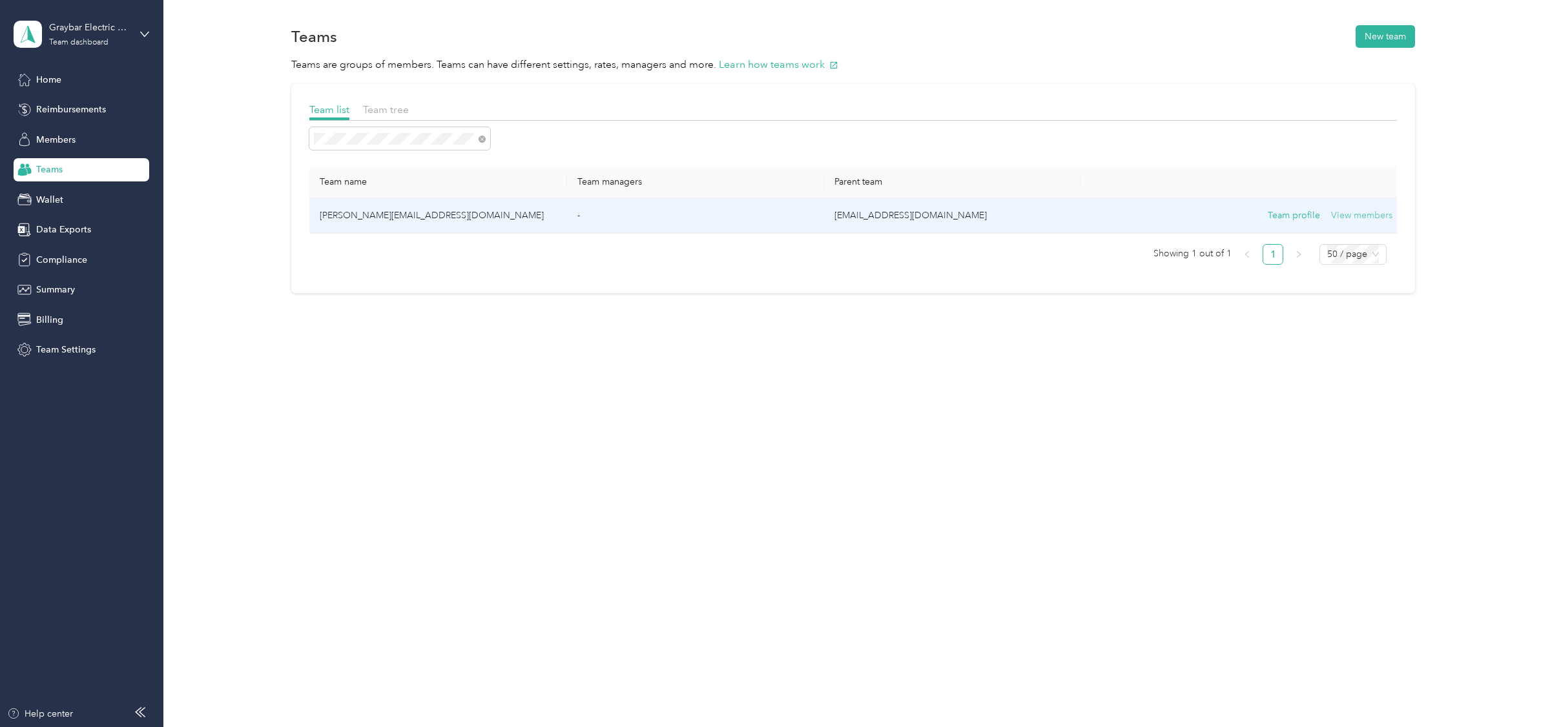
click at [1343, 216] on button "View members" at bounding box center [1361, 216] width 61 height 14
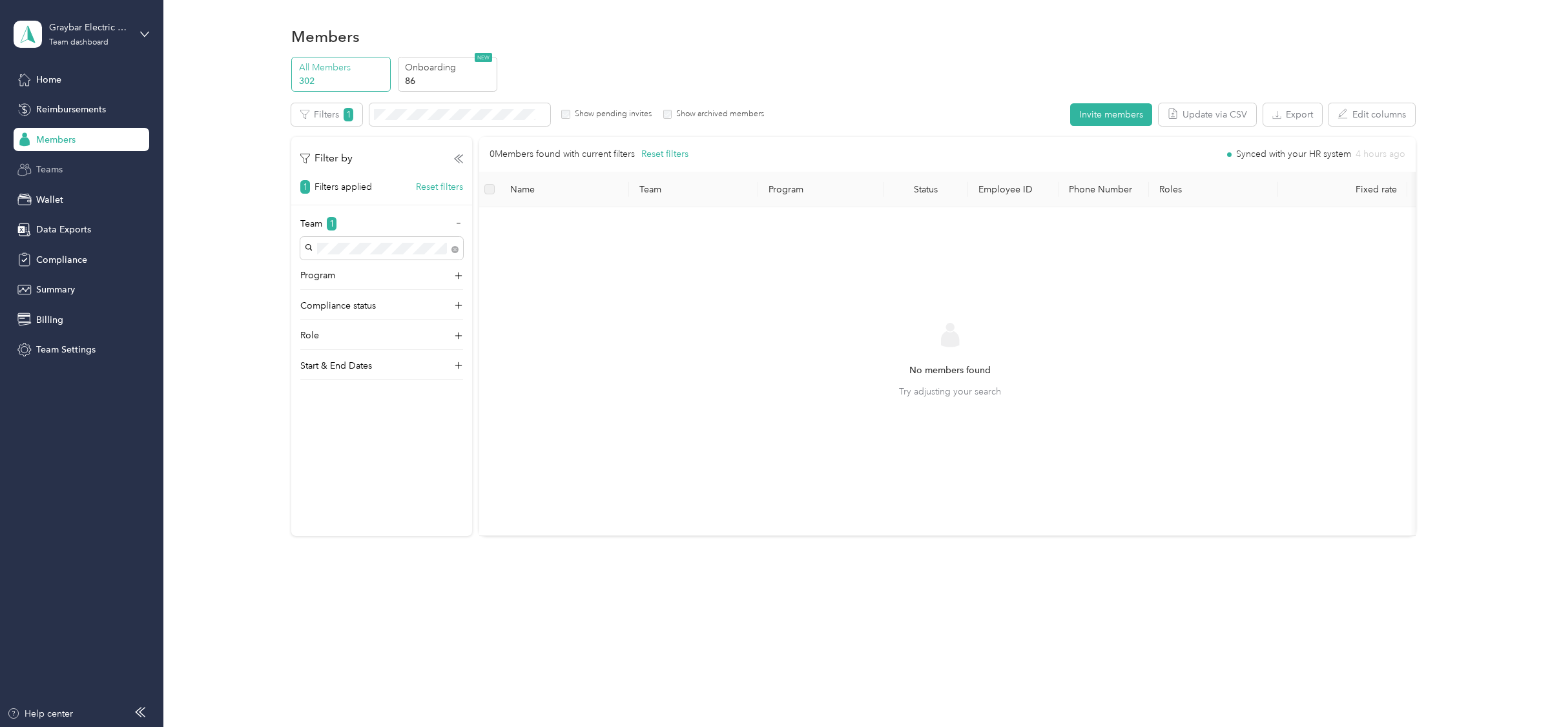
click at [52, 174] on span "Teams" at bounding box center [49, 170] width 26 height 14
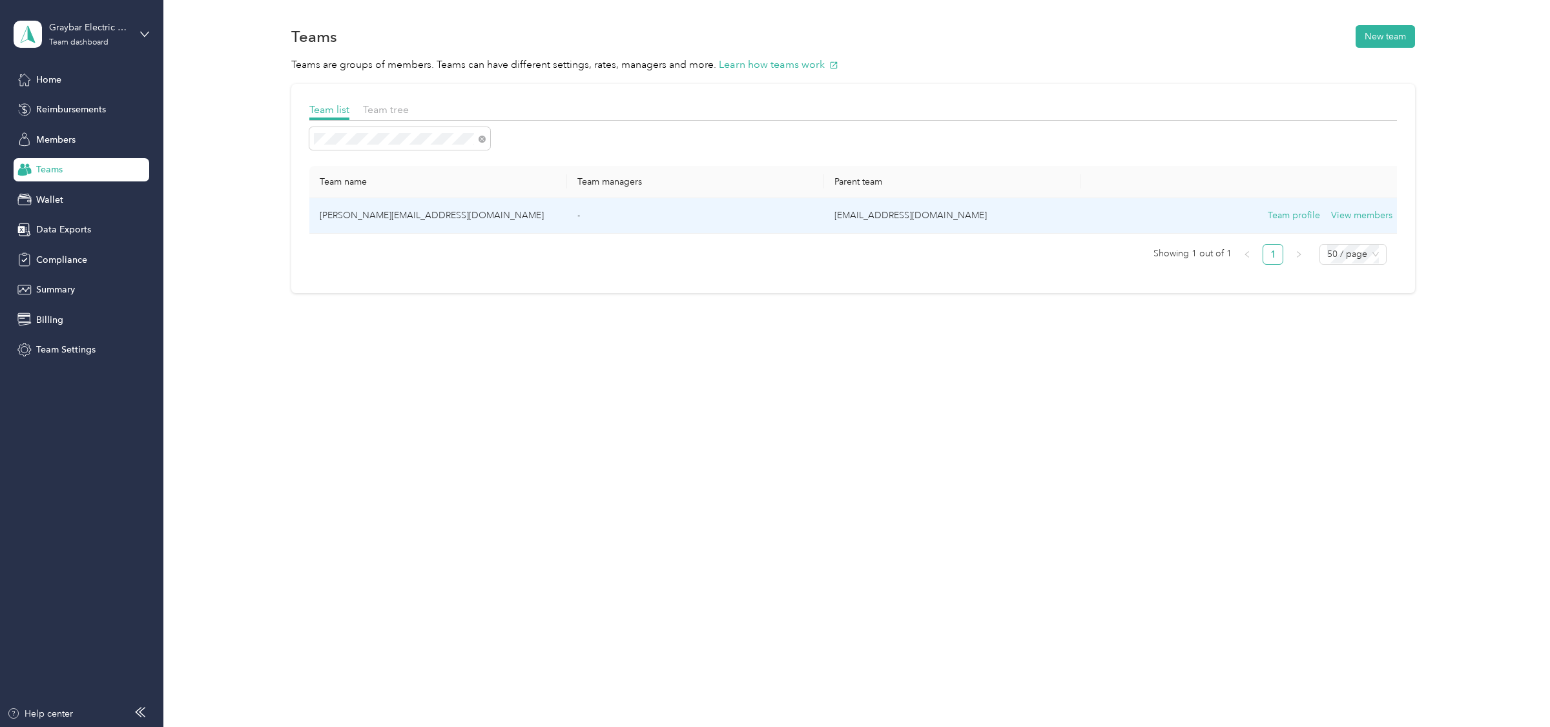
click at [804, 225] on td "-" at bounding box center [695, 216] width 257 height 36
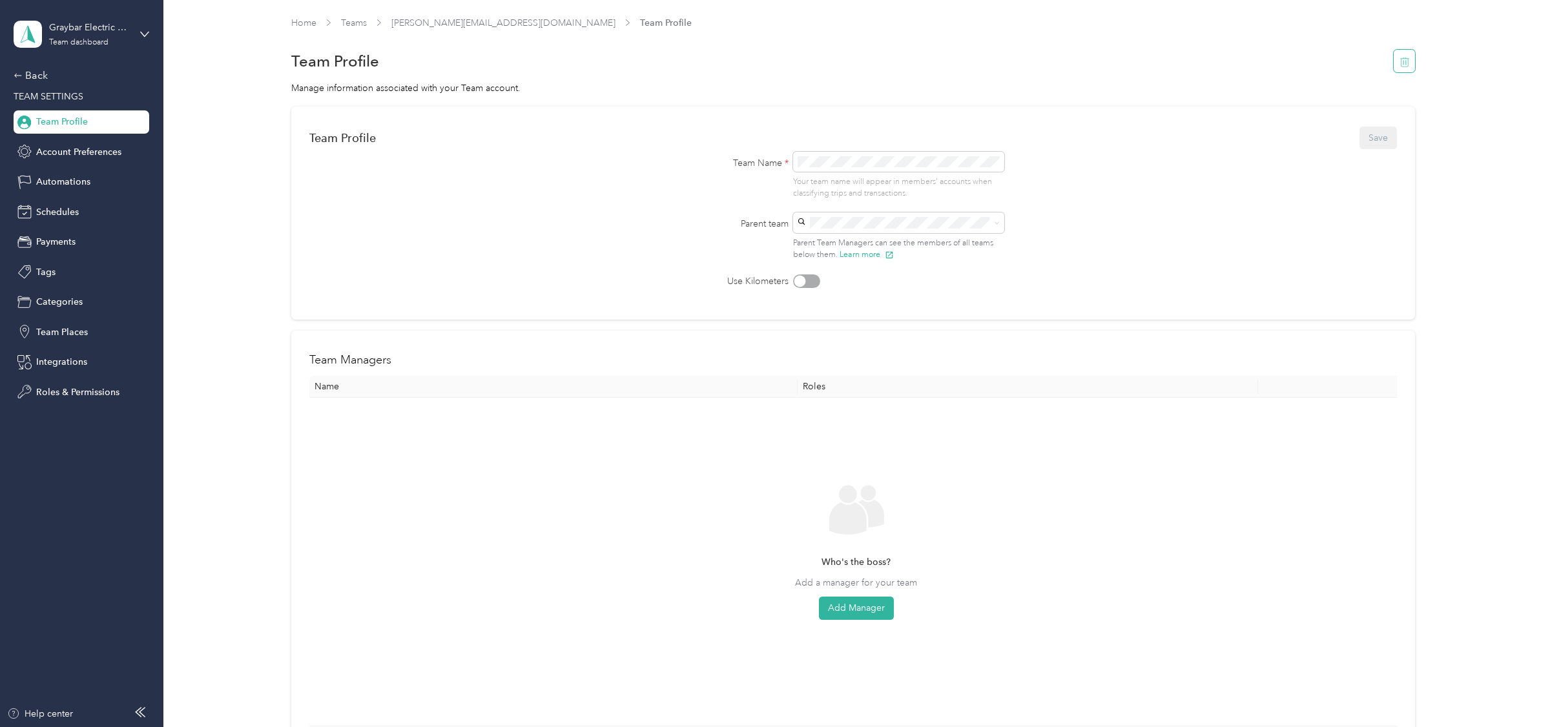
click at [1405, 63] on icon "button" at bounding box center [1404, 62] width 10 height 10
click at [1380, 66] on button "Yes" at bounding box center [1374, 70] width 25 height 21
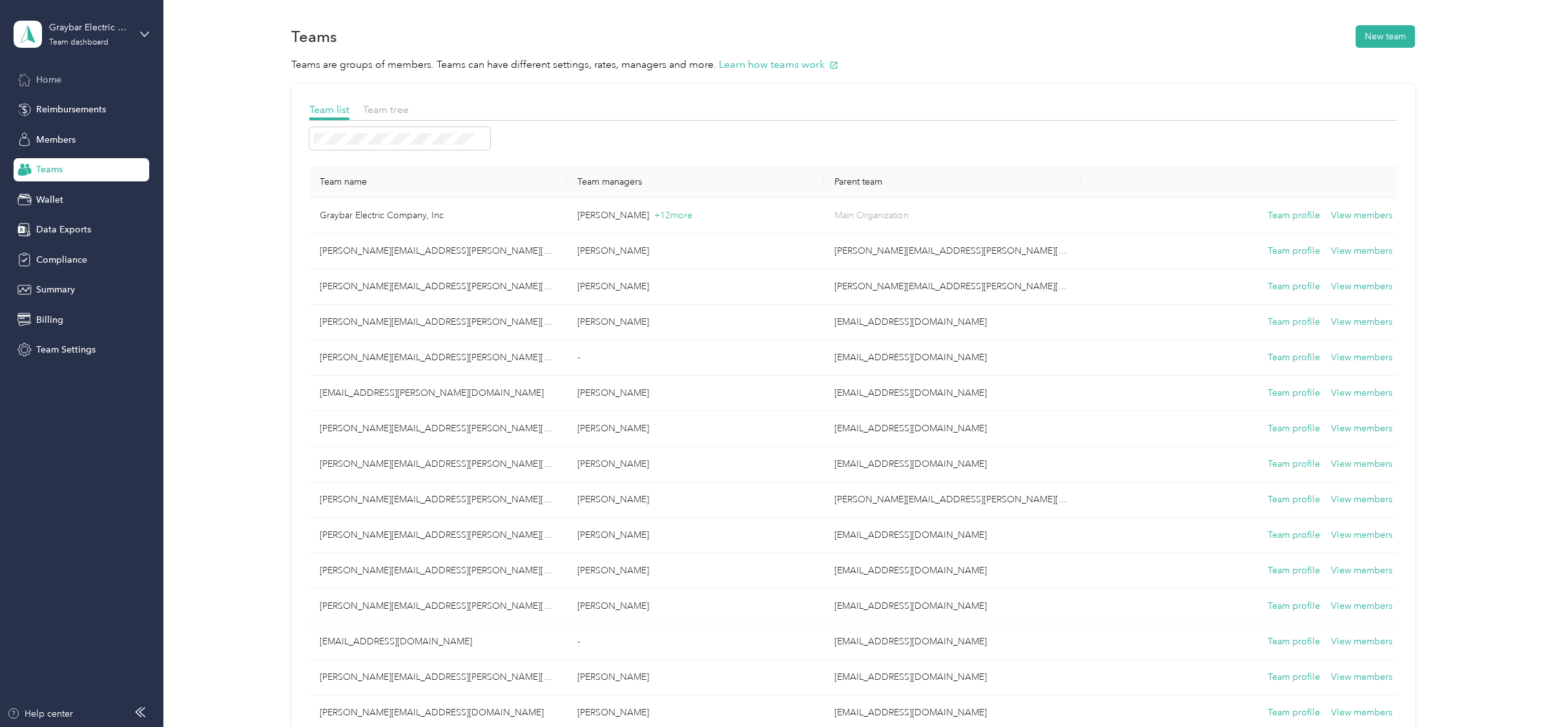
click at [41, 86] on span "Home" at bounding box center [48, 80] width 25 height 14
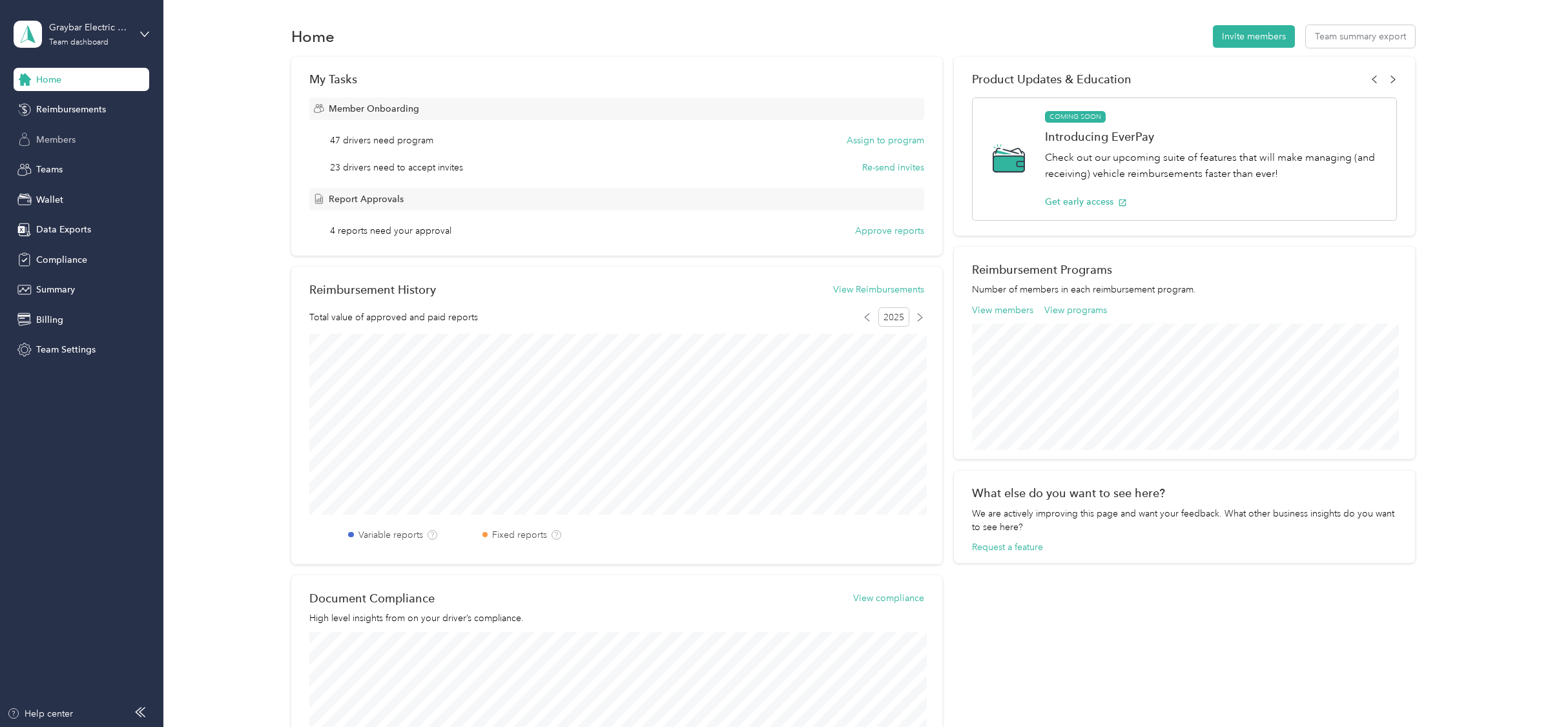
click at [76, 130] on div "Members" at bounding box center [82, 139] width 136 height 23
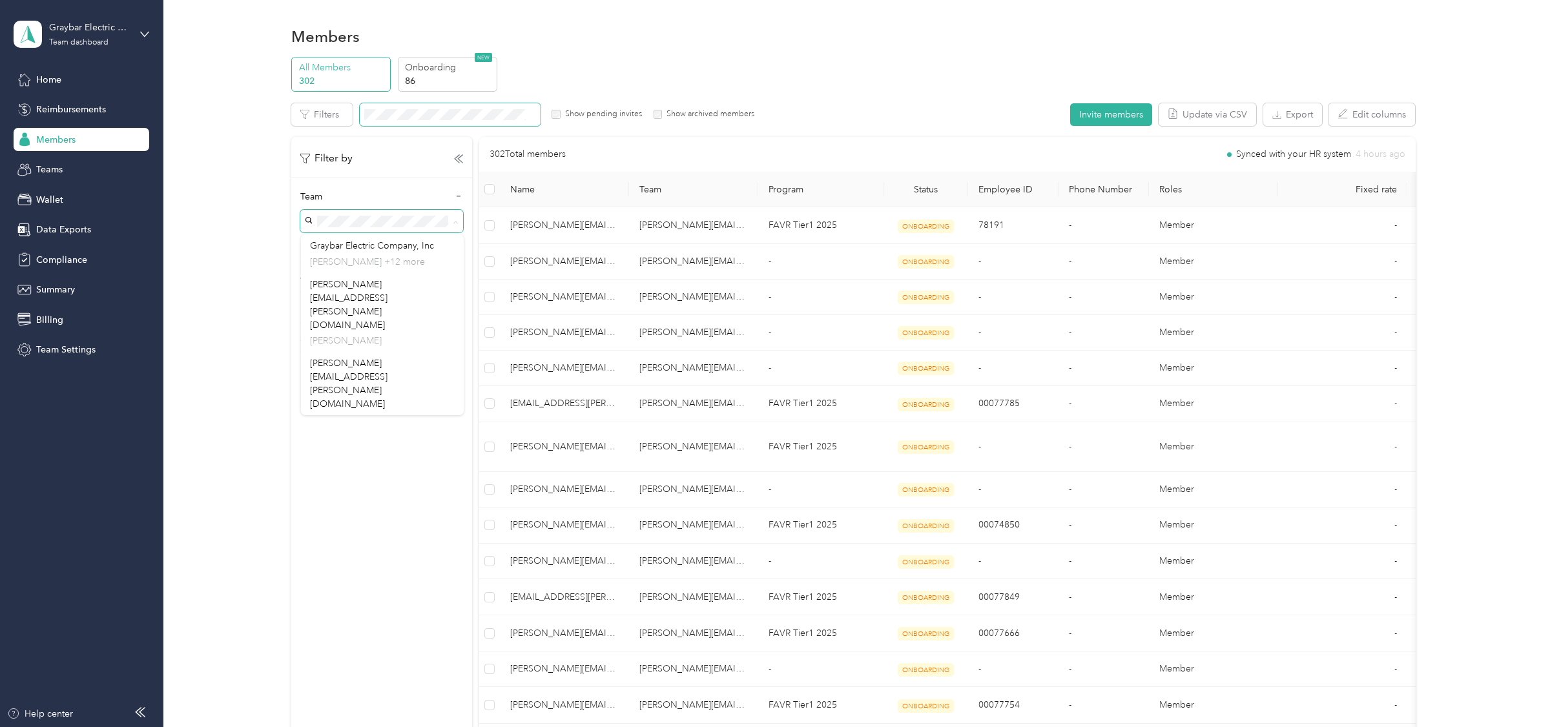
click at [493, 124] on span at bounding box center [450, 114] width 181 height 23
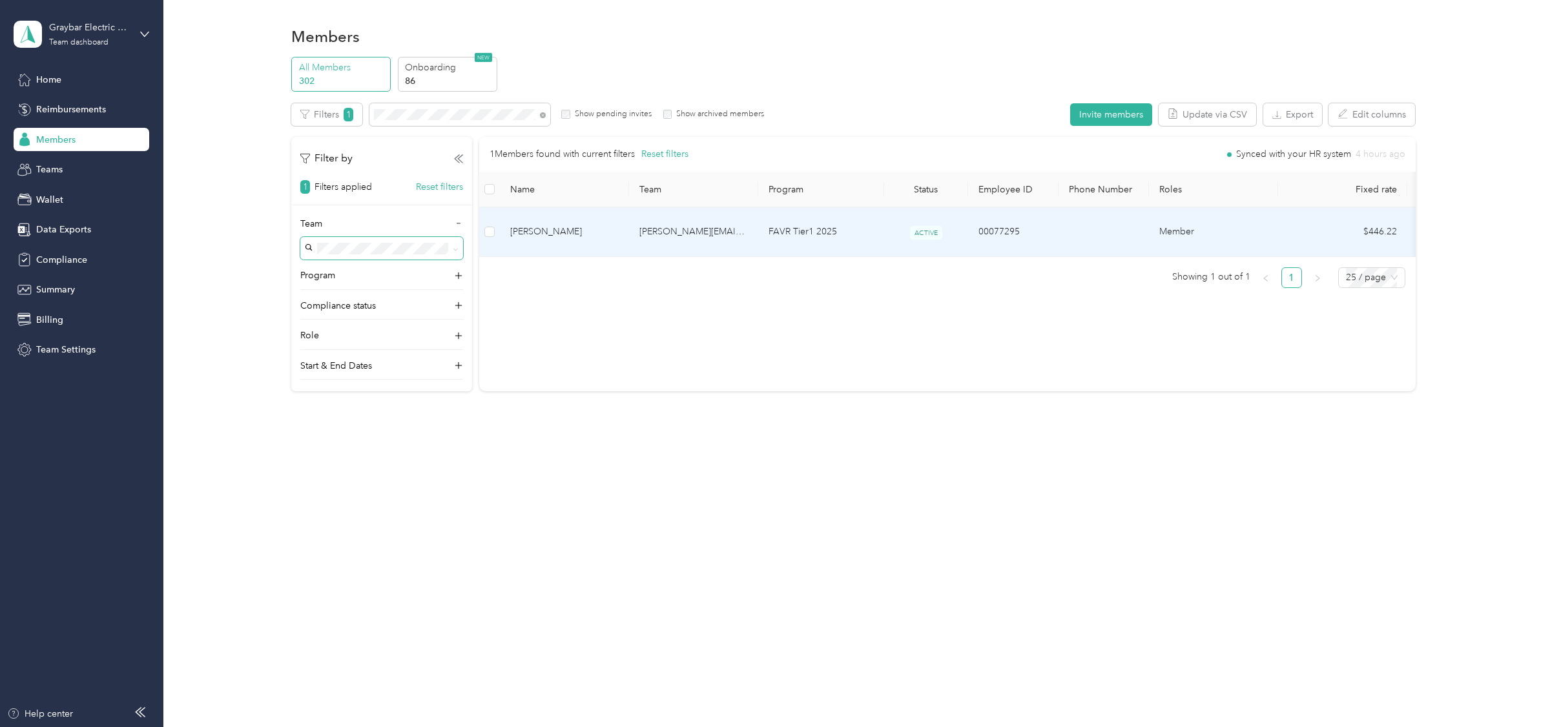
click at [577, 225] on span "Jason Powell" at bounding box center [564, 232] width 108 height 14
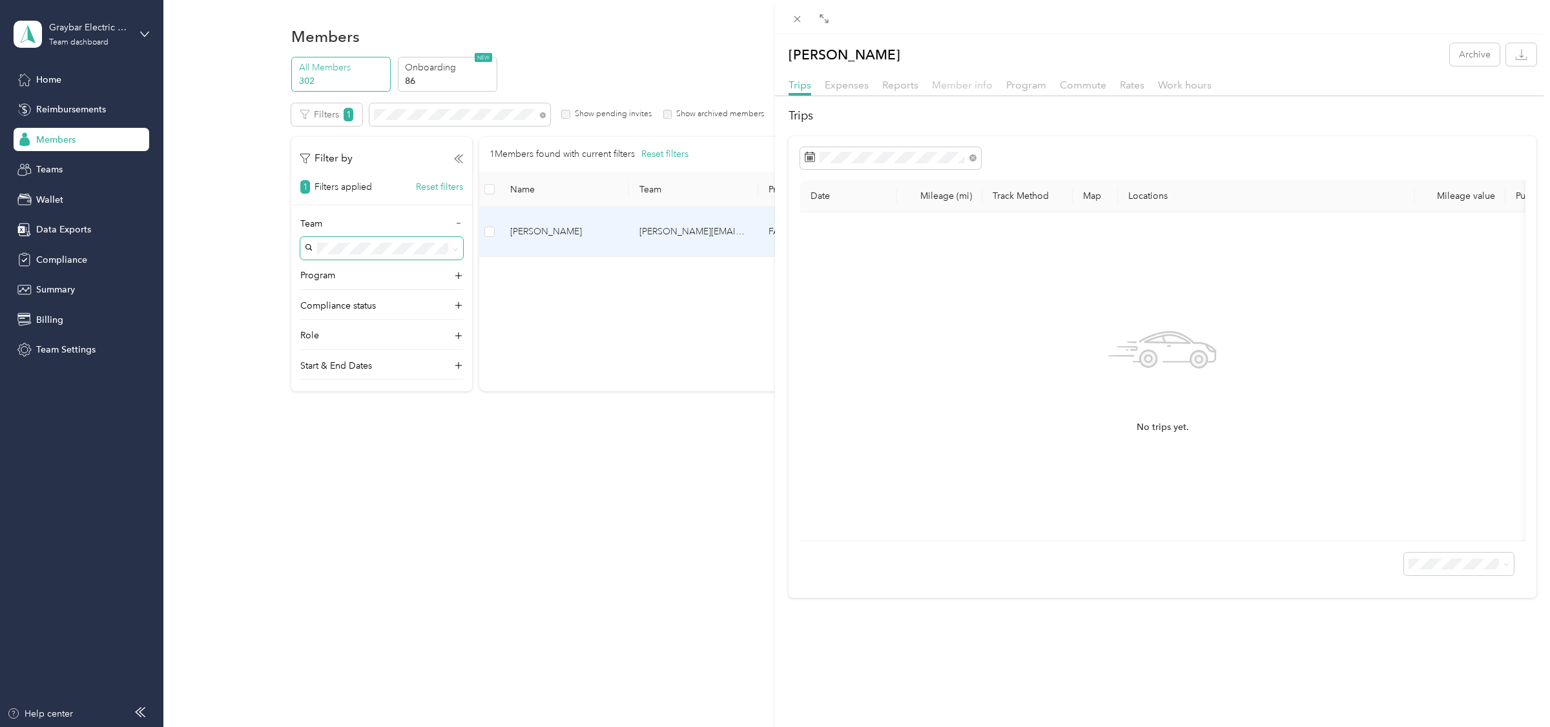
click at [954, 87] on span "Member info" at bounding box center [962, 85] width 61 height 12
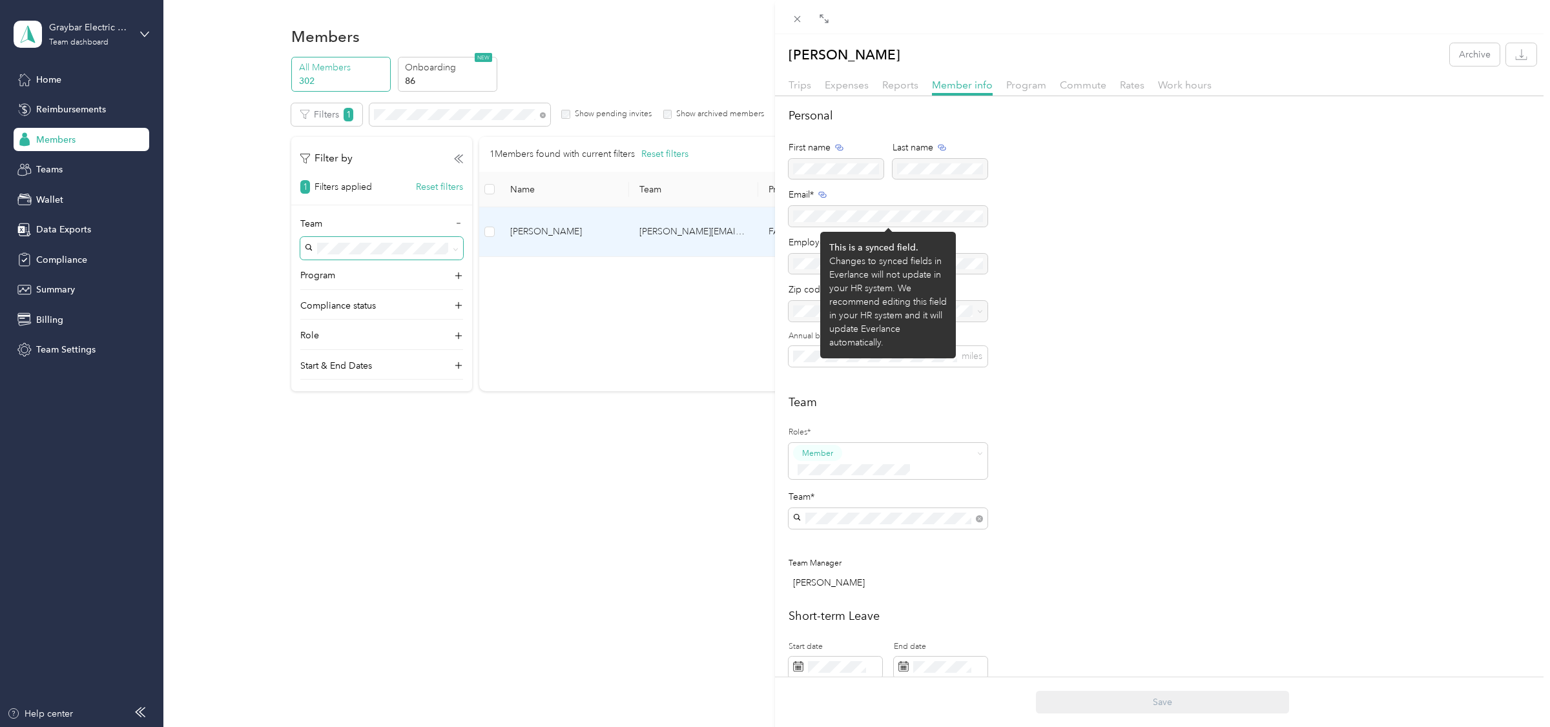
click at [837, 218] on div at bounding box center [887, 216] width 199 height 21
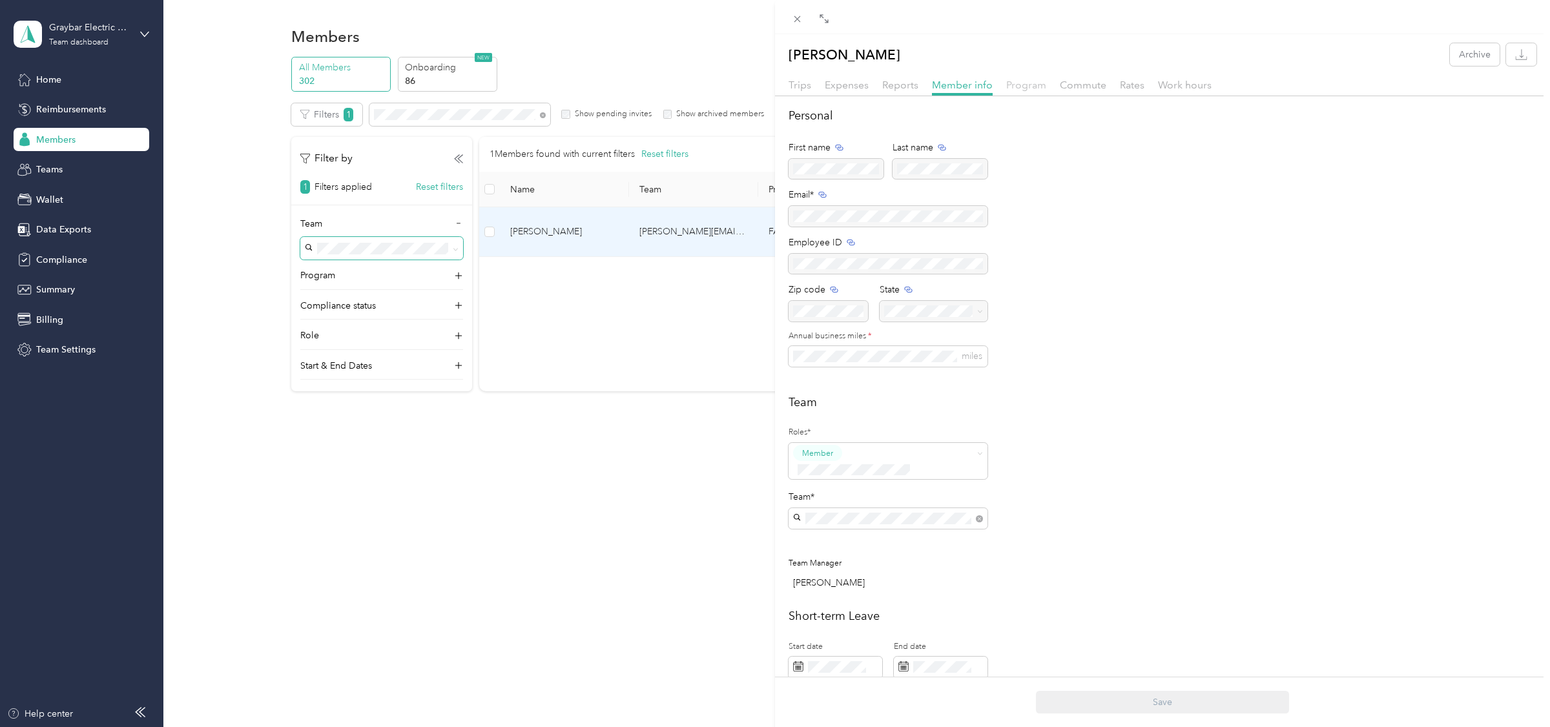
click at [1031, 85] on span "Program" at bounding box center [1026, 85] width 40 height 12
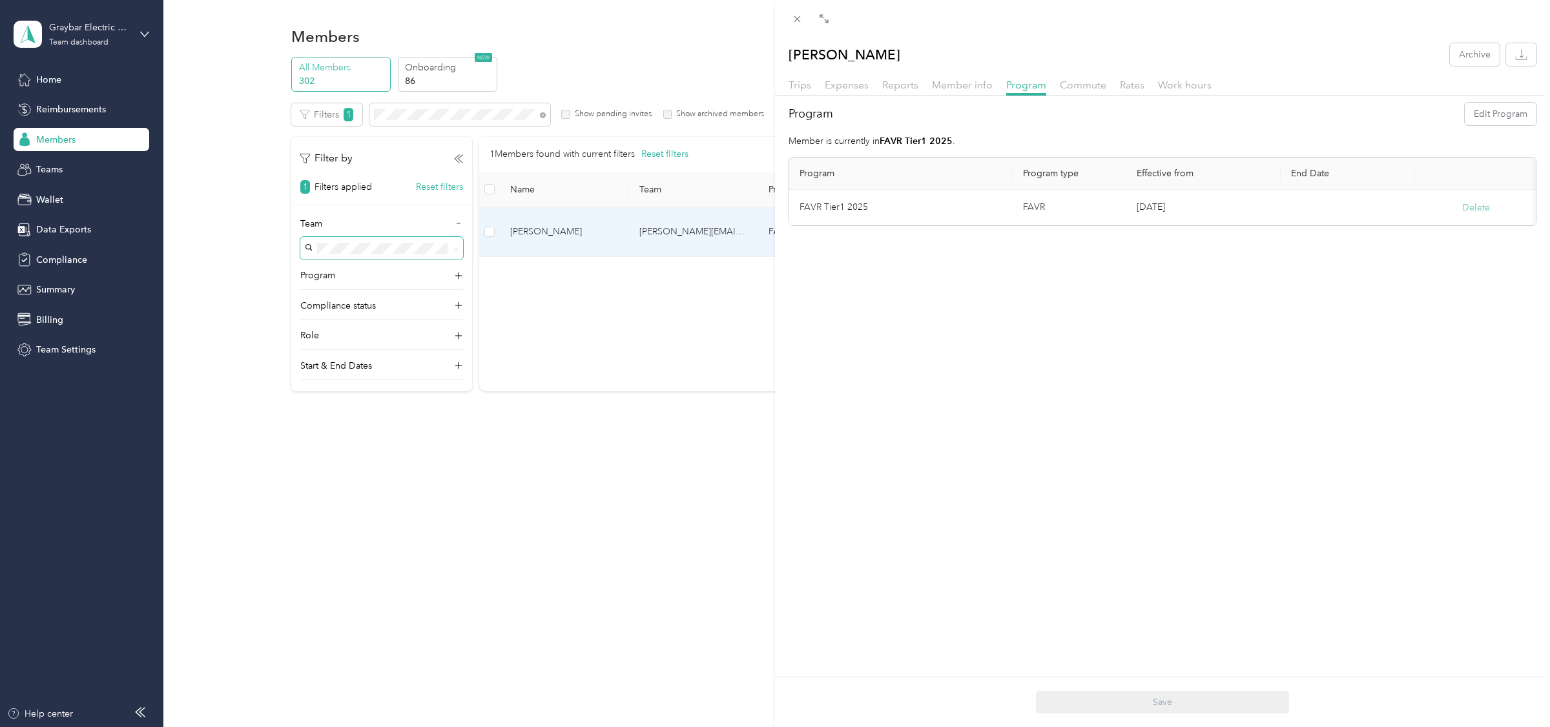
click at [1485, 212] on button "Delete" at bounding box center [1476, 208] width 28 height 14
click at [1407, 212] on button "Yes" at bounding box center [1400, 217] width 25 height 21
click at [1487, 62] on button "Archive" at bounding box center [1474, 54] width 50 height 23
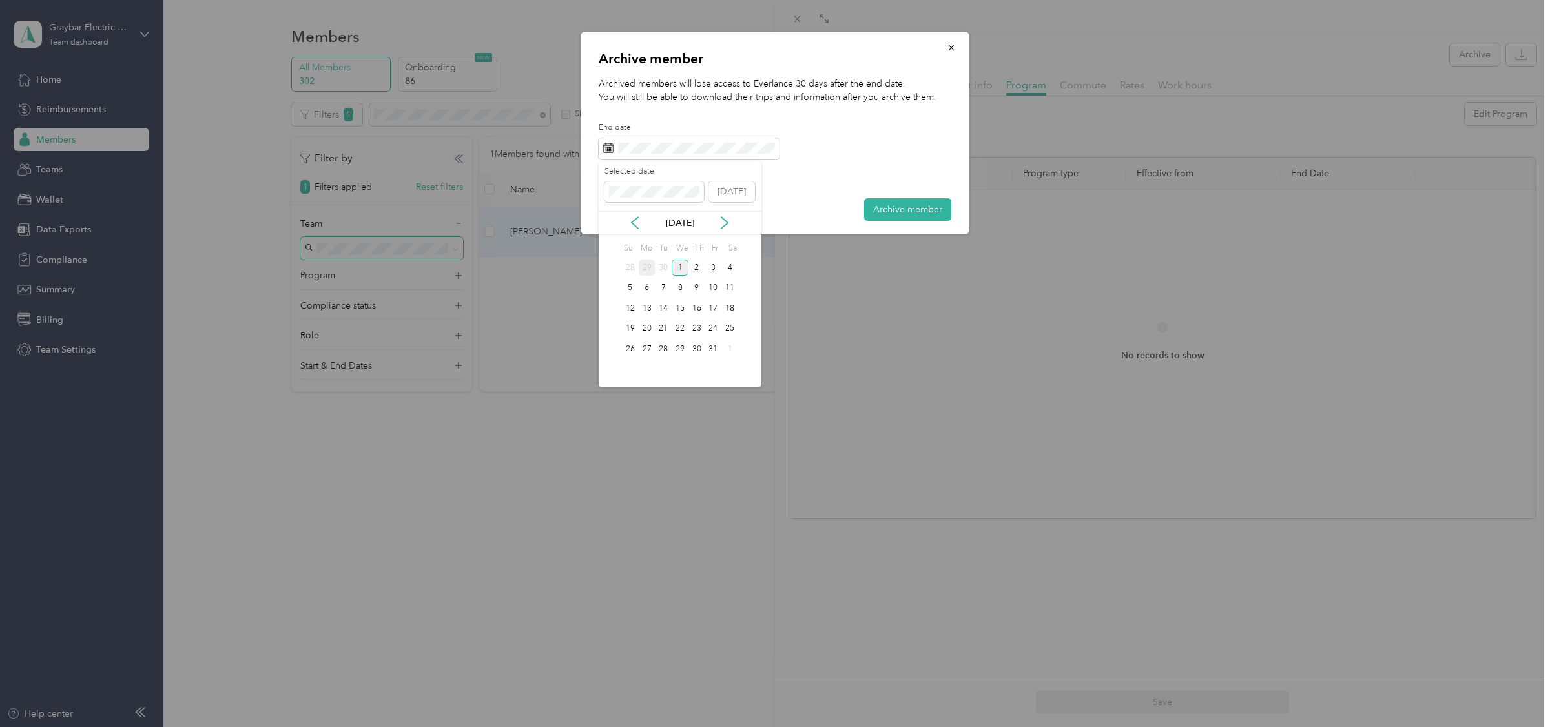
click at [644, 269] on div "29" at bounding box center [647, 268] width 17 height 16
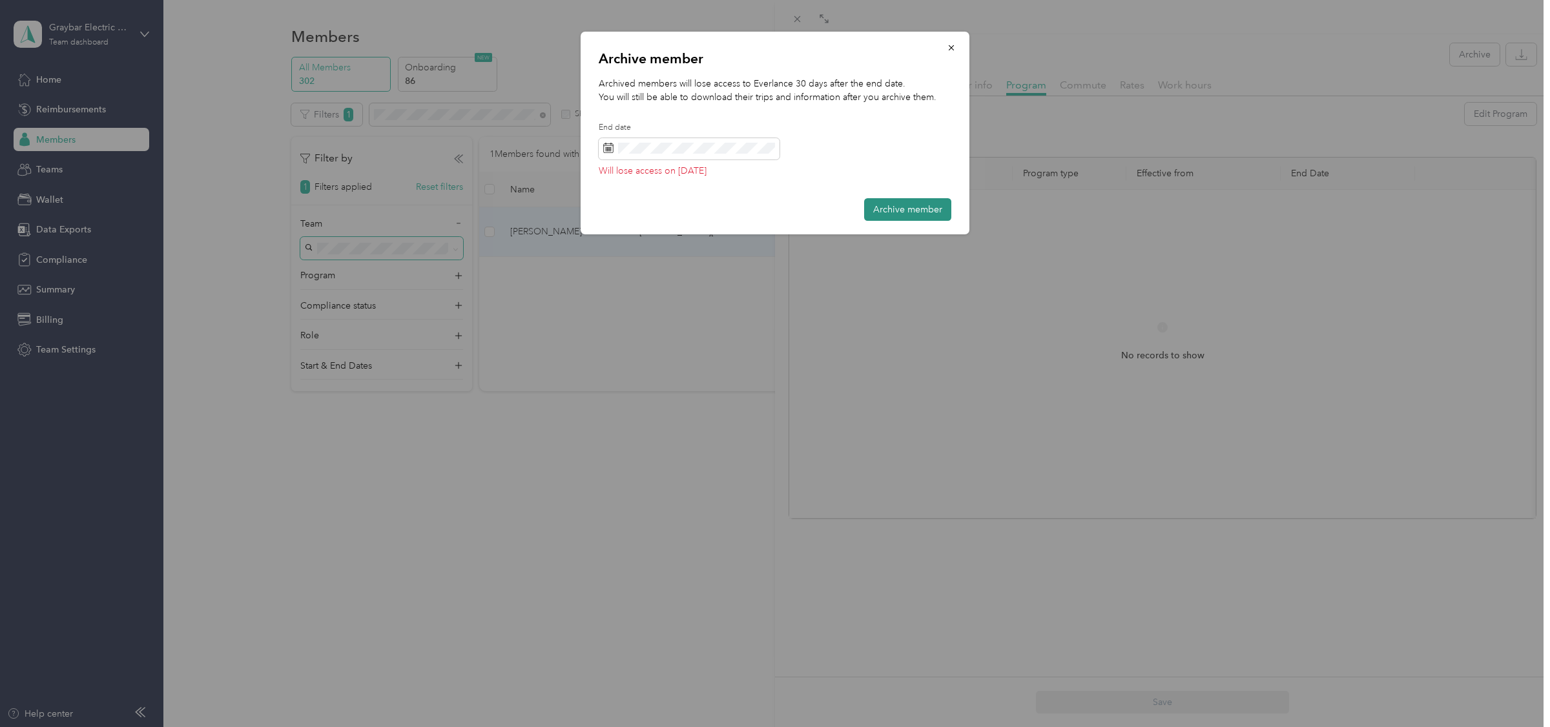
click at [908, 202] on button "Archive member" at bounding box center [907, 209] width 87 height 23
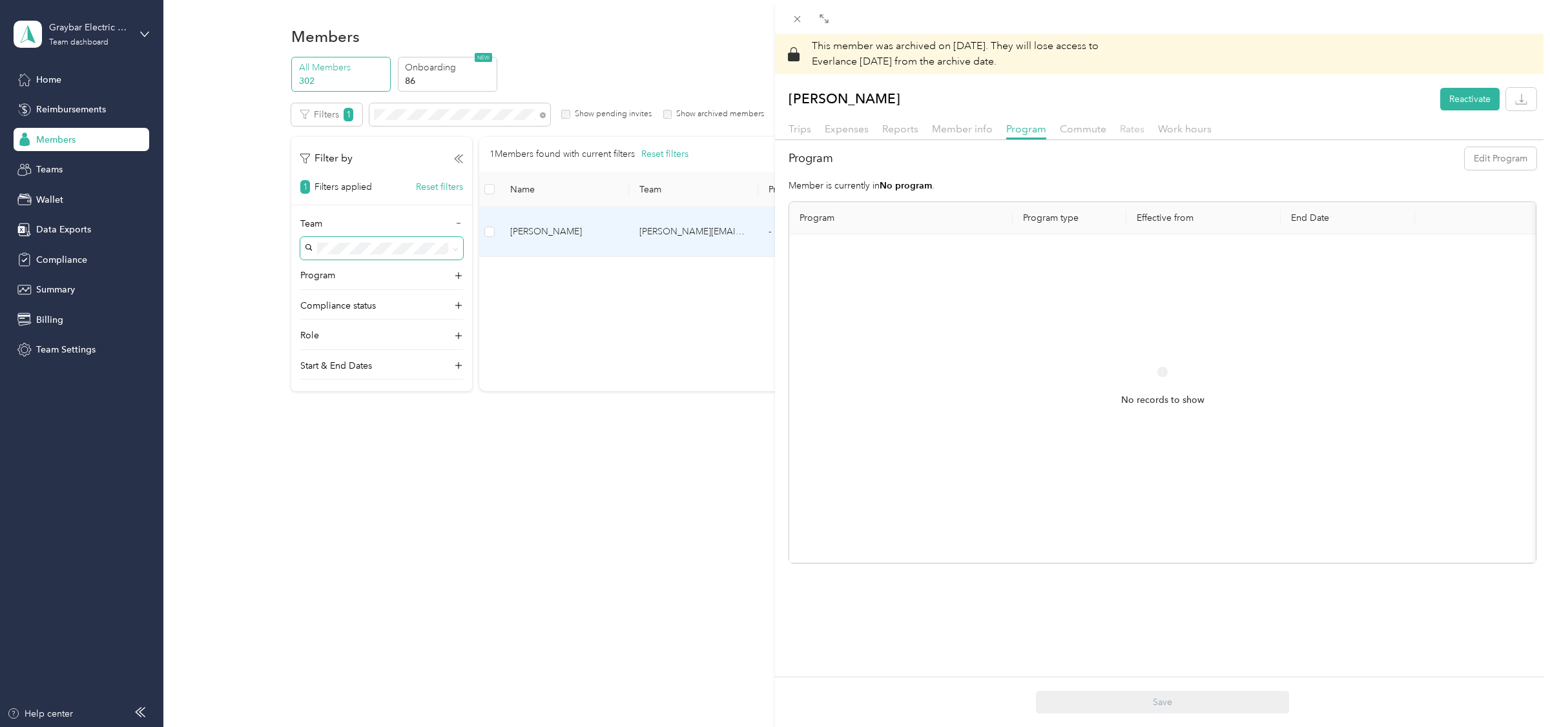
click at [1123, 127] on span "Rates" at bounding box center [1132, 129] width 25 height 12
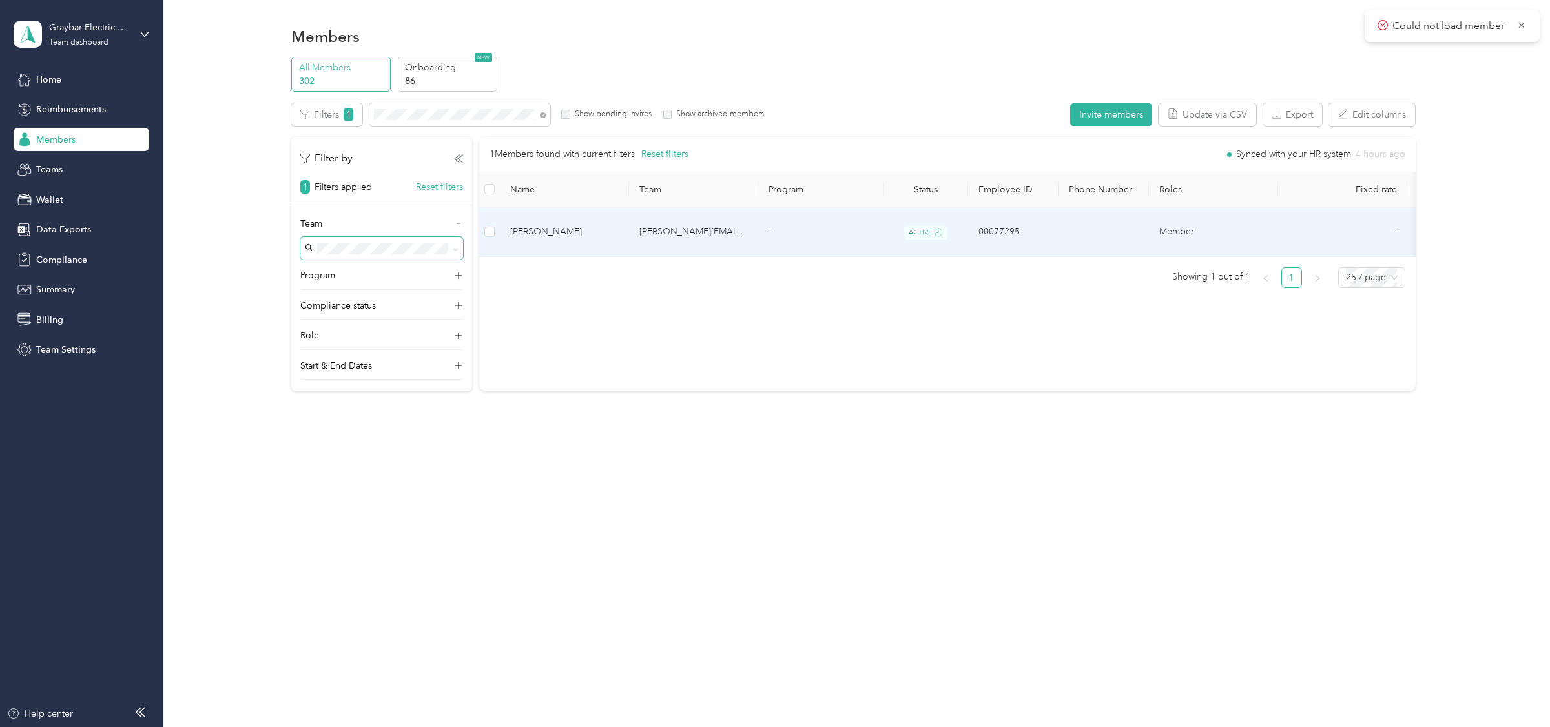
click at [617, 234] on td "Jason Powell" at bounding box center [564, 232] width 129 height 50
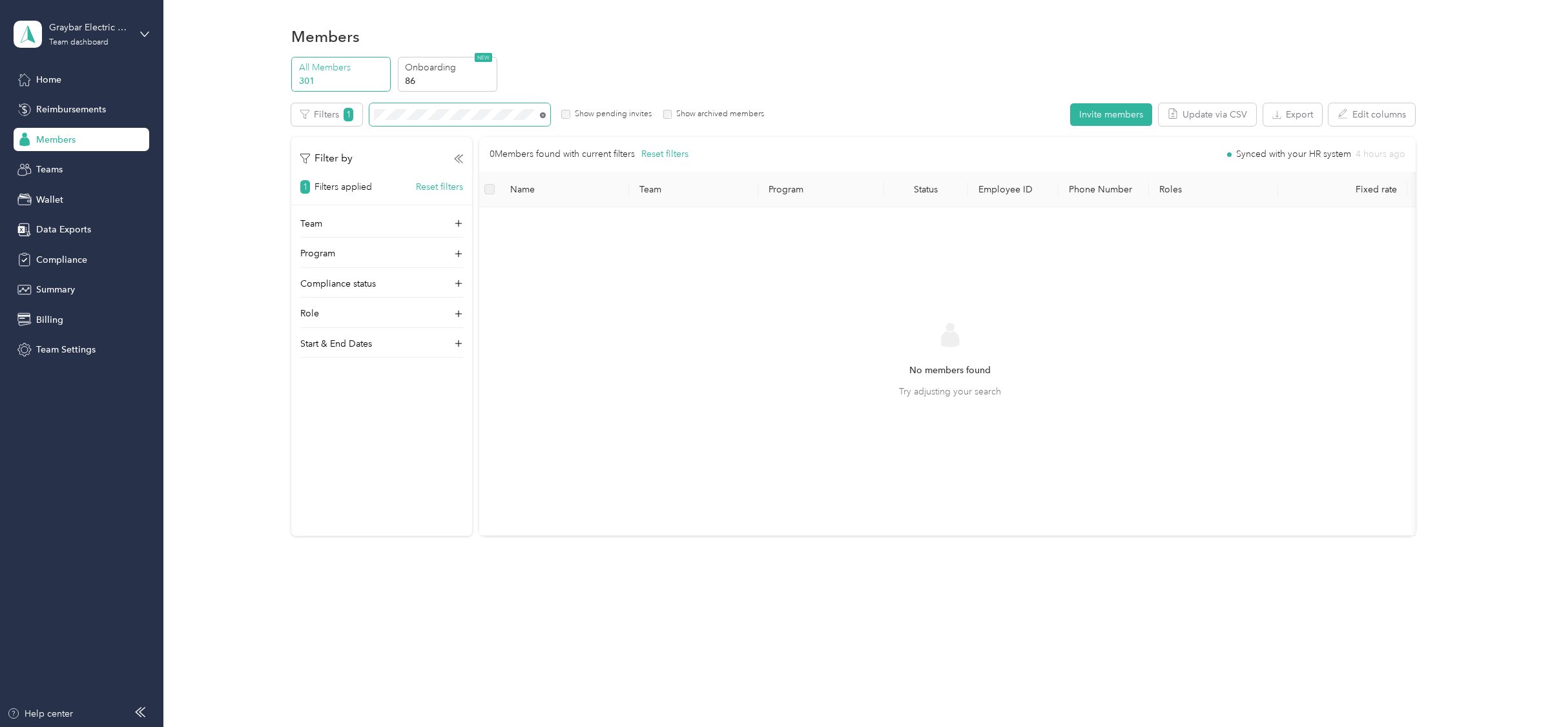
click at [541, 116] on icon at bounding box center [542, 115] width 3 height 3
click at [353, 226] on div "Team" at bounding box center [381, 227] width 163 height 21
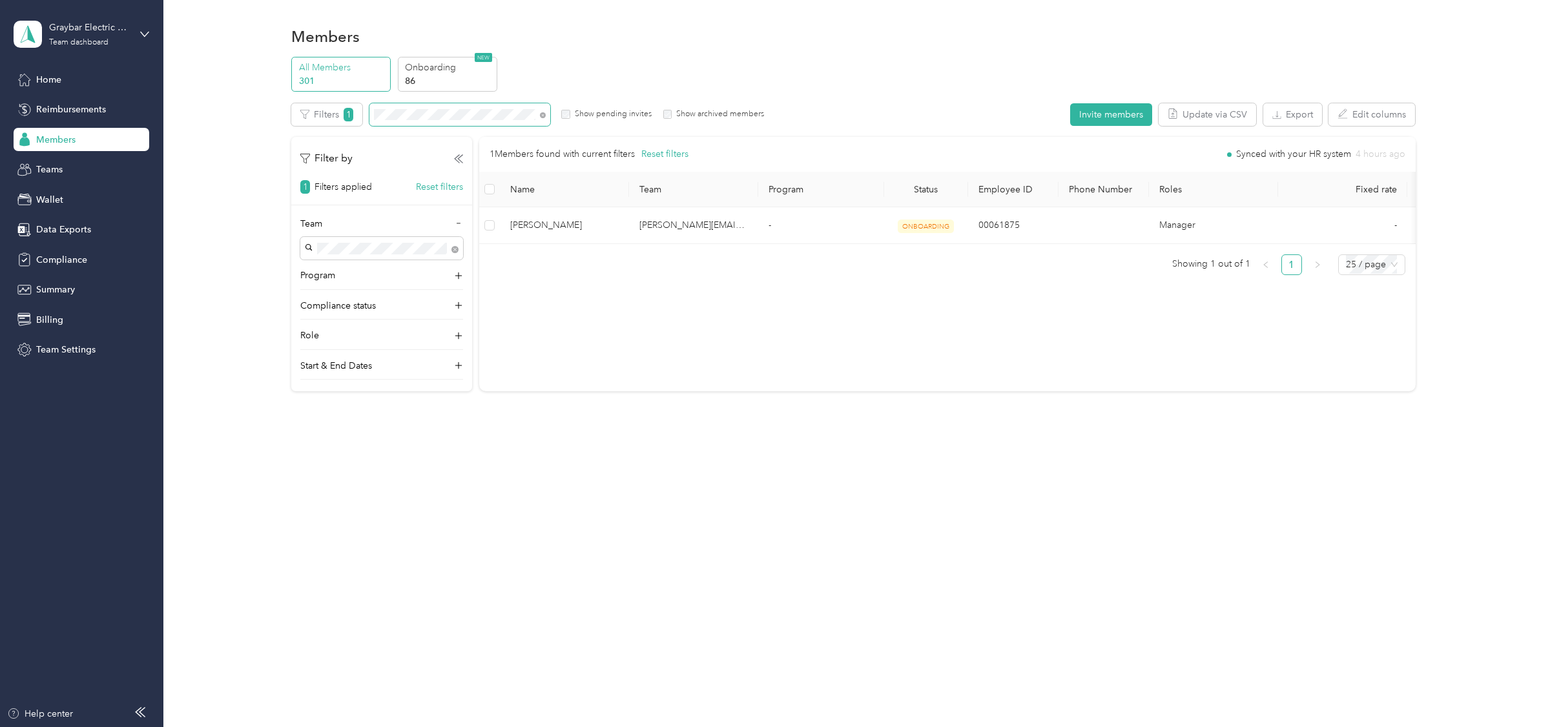
click at [363, 278] on div "[PERSON_NAME][EMAIL_ADDRESS][PERSON_NAME][DOMAIN_NAME] No managers" at bounding box center [382, 301] width 145 height 70
click at [378, 347] on span "[PERSON_NAME][EMAIL_ADDRESS][DOMAIN_NAME]" at bounding box center [348, 366] width 77 height 38
click at [520, 300] on div "1 Members found with current filters Reset filters Synced with your HR system 4…" at bounding box center [947, 264] width 936 height 254
click at [482, 70] on p "Onboarding" at bounding box center [449, 68] width 88 height 14
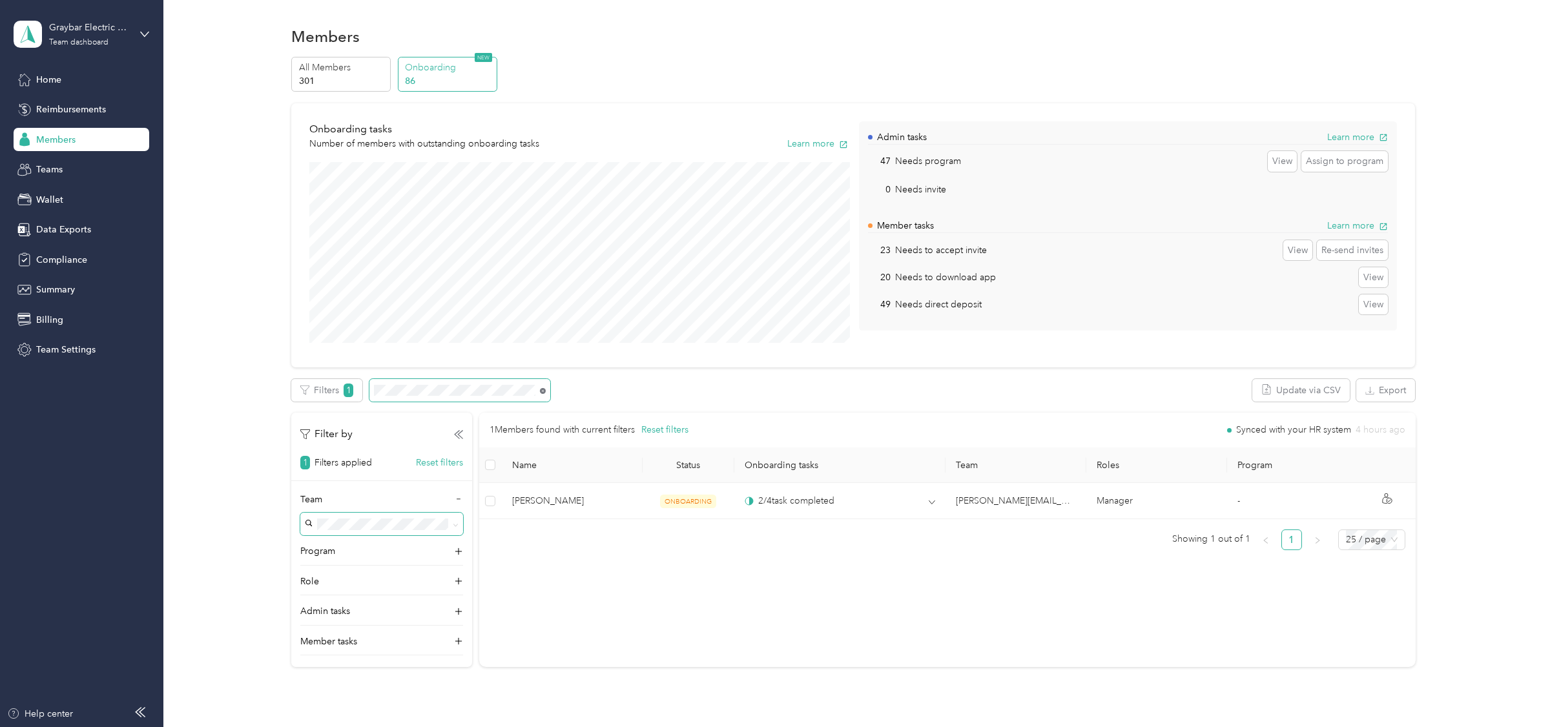
click at [544, 391] on icon at bounding box center [543, 391] width 6 height 6
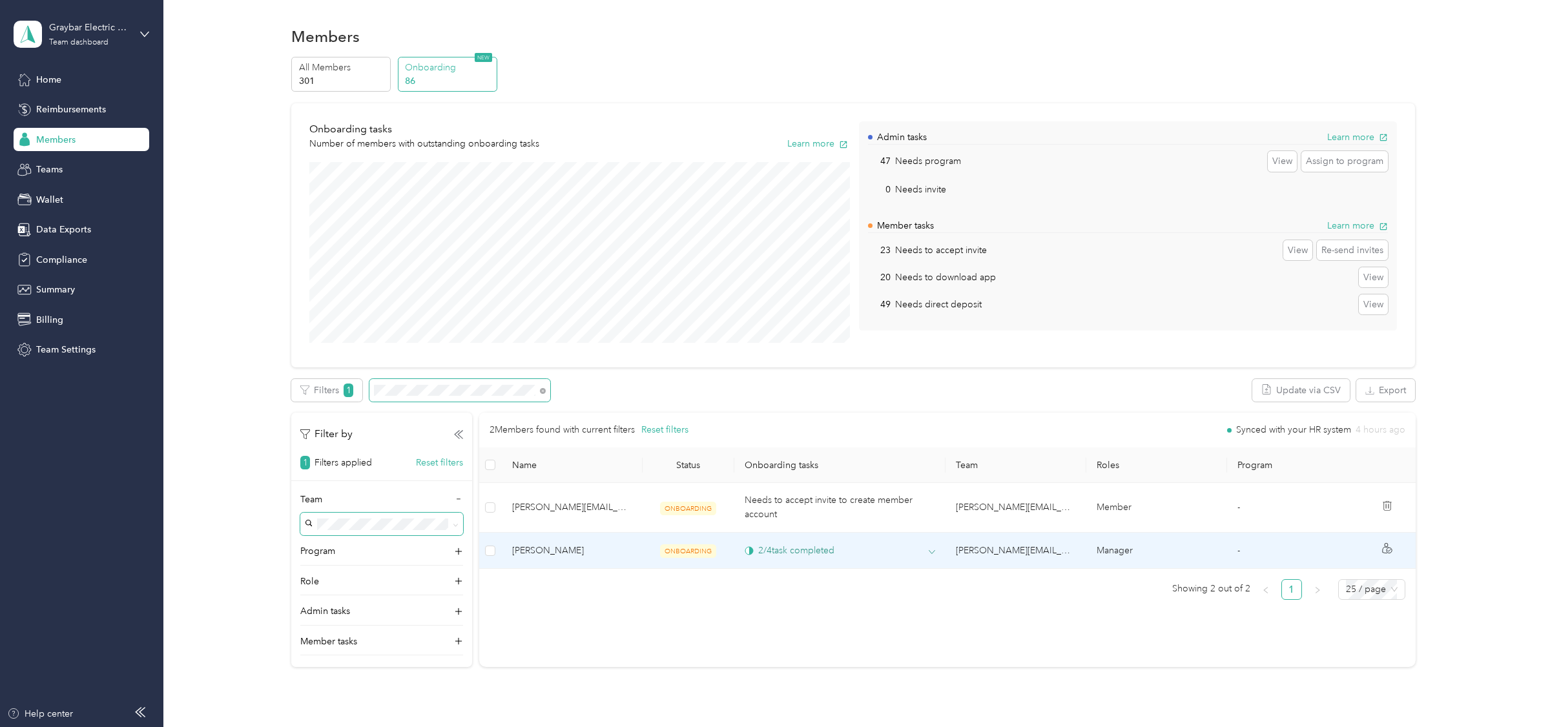
click at [924, 555] on div "2 / 4 task completed" at bounding box center [839, 551] width 190 height 14
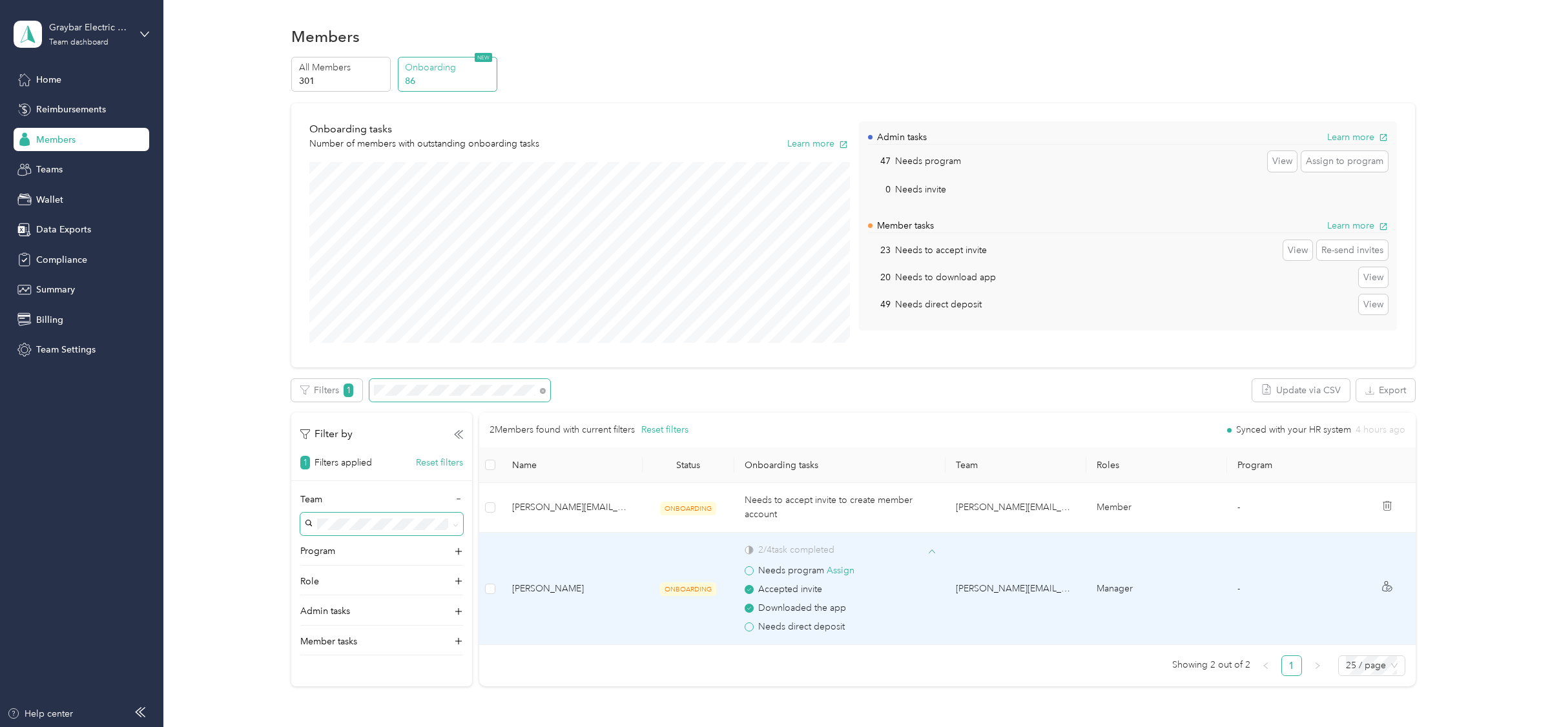
click at [926, 555] on div "2 / 4 task completed" at bounding box center [839, 550] width 190 height 14
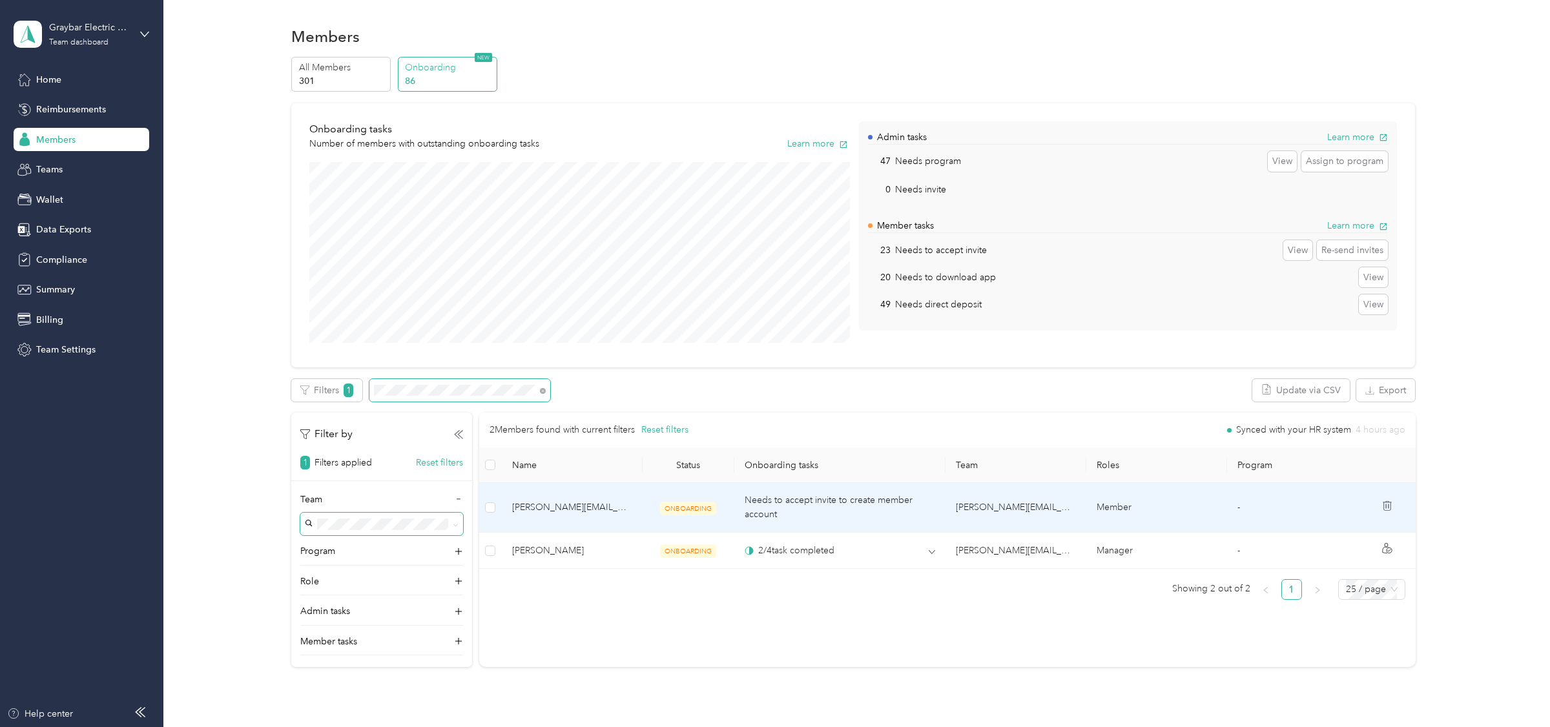
scroll to position [85, 0]
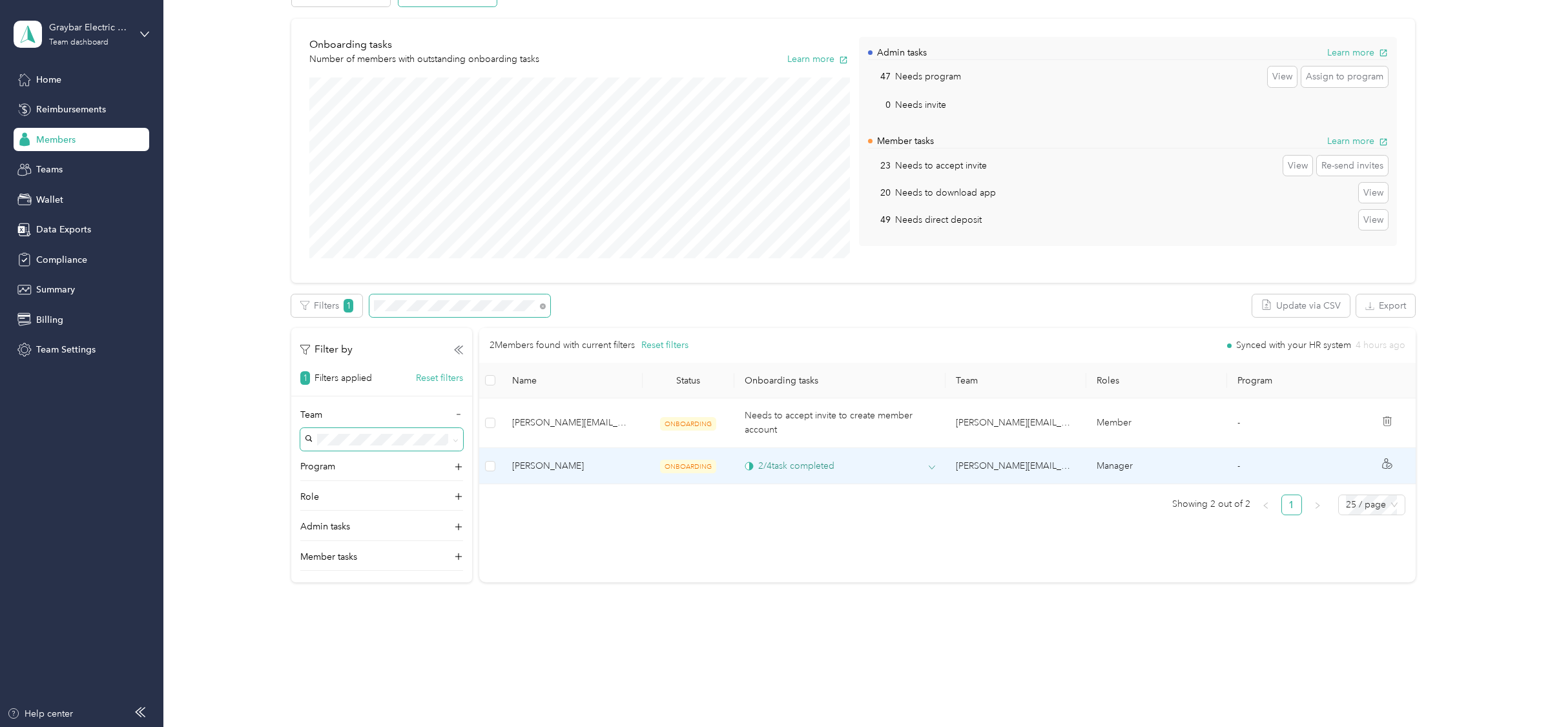
click at [924, 472] on div "2 / 4 task completed" at bounding box center [839, 466] width 190 height 14
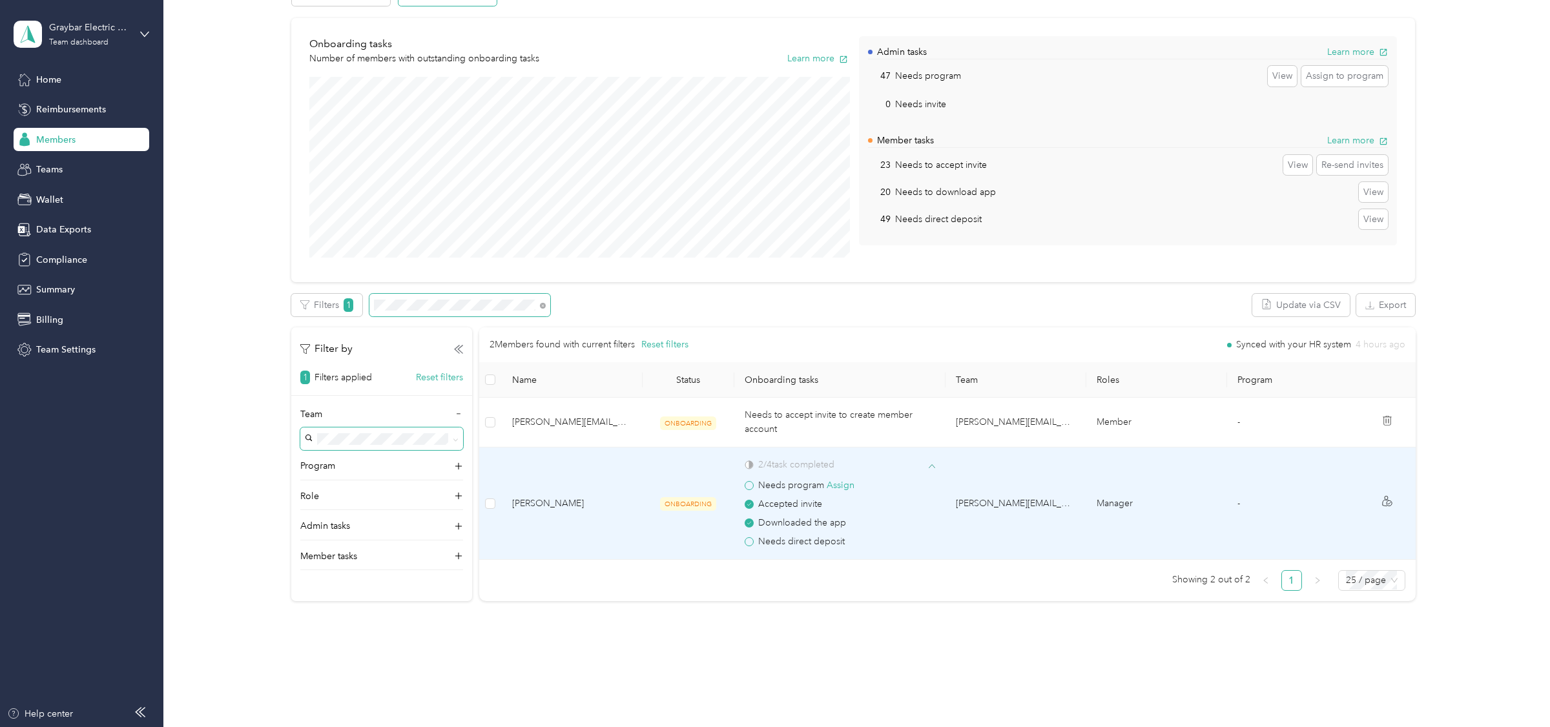
click at [930, 467] on icon at bounding box center [931, 466] width 6 height 6
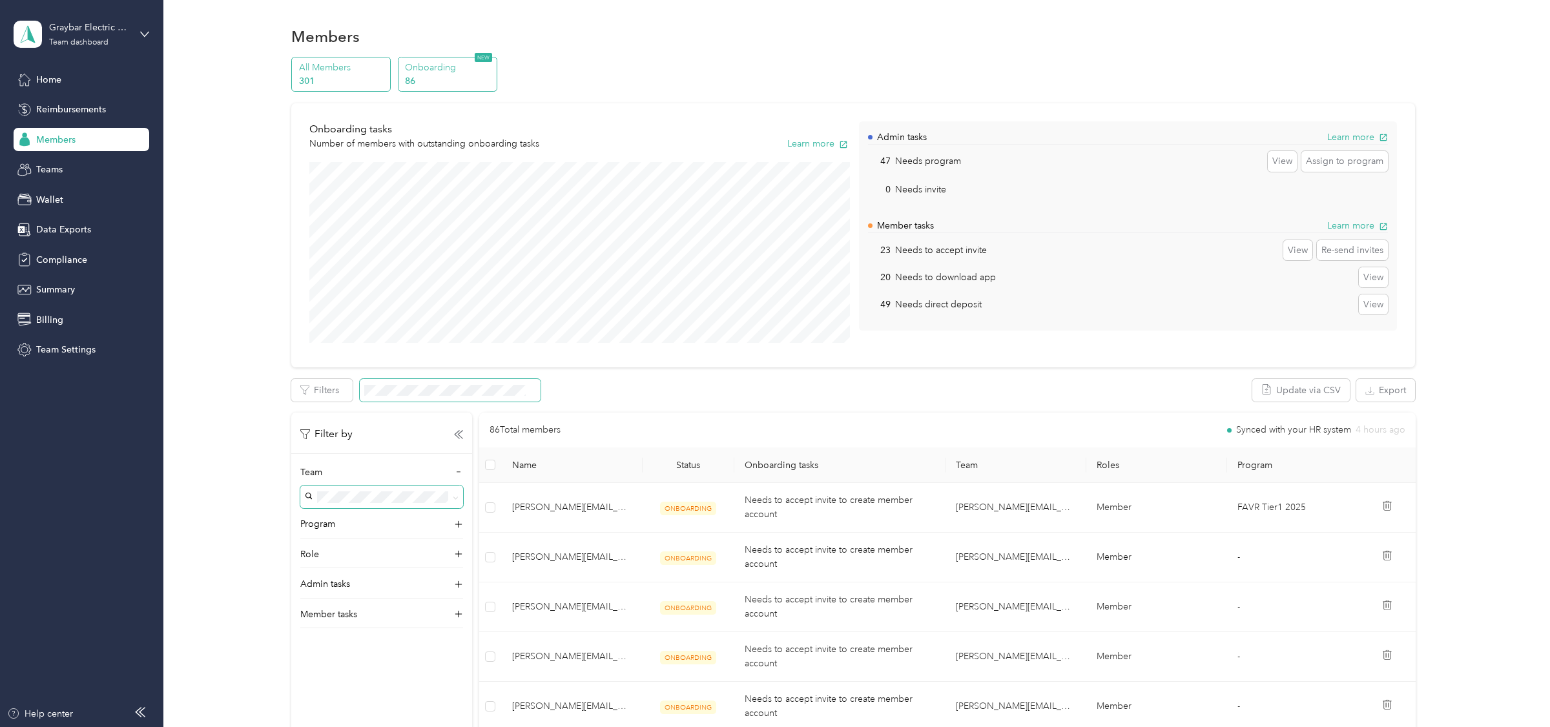
click at [349, 82] on p "301" at bounding box center [343, 81] width 88 height 14
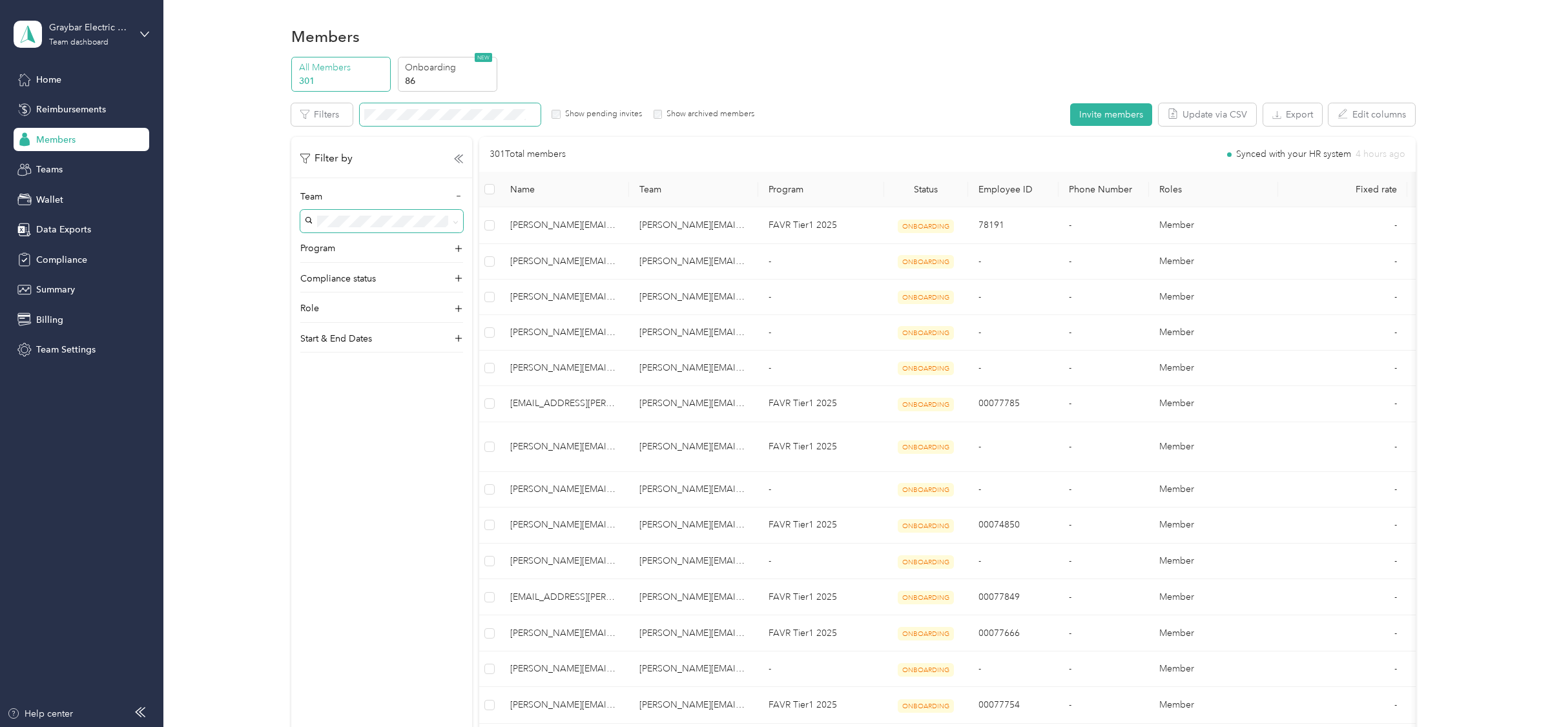
click at [442, 126] on div "Edit role Edit team Edit program Export Selected 0 of 301 members Cancel Filter…" at bounding box center [852, 630] width 1123 height 1055
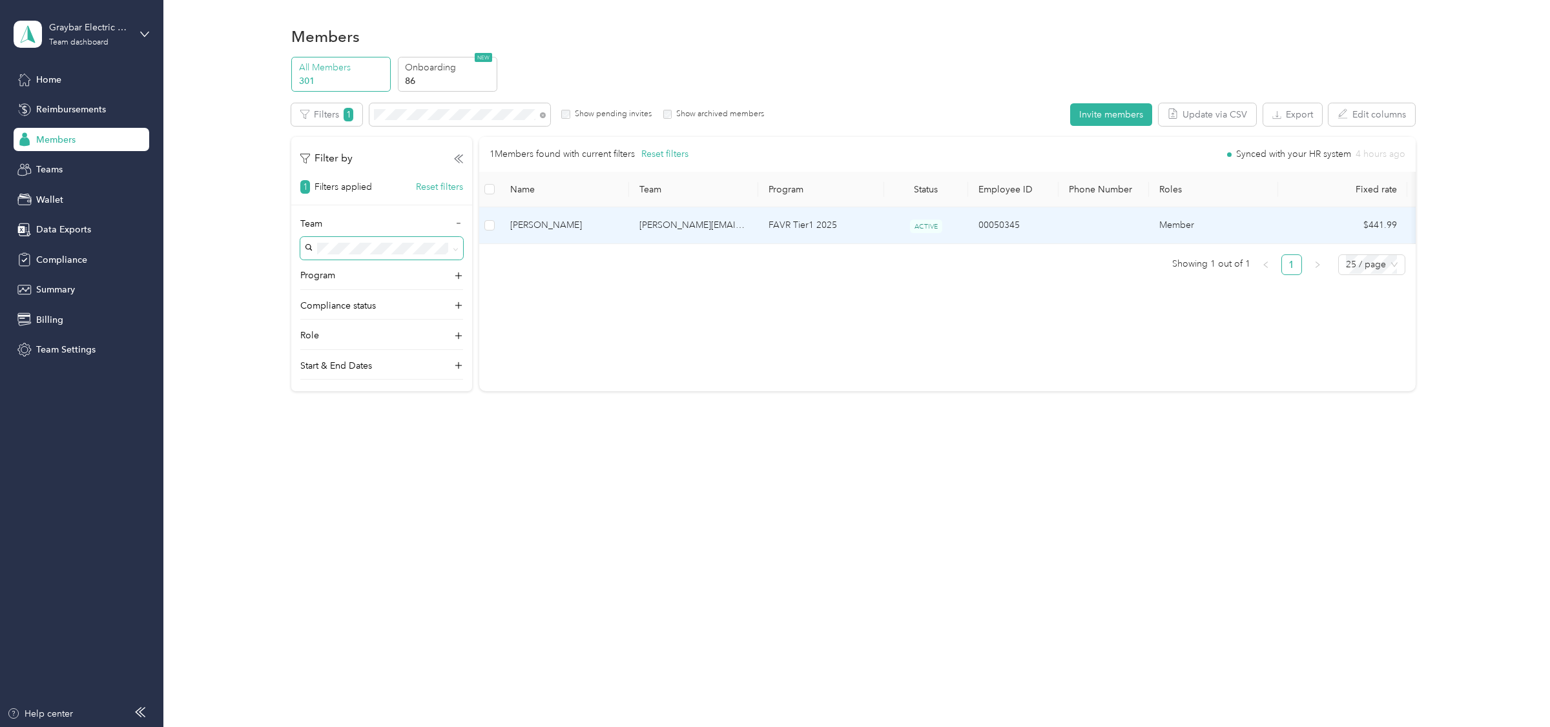
click at [595, 225] on span "[PERSON_NAME]" at bounding box center [564, 225] width 108 height 14
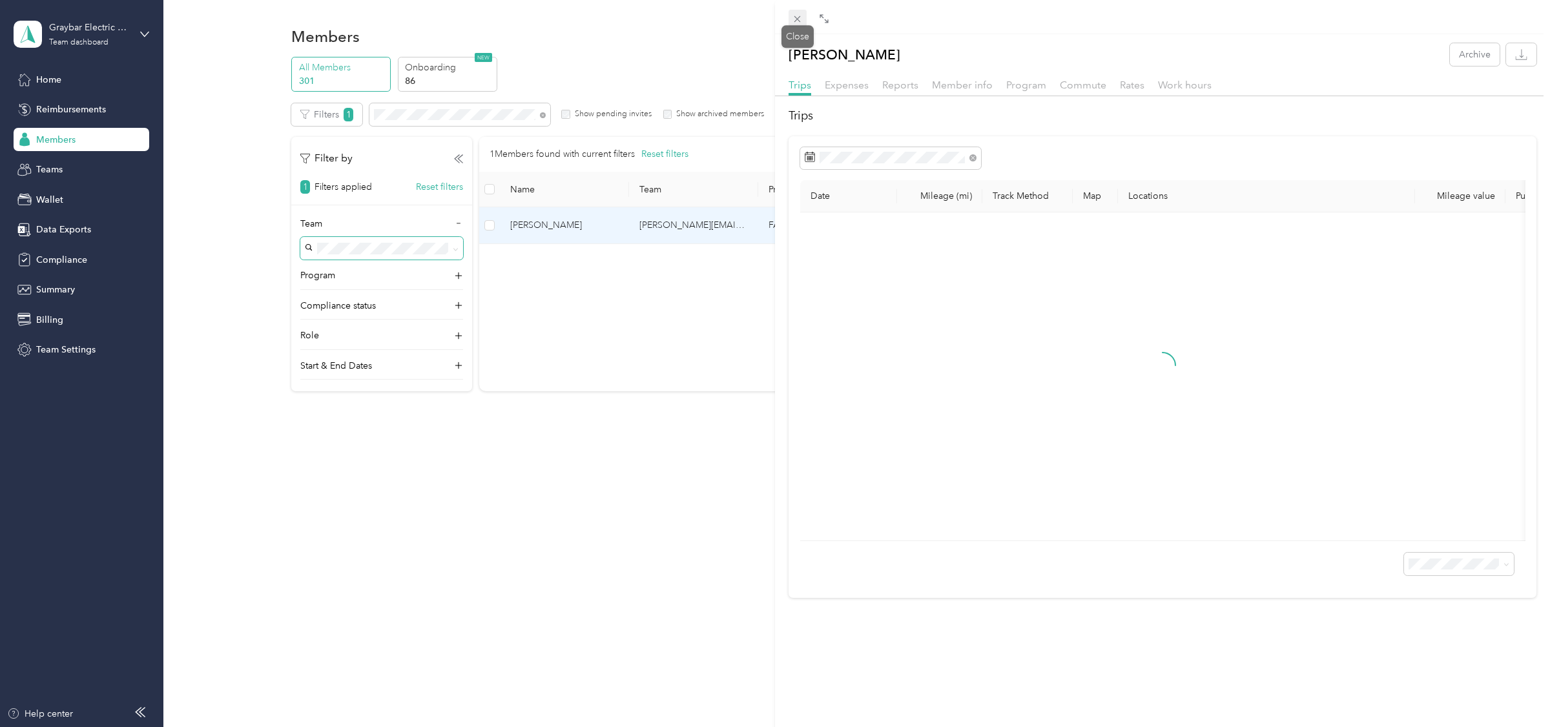
click at [800, 12] on span at bounding box center [797, 19] width 18 height 18
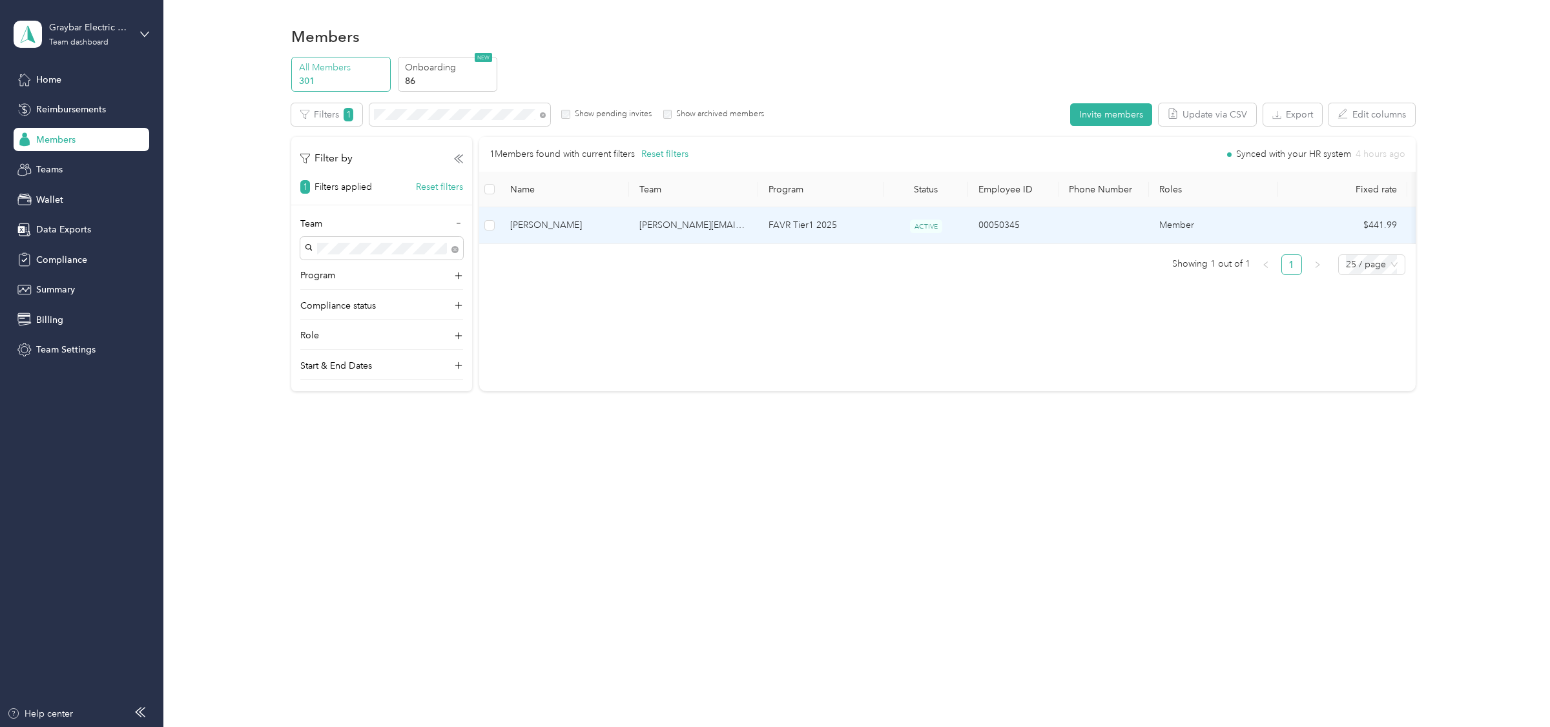
click at [575, 221] on span "[PERSON_NAME]" at bounding box center [564, 225] width 108 height 14
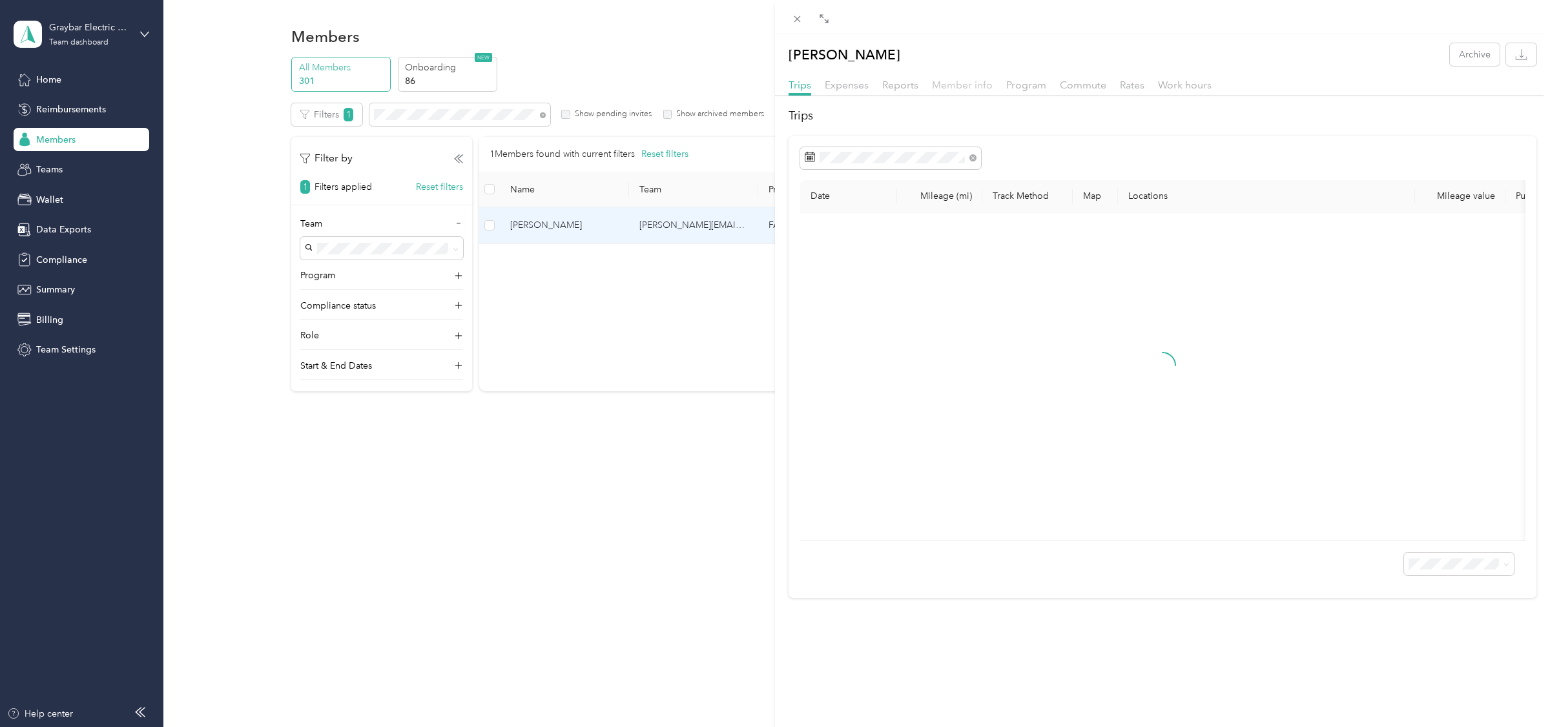
click at [974, 81] on span "Member info" at bounding box center [962, 85] width 61 height 12
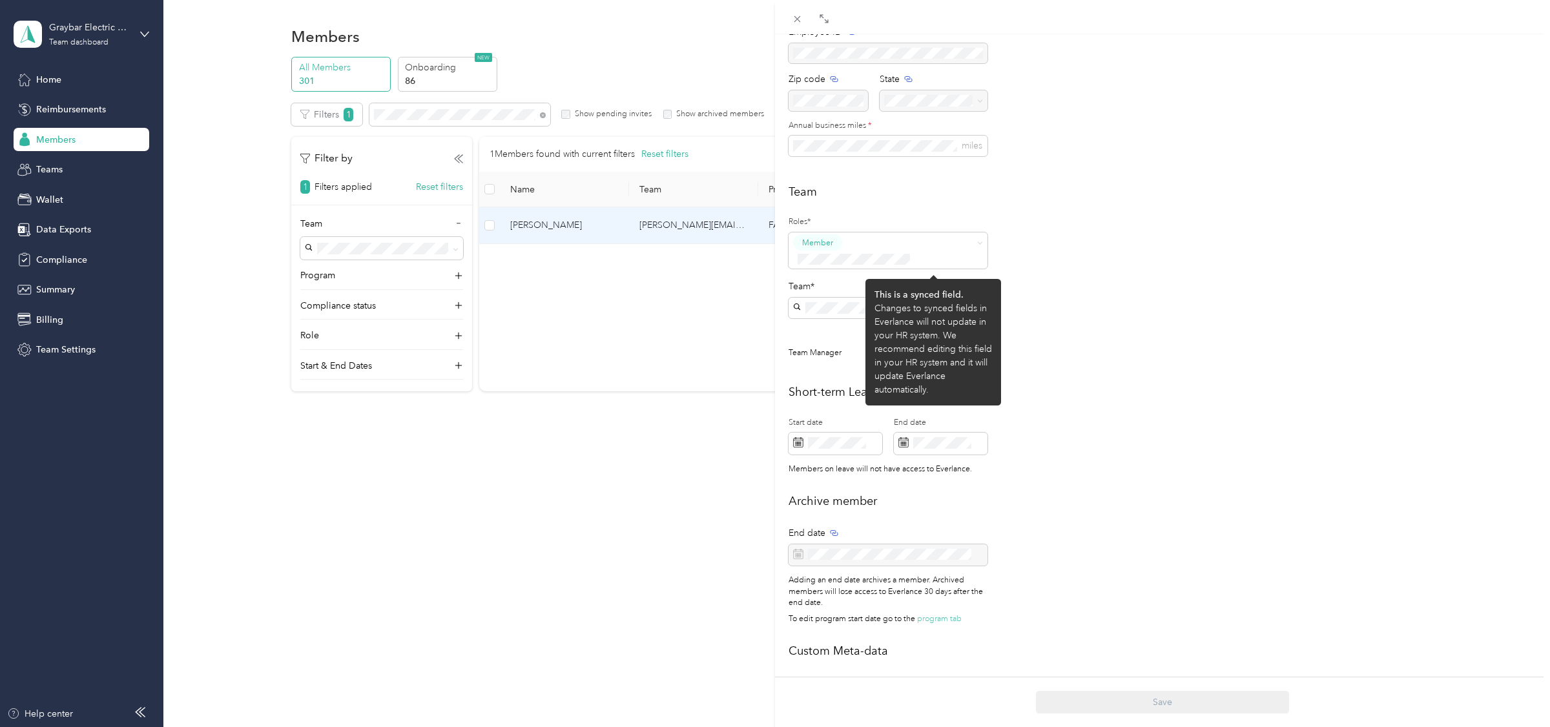
scroll to position [211, 0]
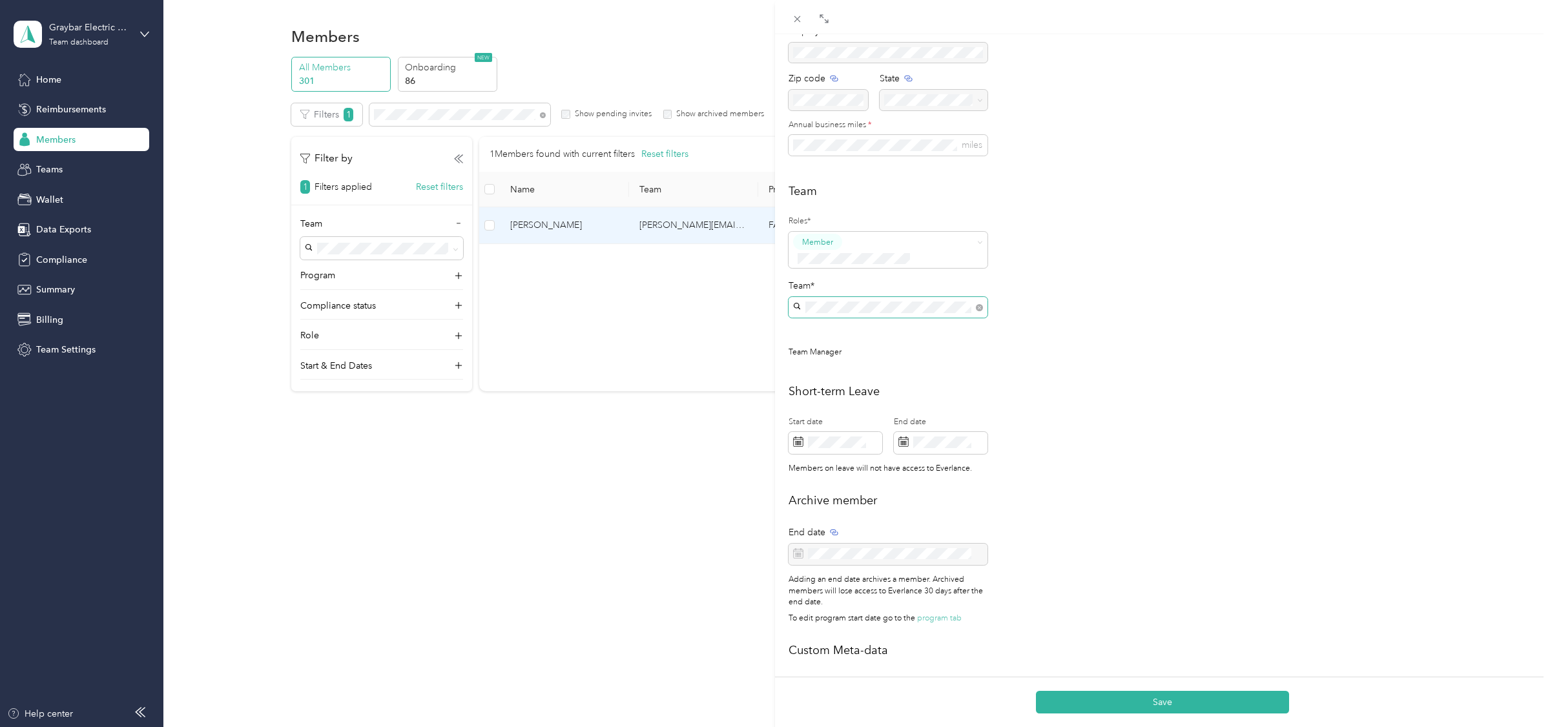
click at [828, 389] on p "[PERSON_NAME]" at bounding box center [887, 396] width 181 height 14
click at [1145, 696] on button "Save" at bounding box center [1162, 702] width 253 height 23
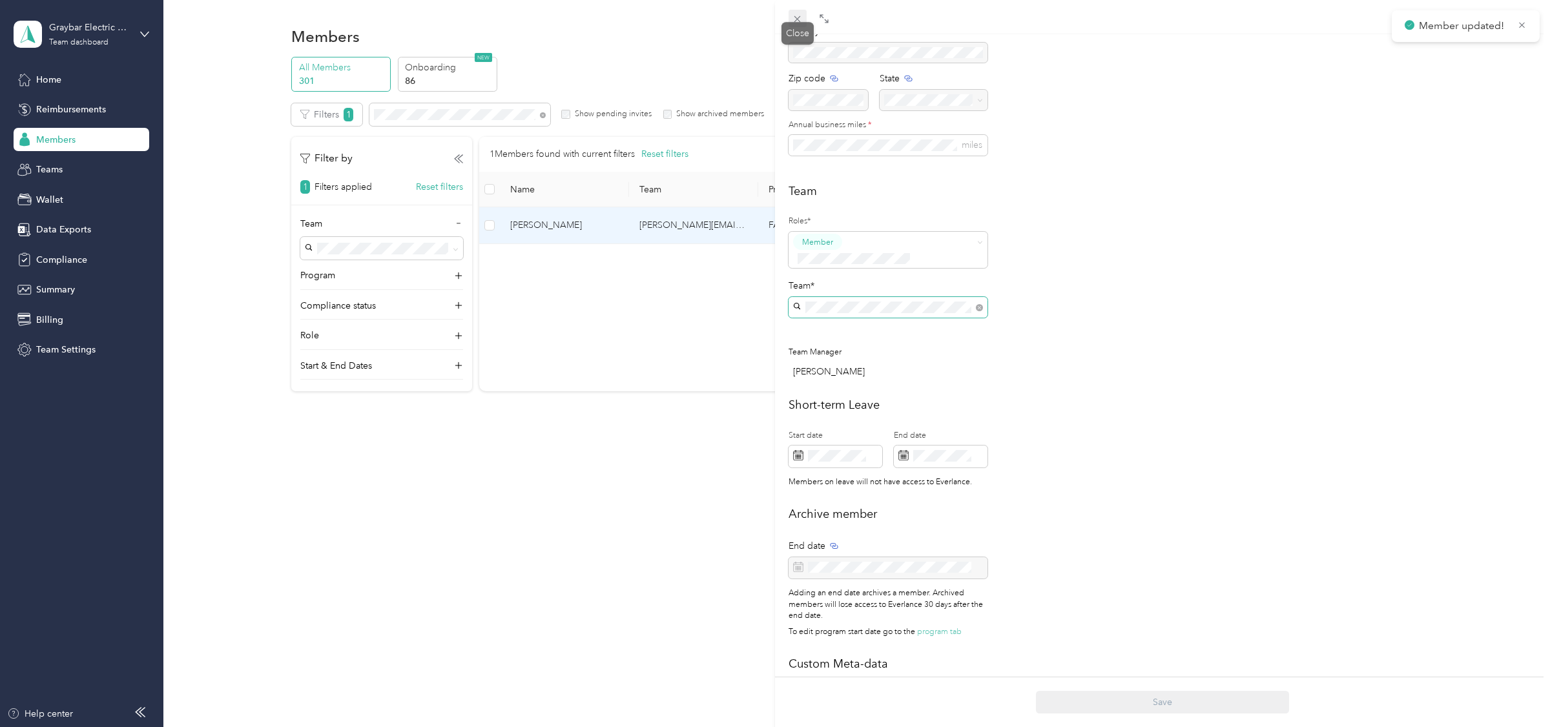
click at [802, 726] on div "Drag to resize Click to close [PERSON_NAME] Archive Trips Expenses Reports Memb…" at bounding box center [771, 727] width 1543 height 0
click at [75, 189] on div "[PERSON_NAME] Archive Trips Expenses Reports Member info Program Commute Rates …" at bounding box center [775, 363] width 1550 height 727
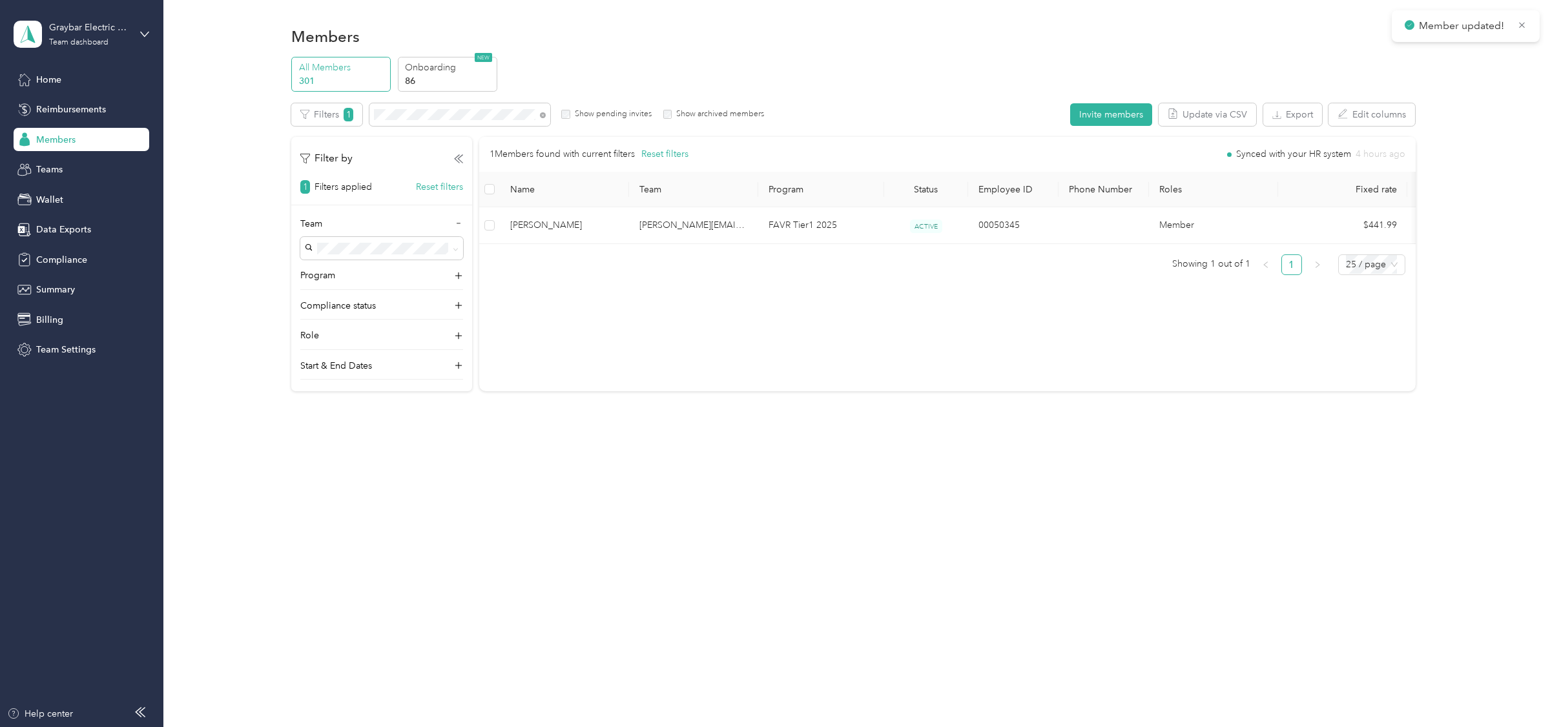
click at [67, 172] on div at bounding box center [775, 363] width 1550 height 727
click at [52, 172] on span "Teams" at bounding box center [49, 170] width 26 height 14
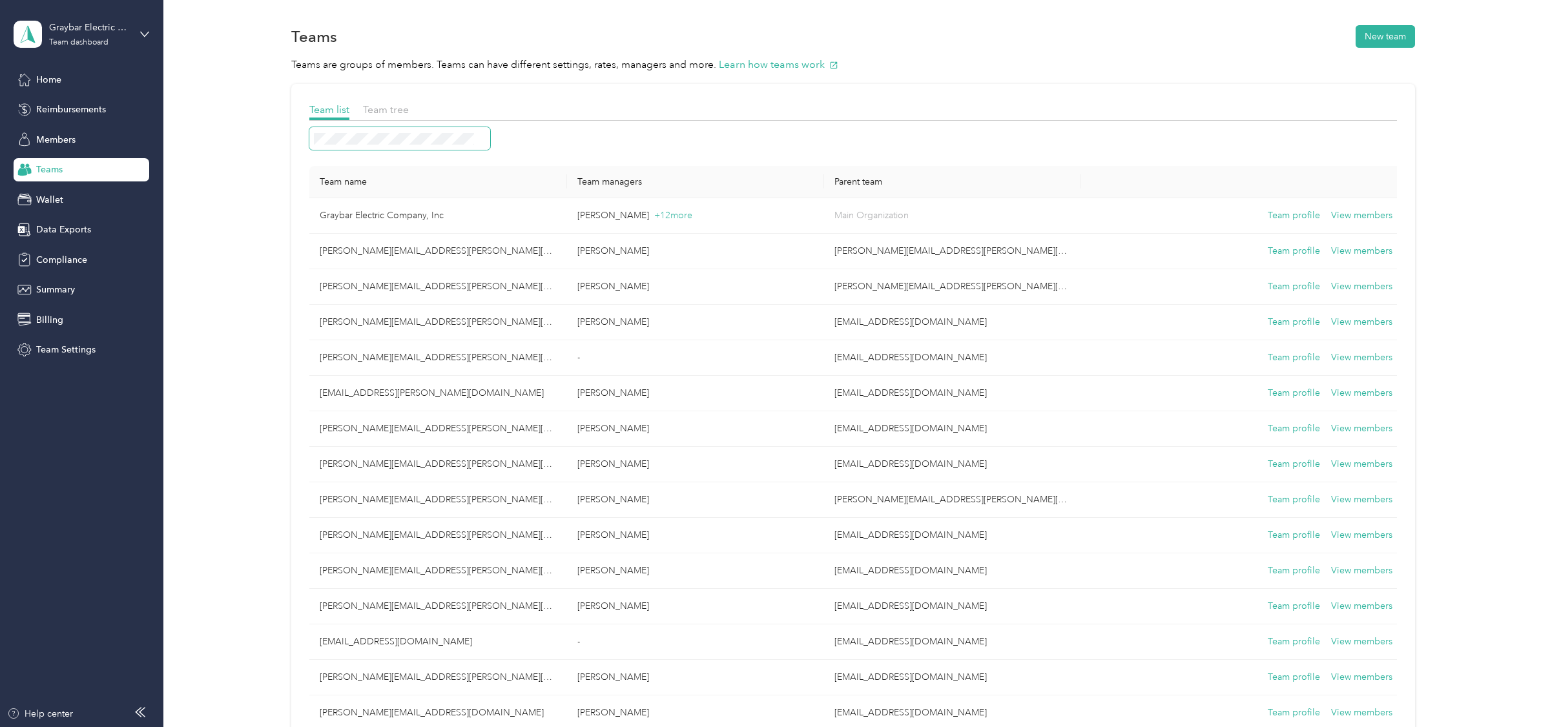
click at [396, 144] on span at bounding box center [399, 138] width 181 height 23
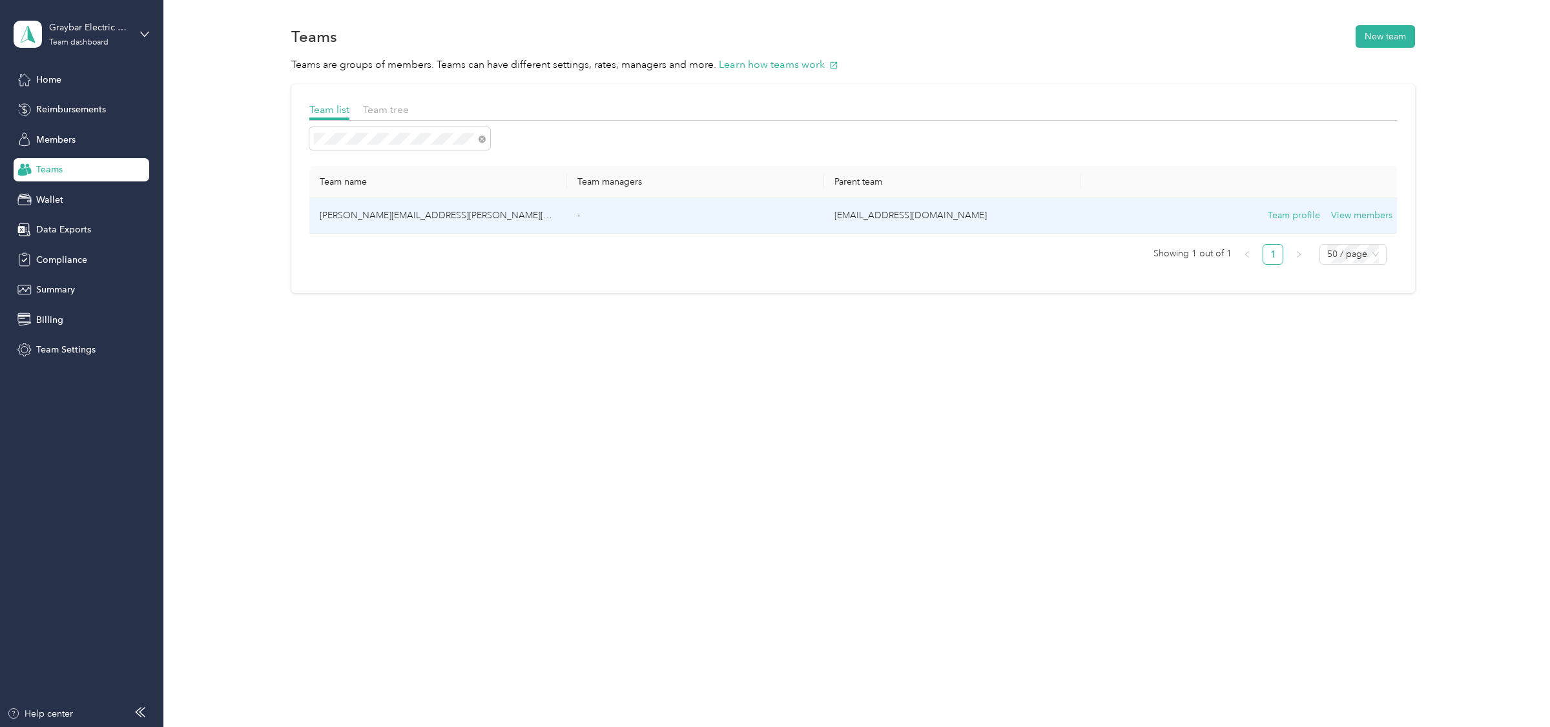
click at [364, 219] on td "[PERSON_NAME][EMAIL_ADDRESS][PERSON_NAME][DOMAIN_NAME]" at bounding box center [437, 216] width 257 height 36
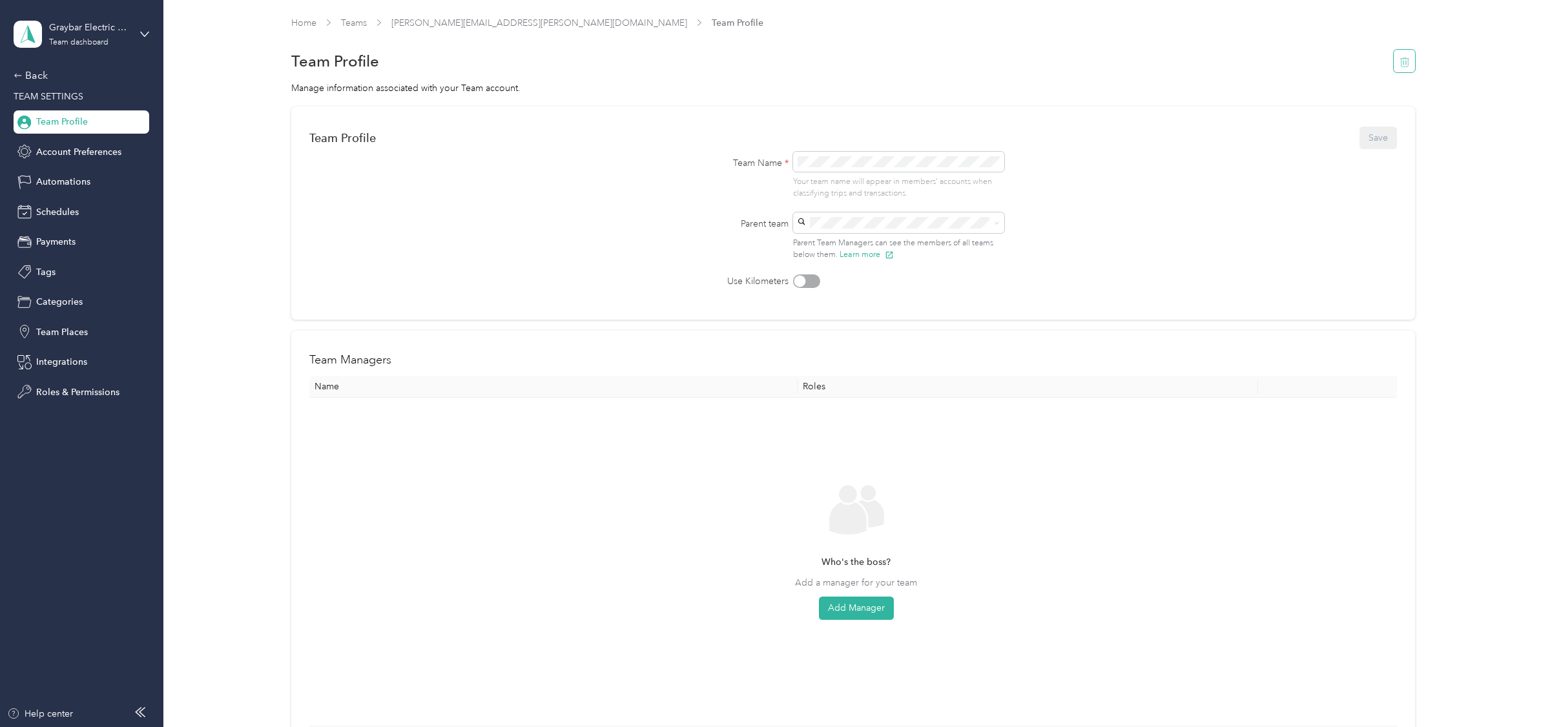
click at [1415, 60] on button "button" at bounding box center [1404, 61] width 22 height 23
click at [1367, 77] on button "Yes" at bounding box center [1374, 70] width 25 height 21
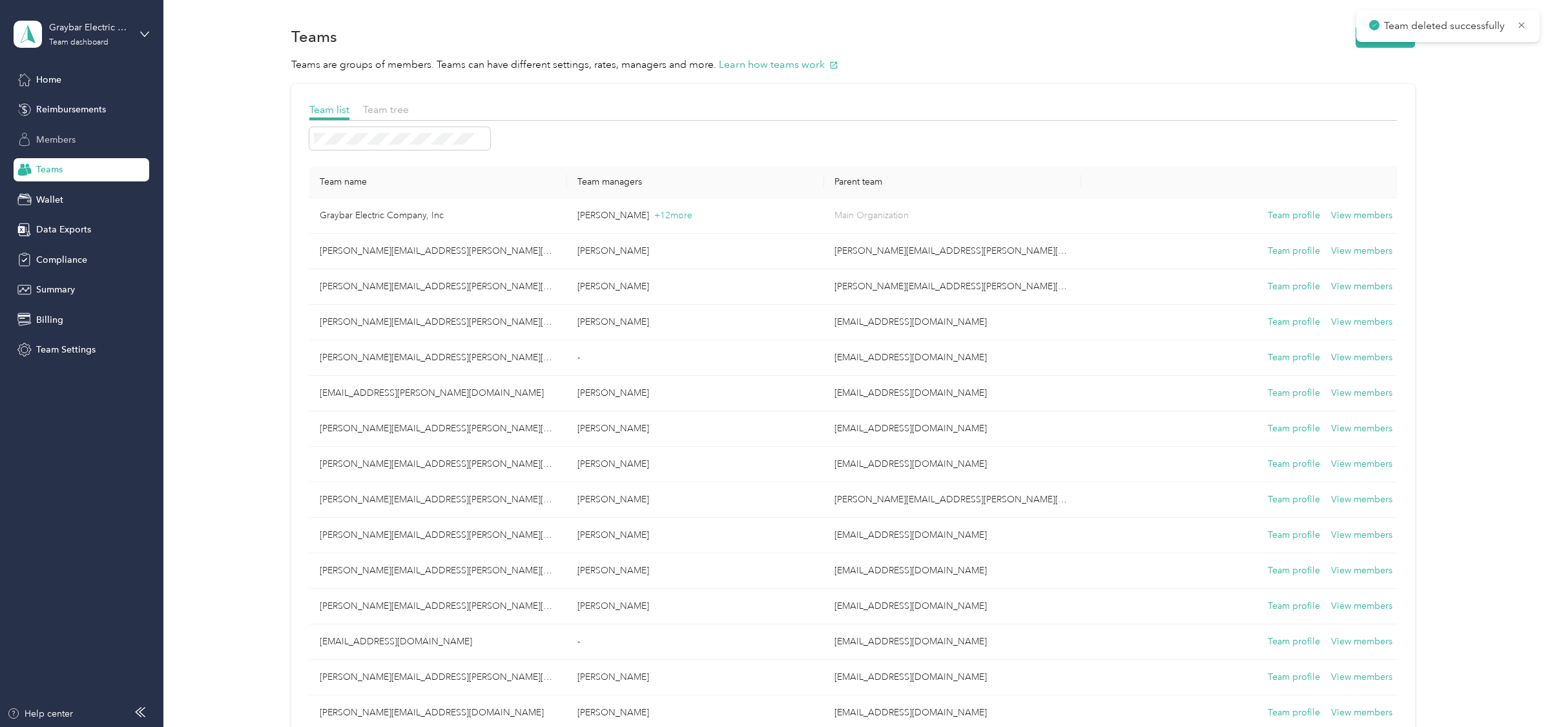
click at [50, 143] on span "Members" at bounding box center [55, 140] width 39 height 14
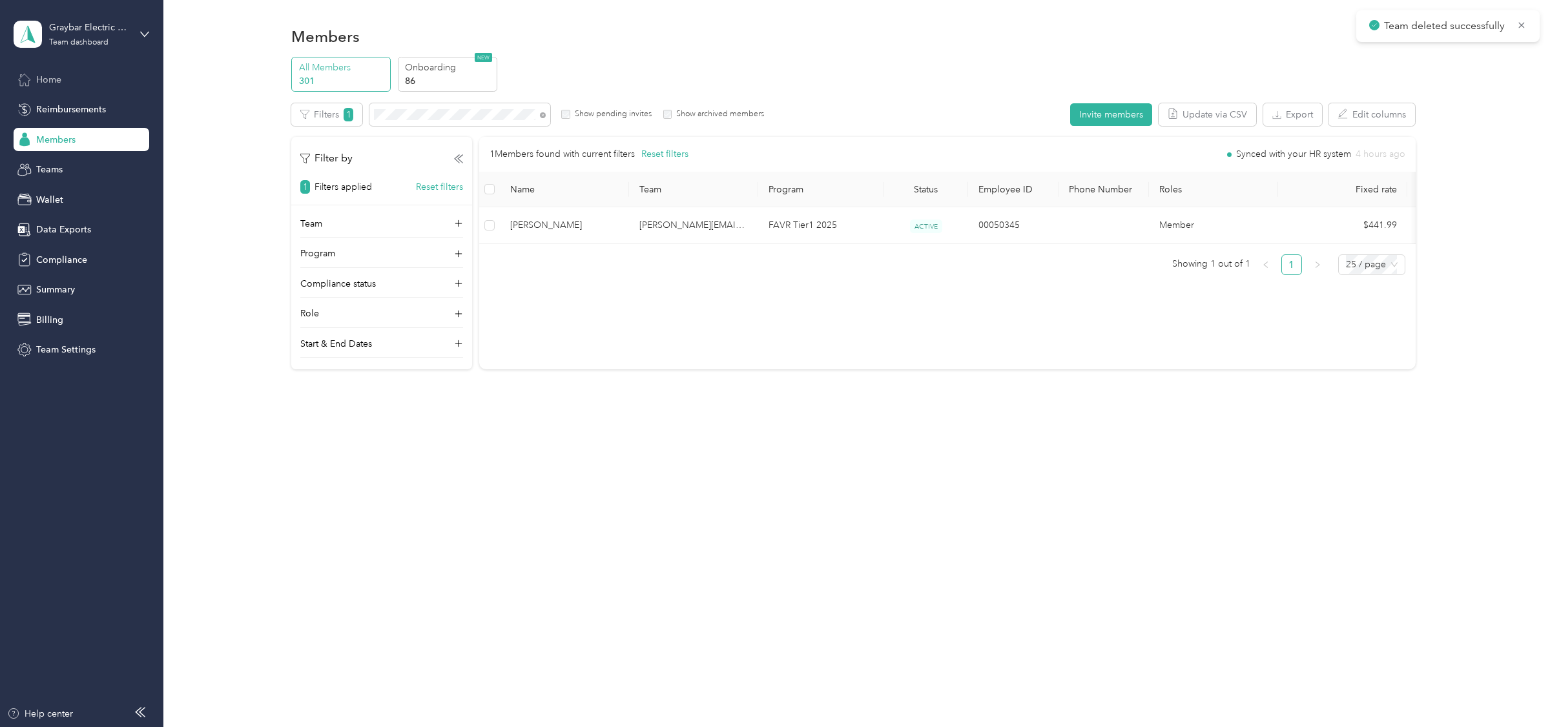
click at [65, 83] on div "Home" at bounding box center [82, 79] width 136 height 23
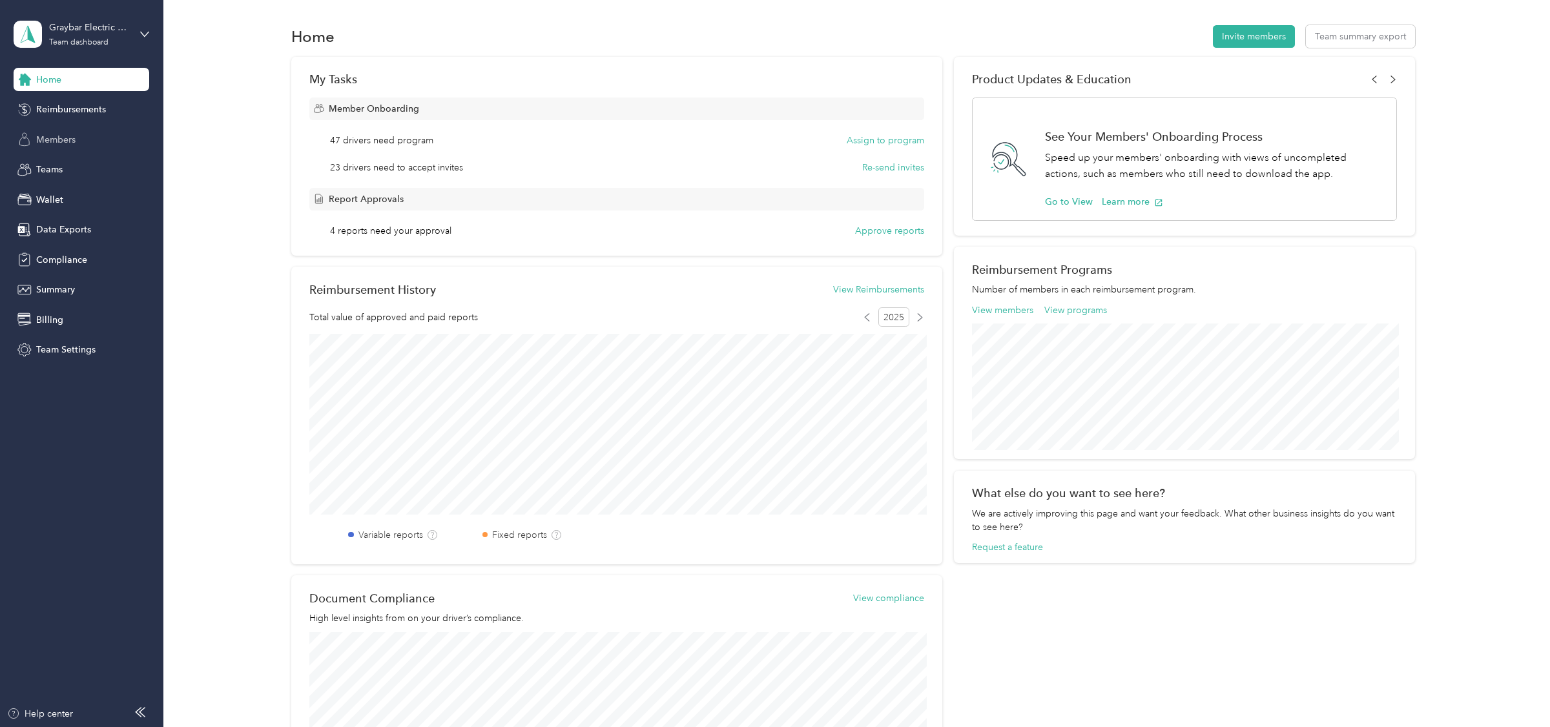
click at [85, 140] on div "Members" at bounding box center [82, 139] width 136 height 23
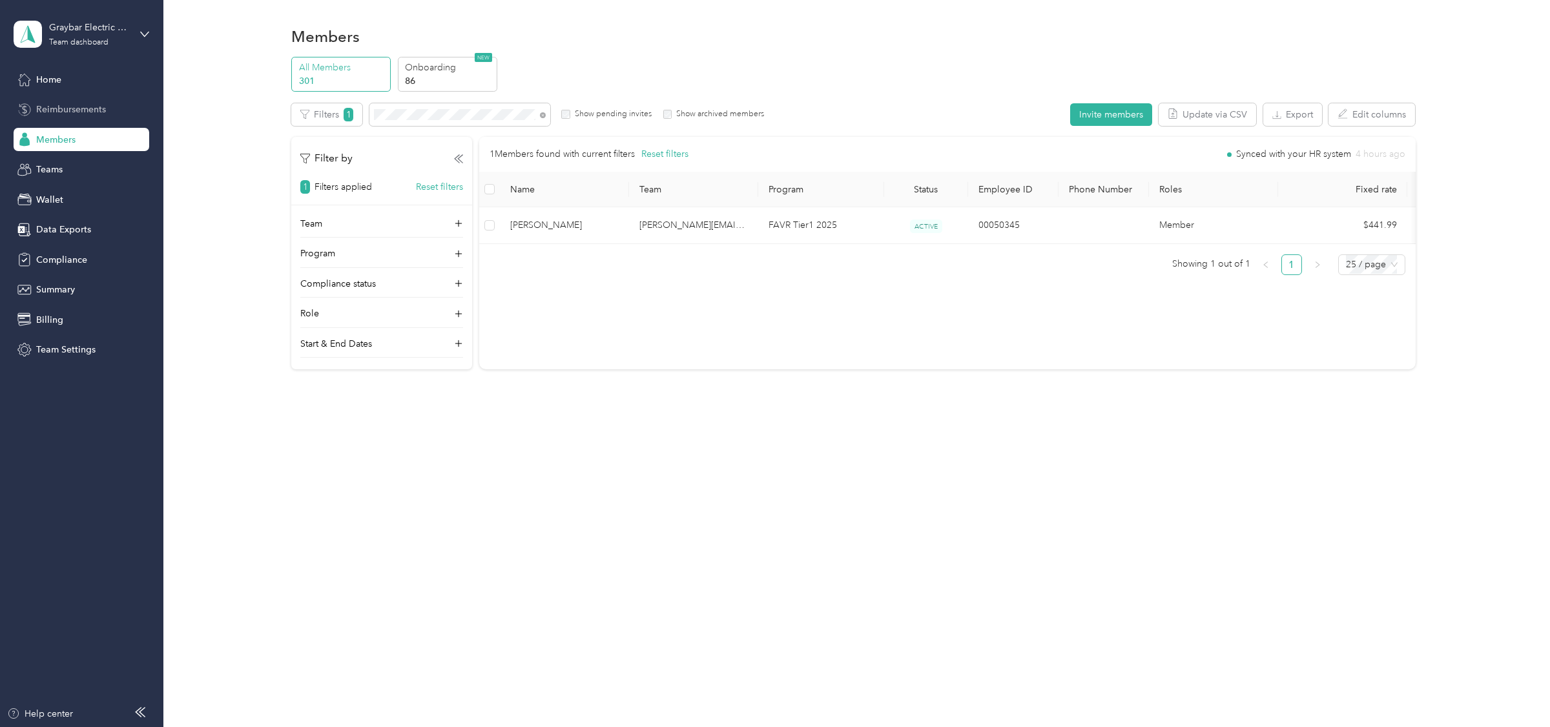
click at [92, 103] on span "Reimbursements" at bounding box center [71, 110] width 70 height 14
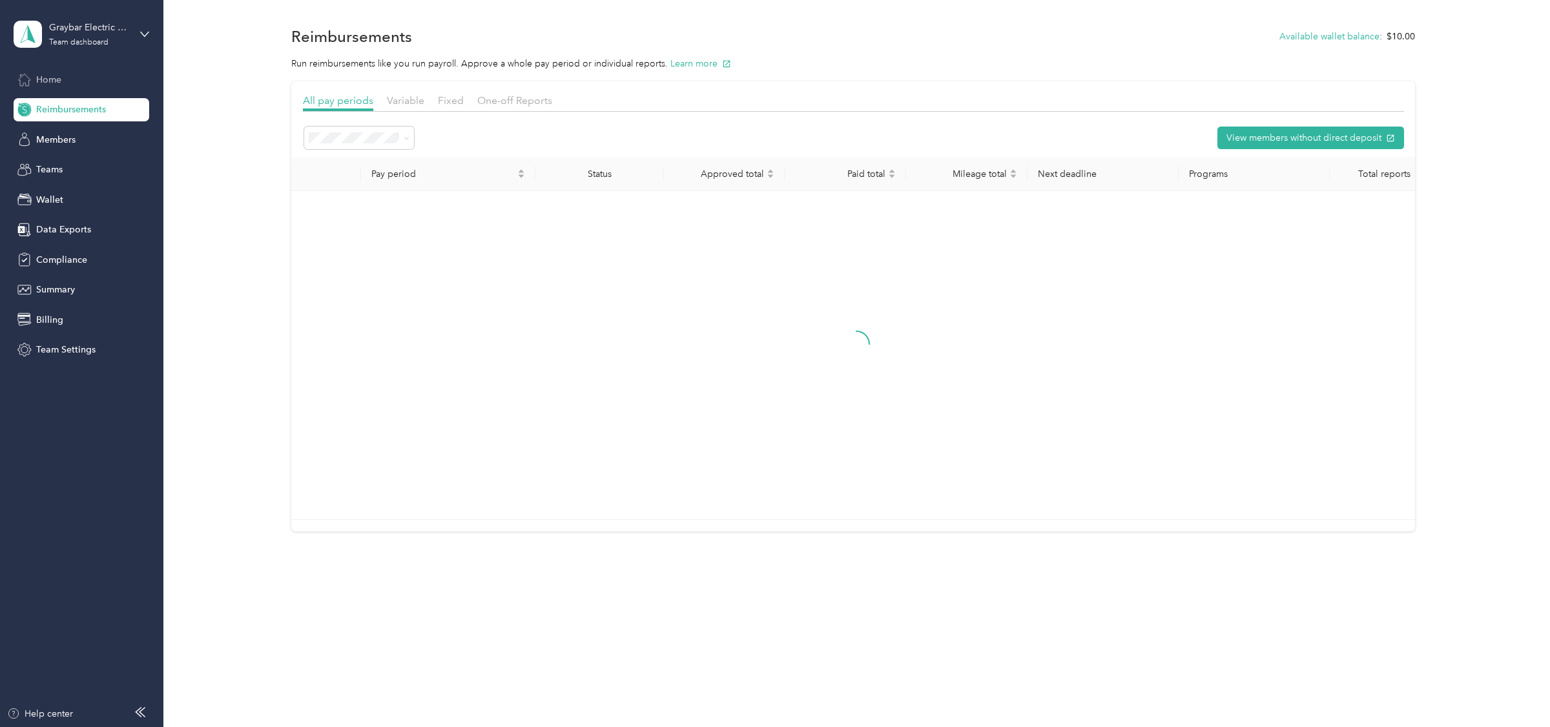
click at [68, 84] on div "Home" at bounding box center [82, 79] width 136 height 23
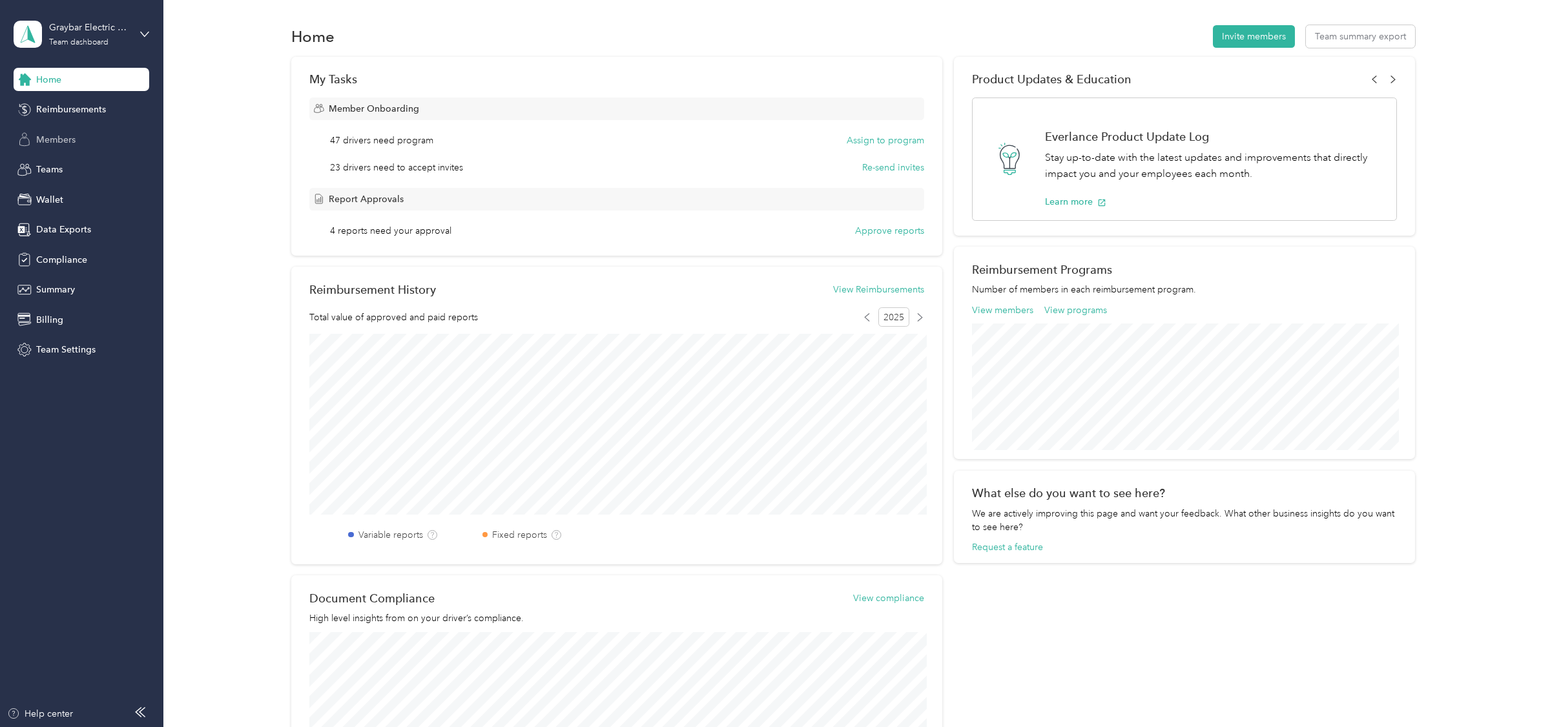
click at [77, 142] on div "Members" at bounding box center [82, 139] width 136 height 23
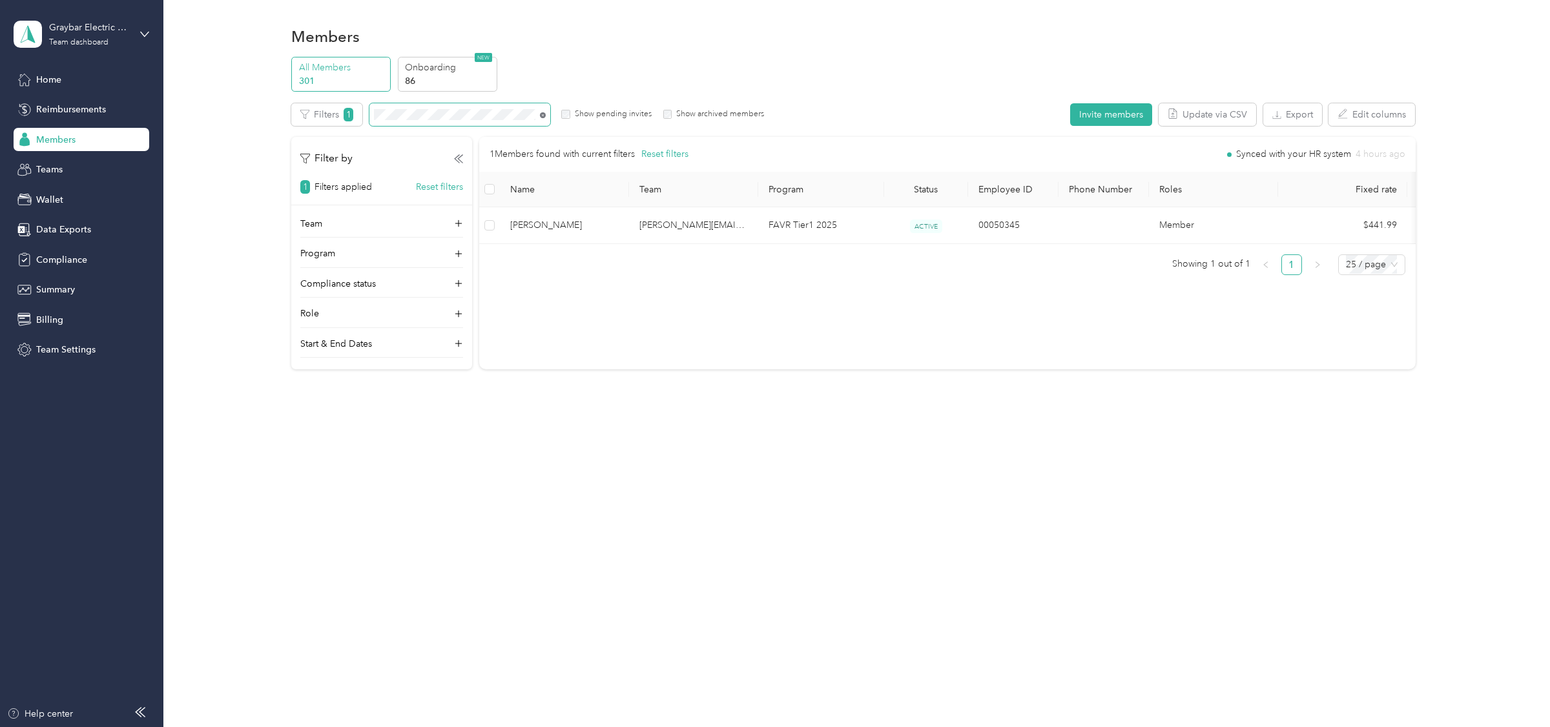
click at [543, 118] on icon at bounding box center [543, 115] width 6 height 6
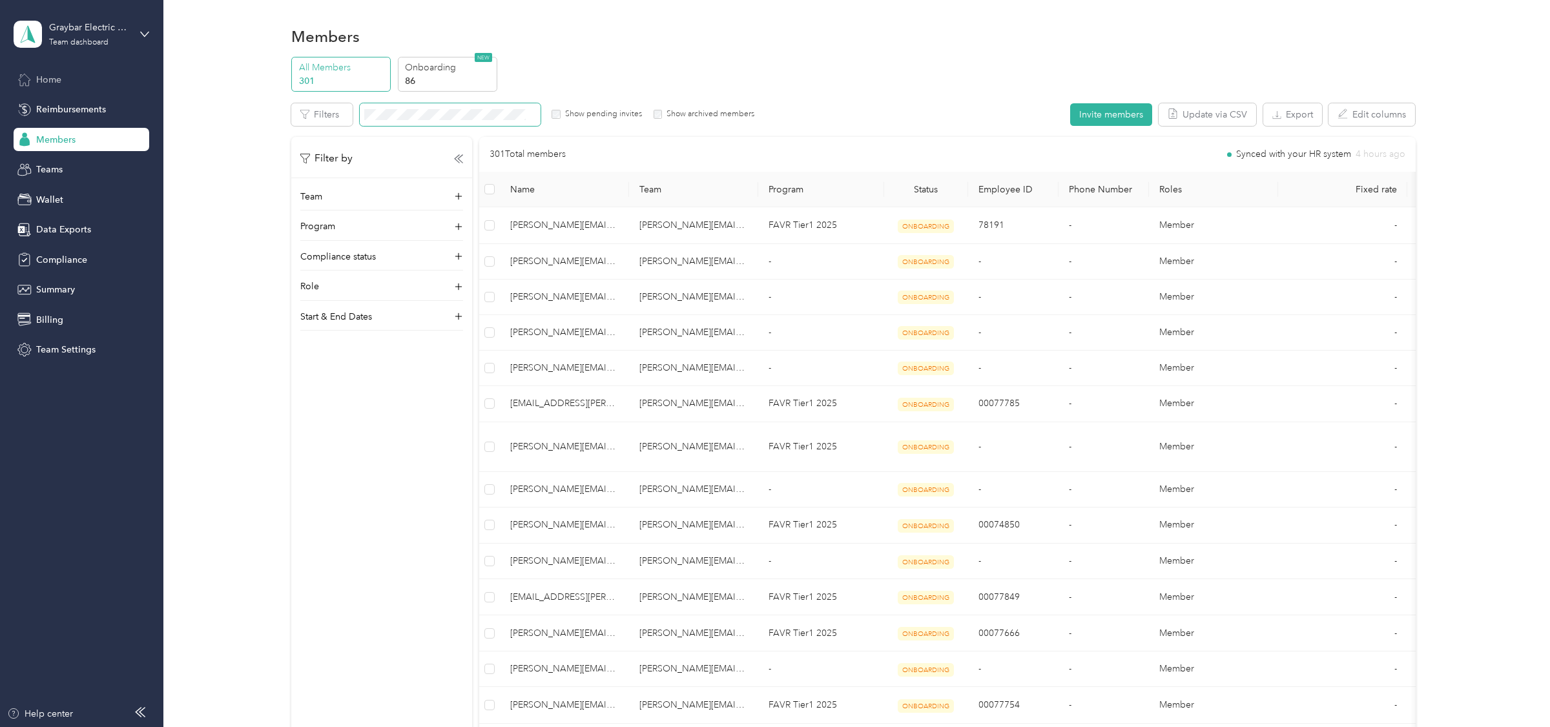
click at [49, 77] on span "Home" at bounding box center [48, 80] width 25 height 14
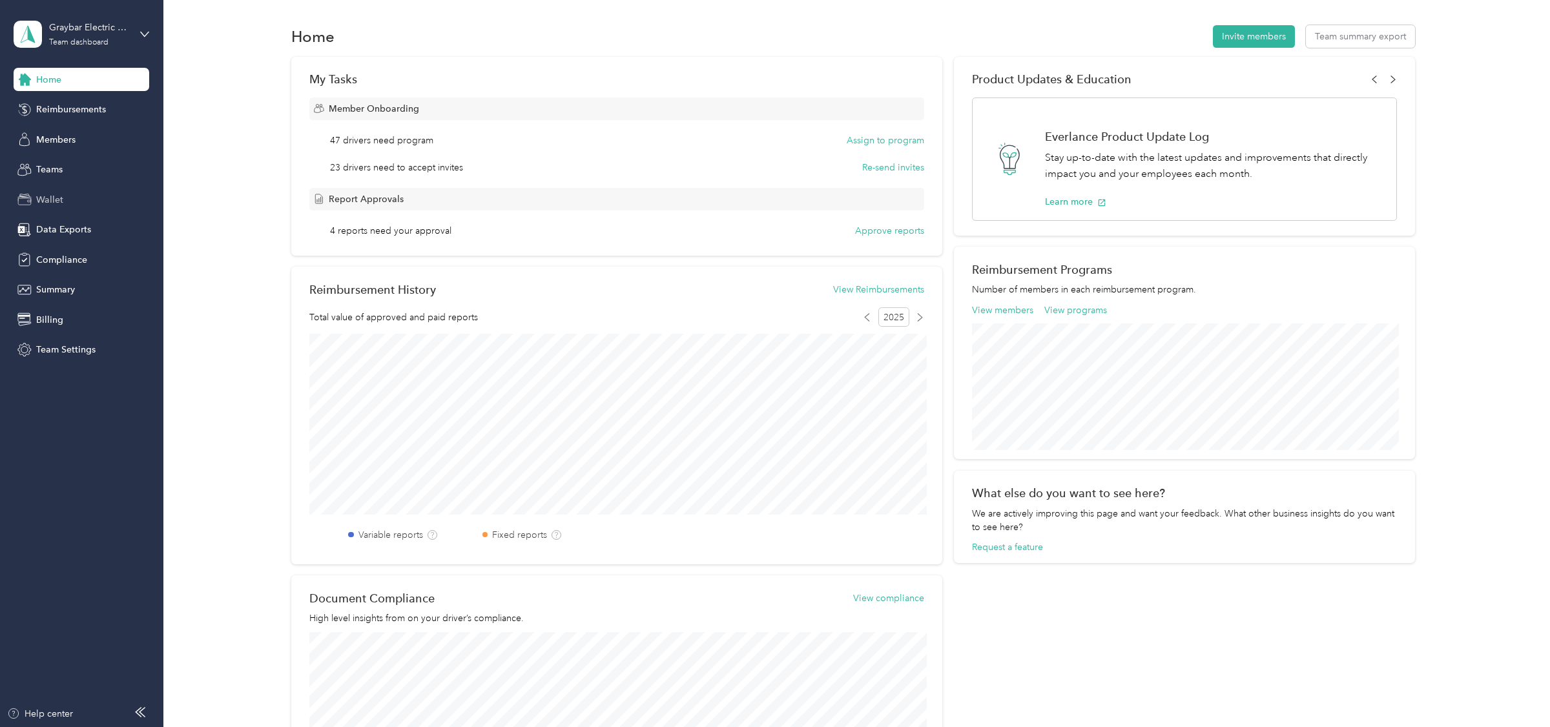
click at [54, 194] on span "Wallet" at bounding box center [49, 200] width 27 height 14
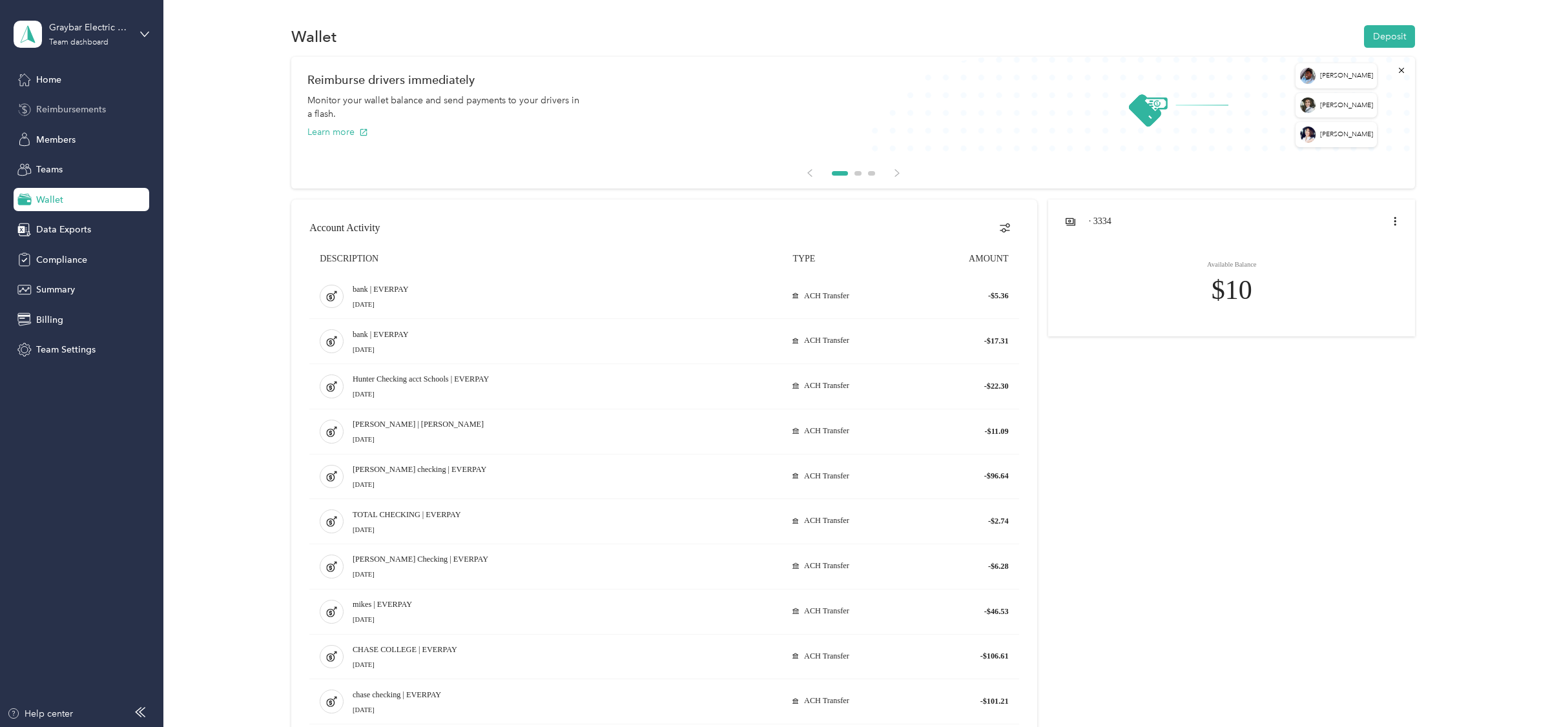
click at [82, 110] on span "Reimbursements" at bounding box center [71, 110] width 70 height 14
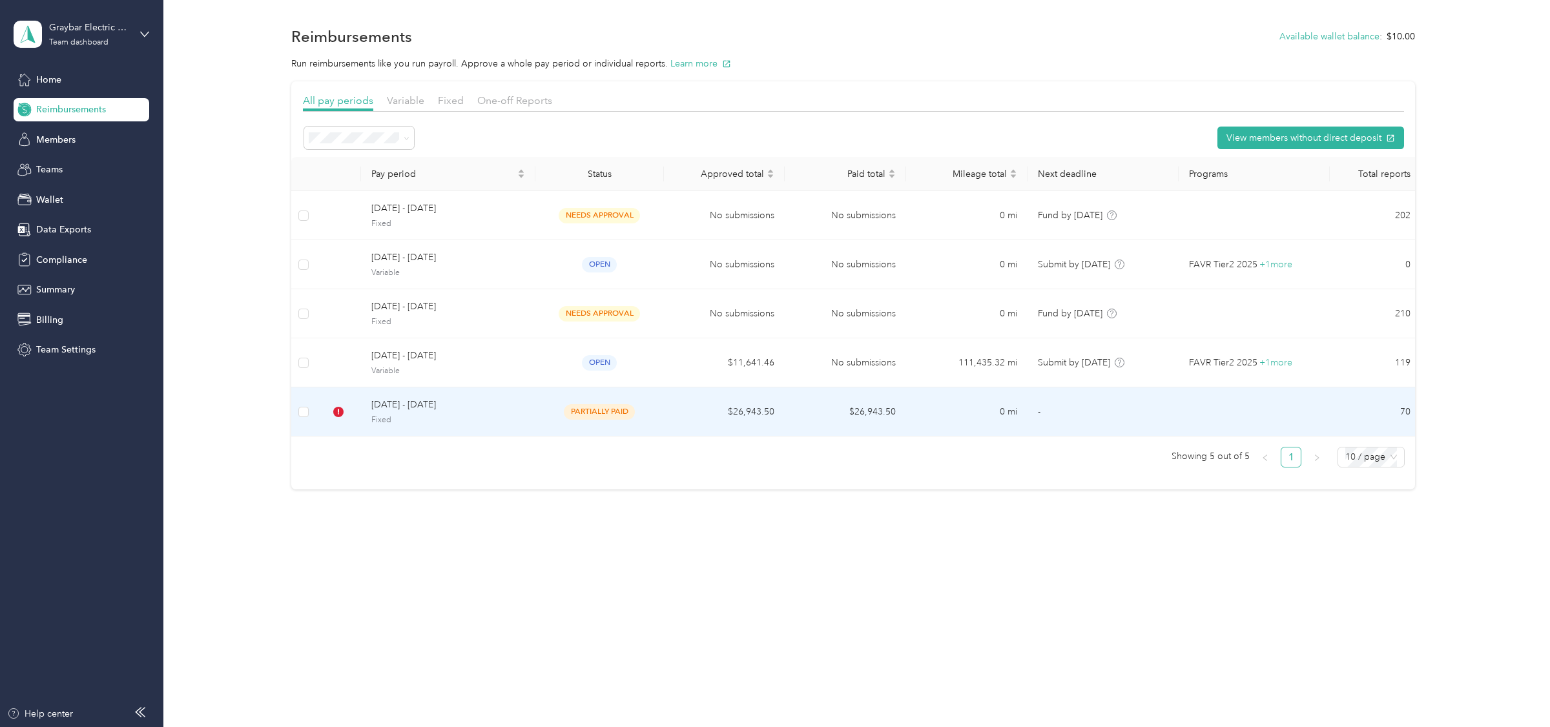
click at [444, 420] on span "Fixed" at bounding box center [448, 420] width 154 height 12
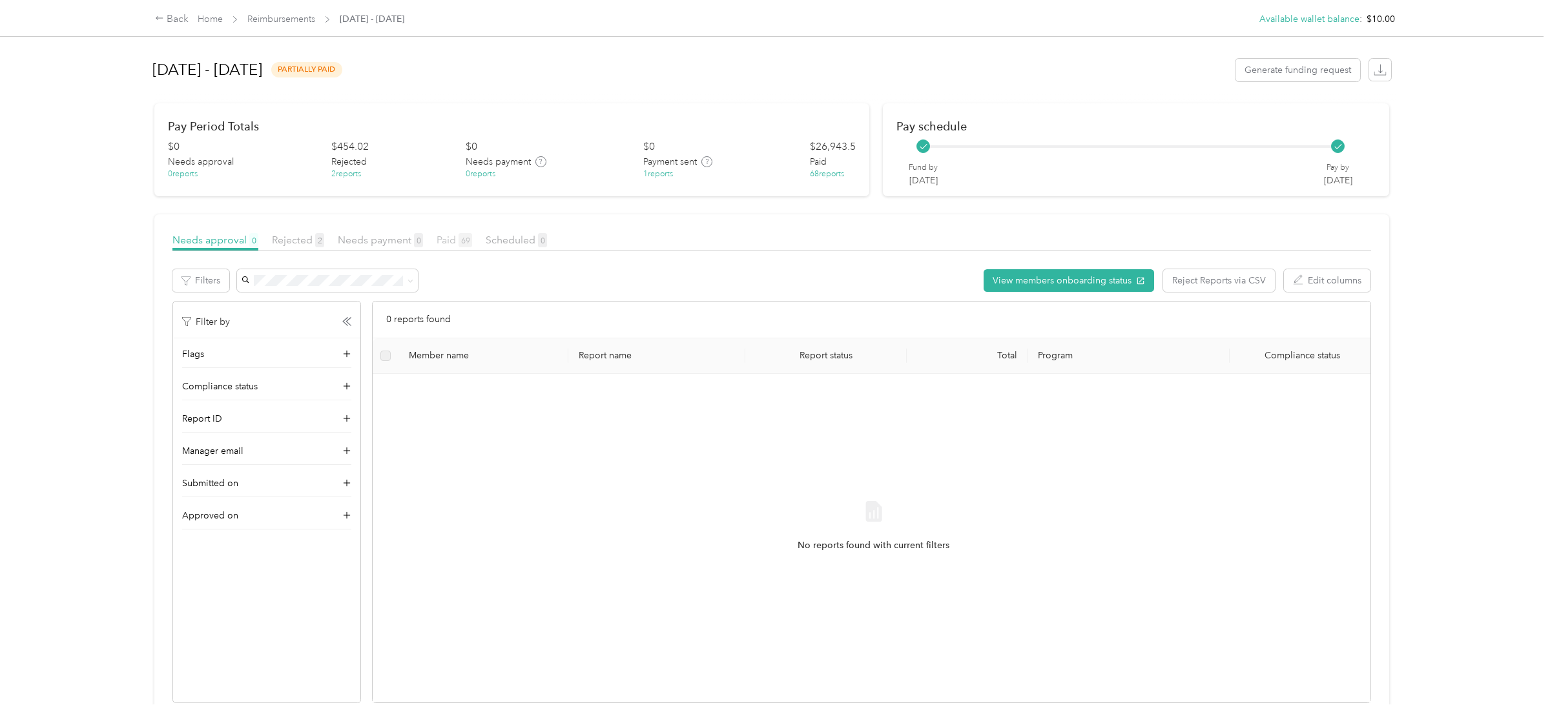
click at [454, 241] on span "Paid 69" at bounding box center [454, 240] width 36 height 12
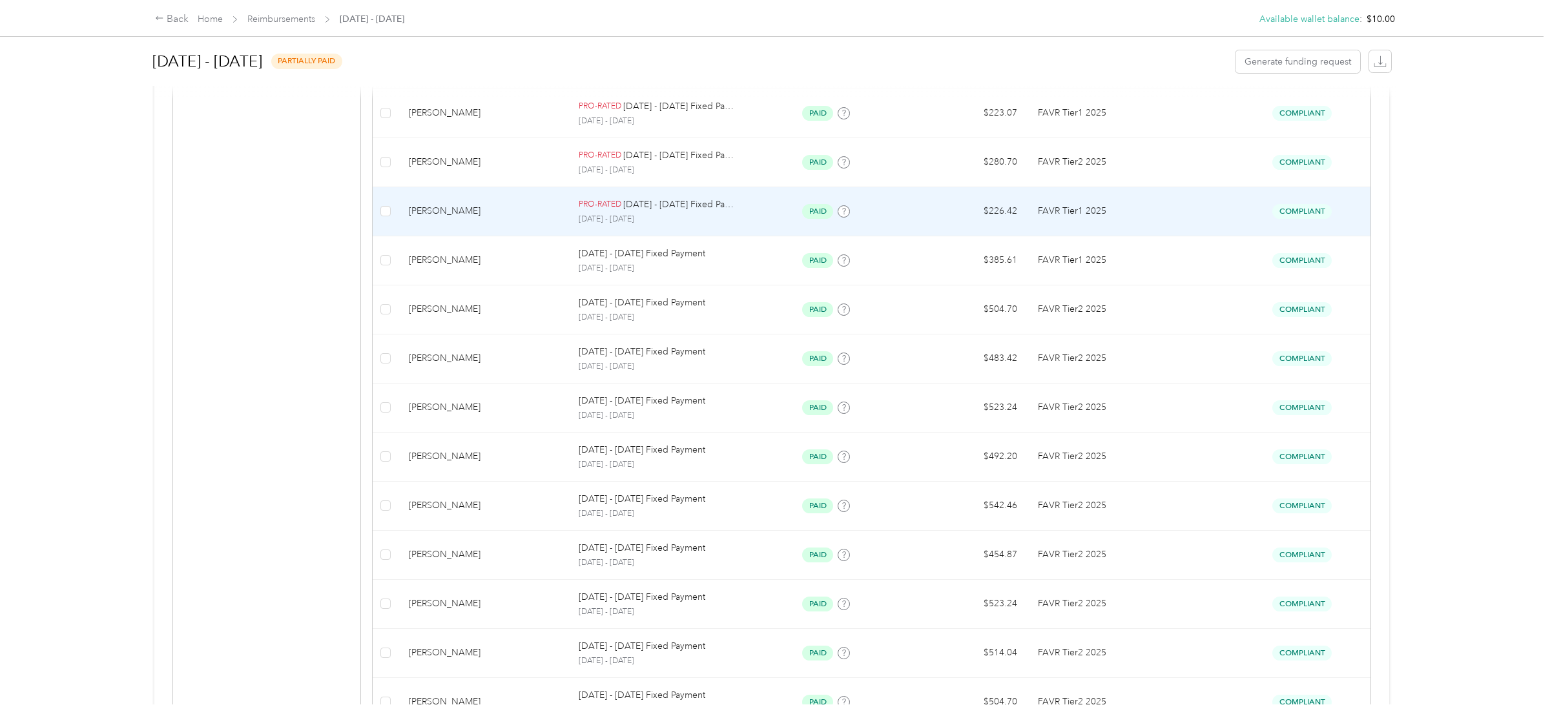
scroll to position [960, 0]
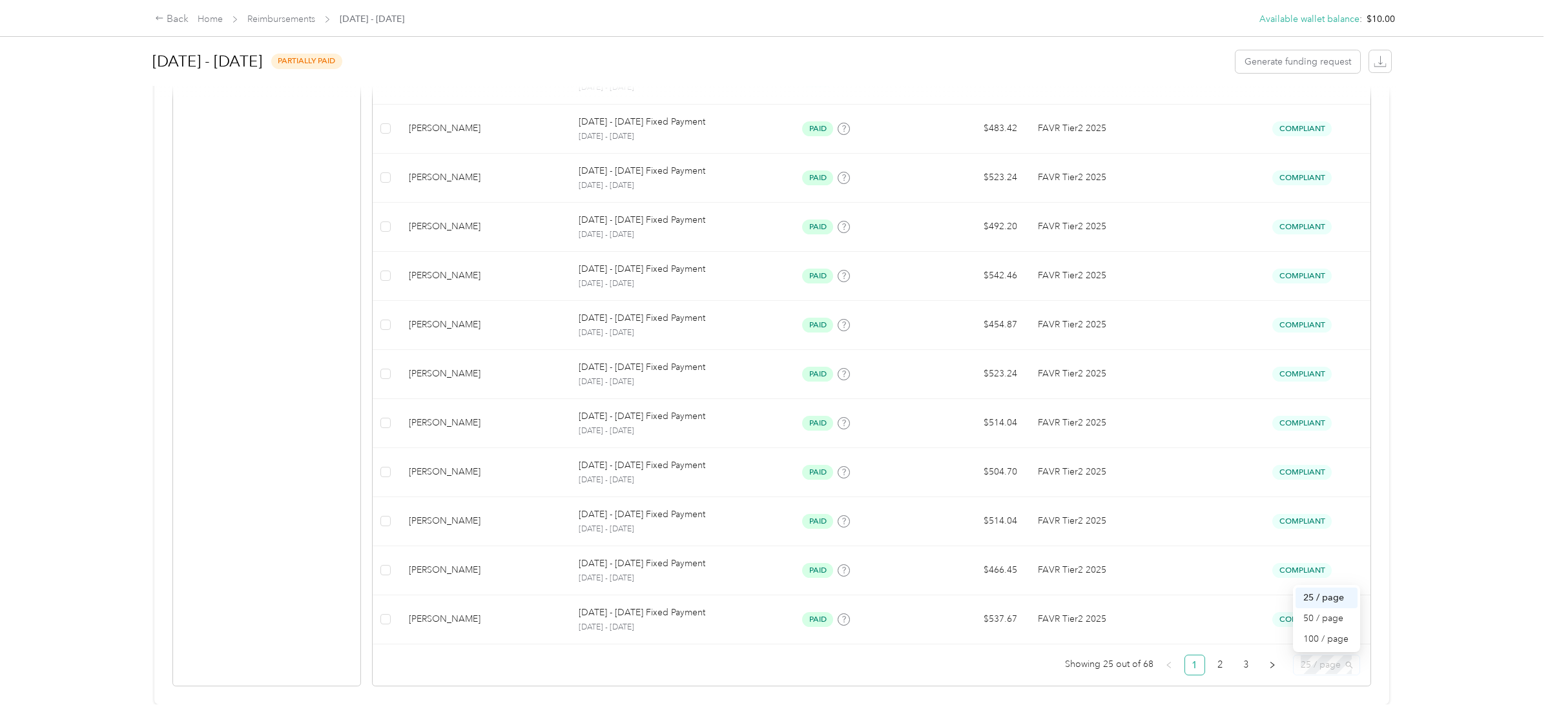
click at [1336, 666] on span "25 / page" at bounding box center [1326, 664] width 52 height 19
click at [1344, 635] on div "100 / page" at bounding box center [1326, 639] width 46 height 14
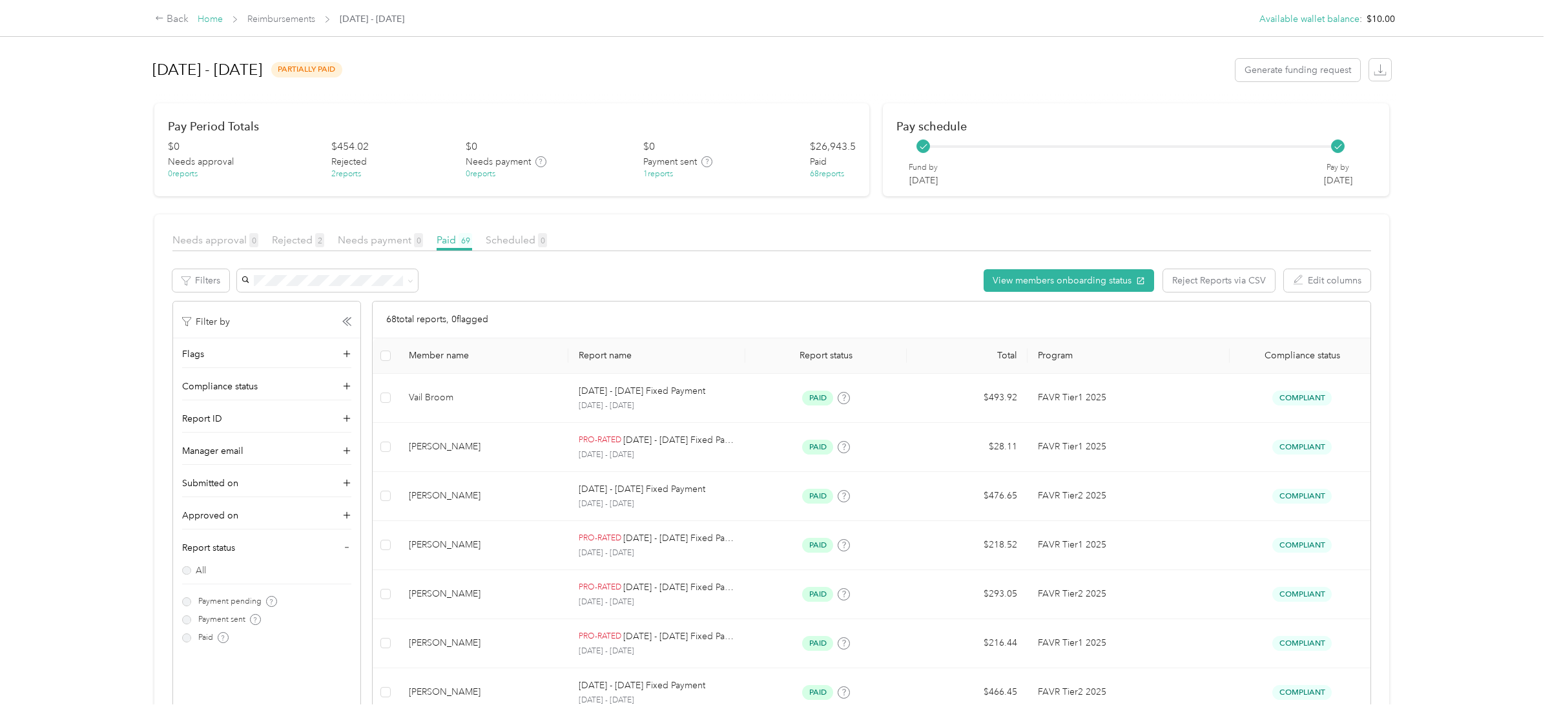
click at [218, 17] on link "Home" at bounding box center [210, 19] width 25 height 11
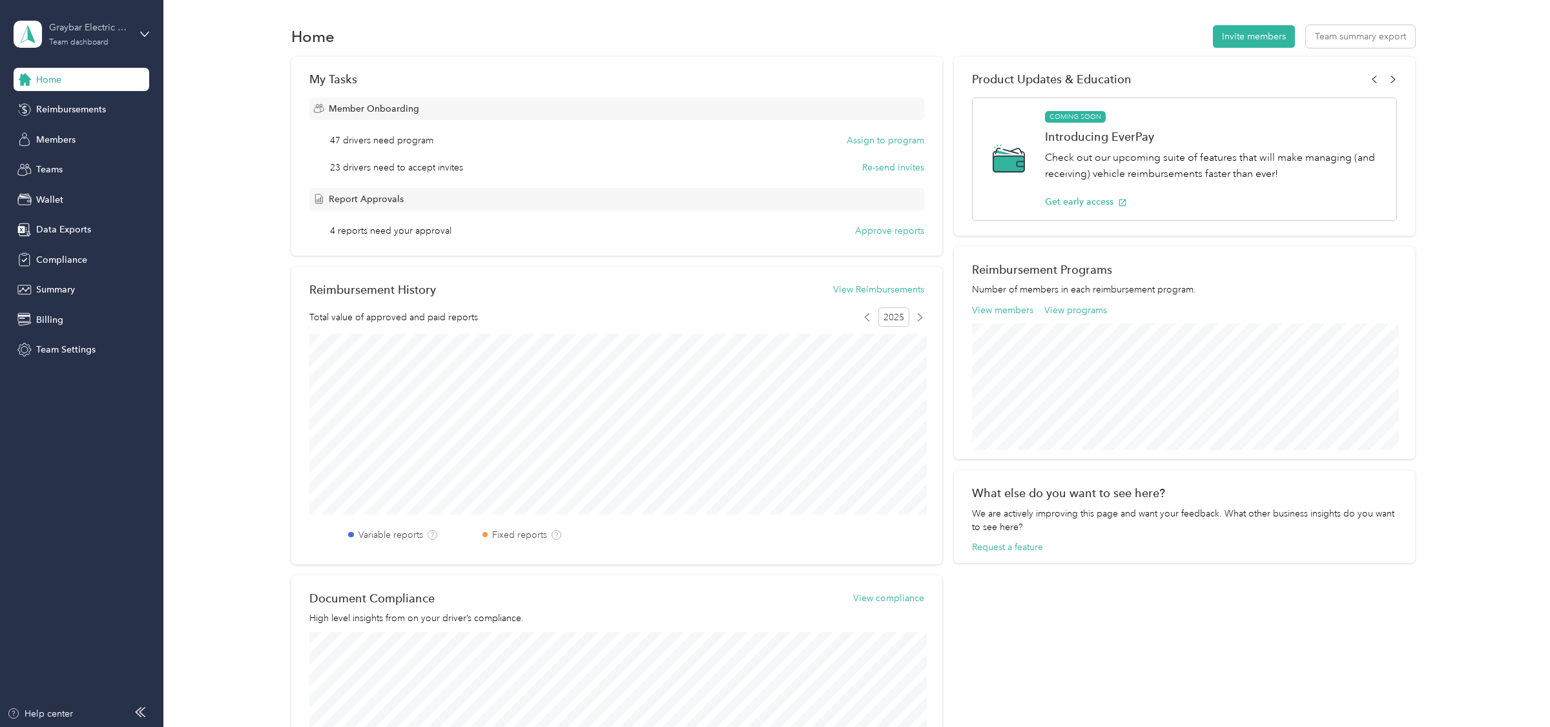
click at [94, 37] on div "Graybar Electric Company, Inc Team dashboard" at bounding box center [89, 34] width 81 height 26
click at [72, 164] on div "Log out" at bounding box center [50, 165] width 50 height 14
